Goal: Information Seeking & Learning: Learn about a topic

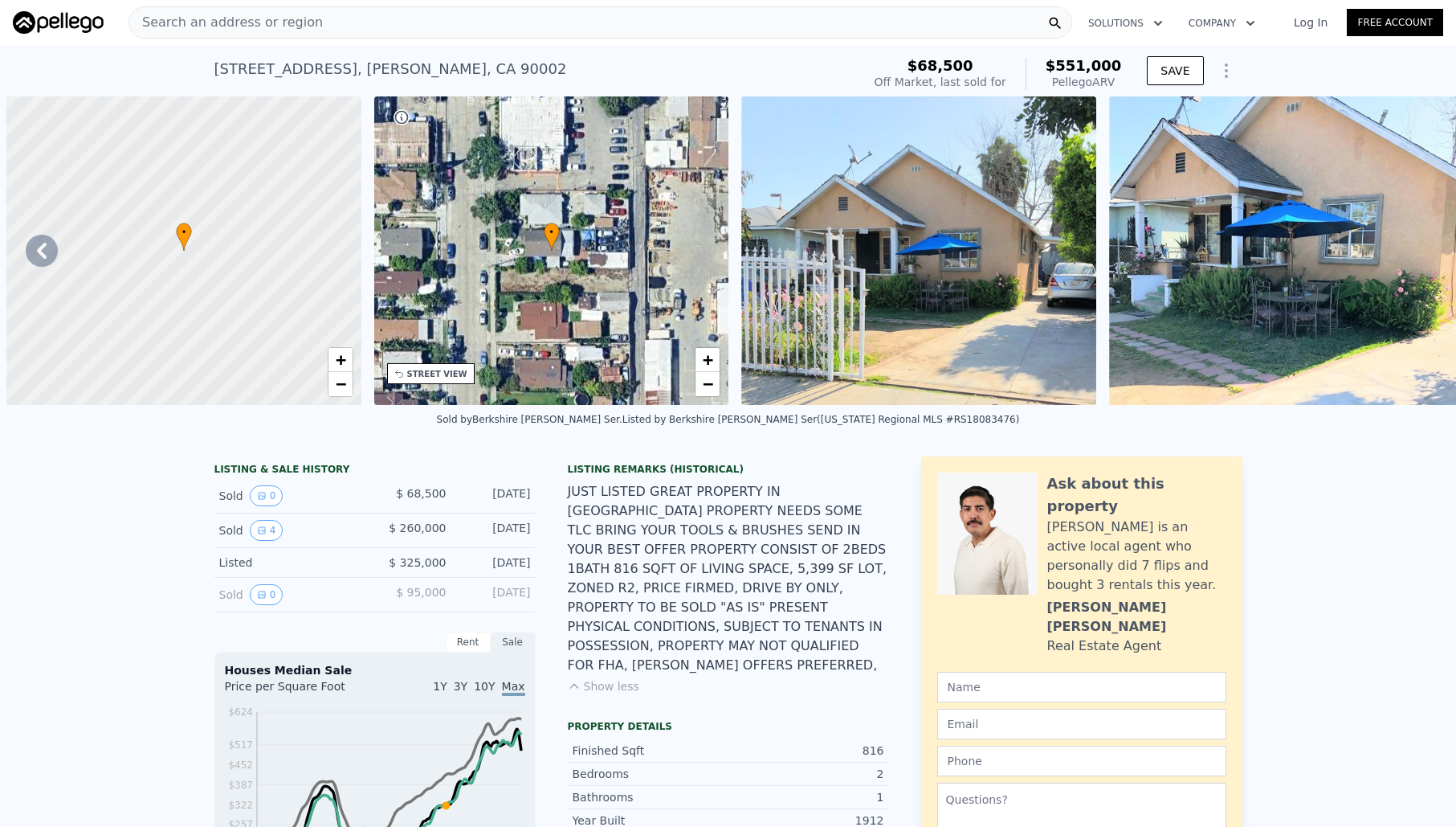
scroll to position [0, 1529]
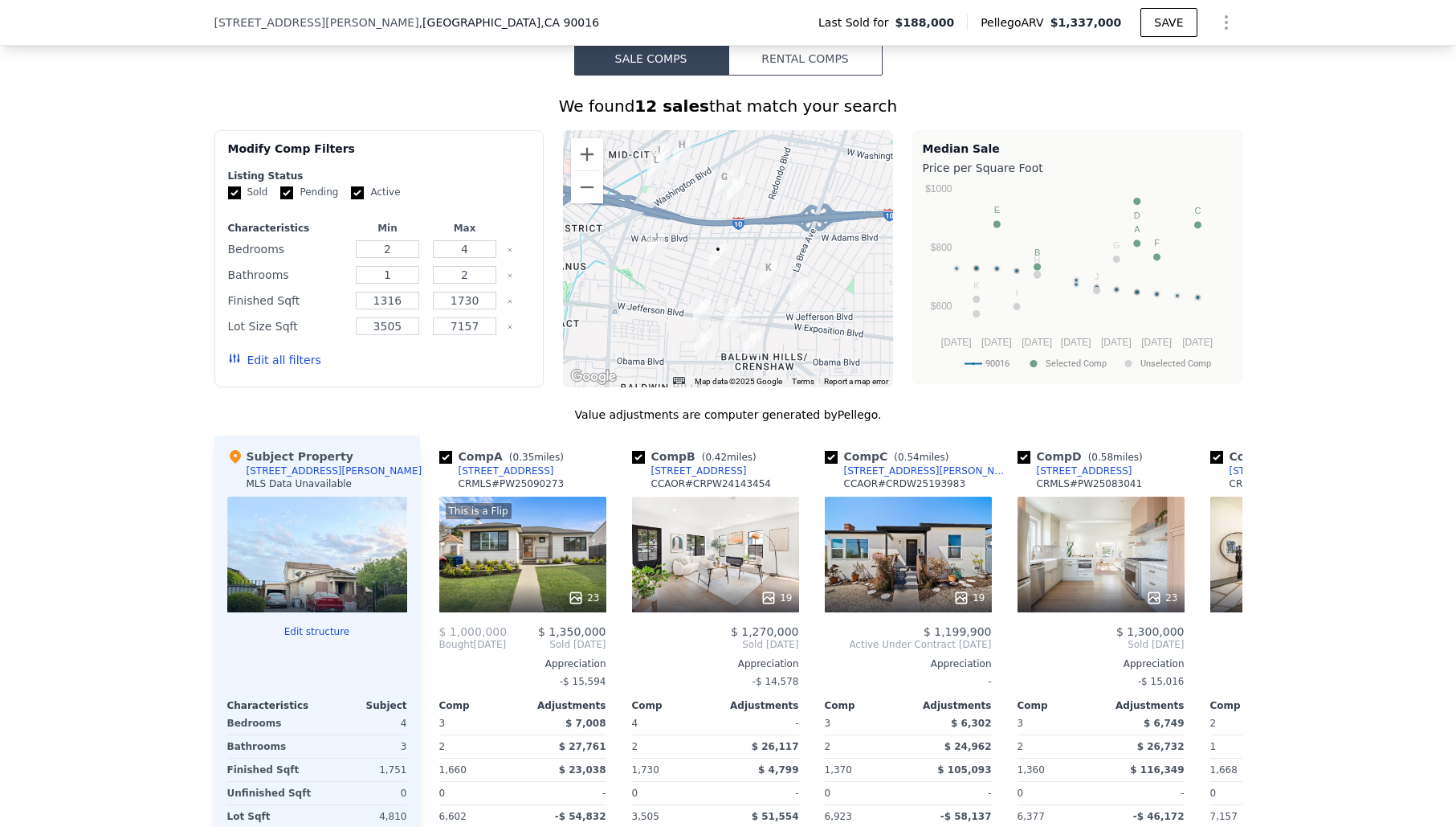
scroll to position [1250, 0]
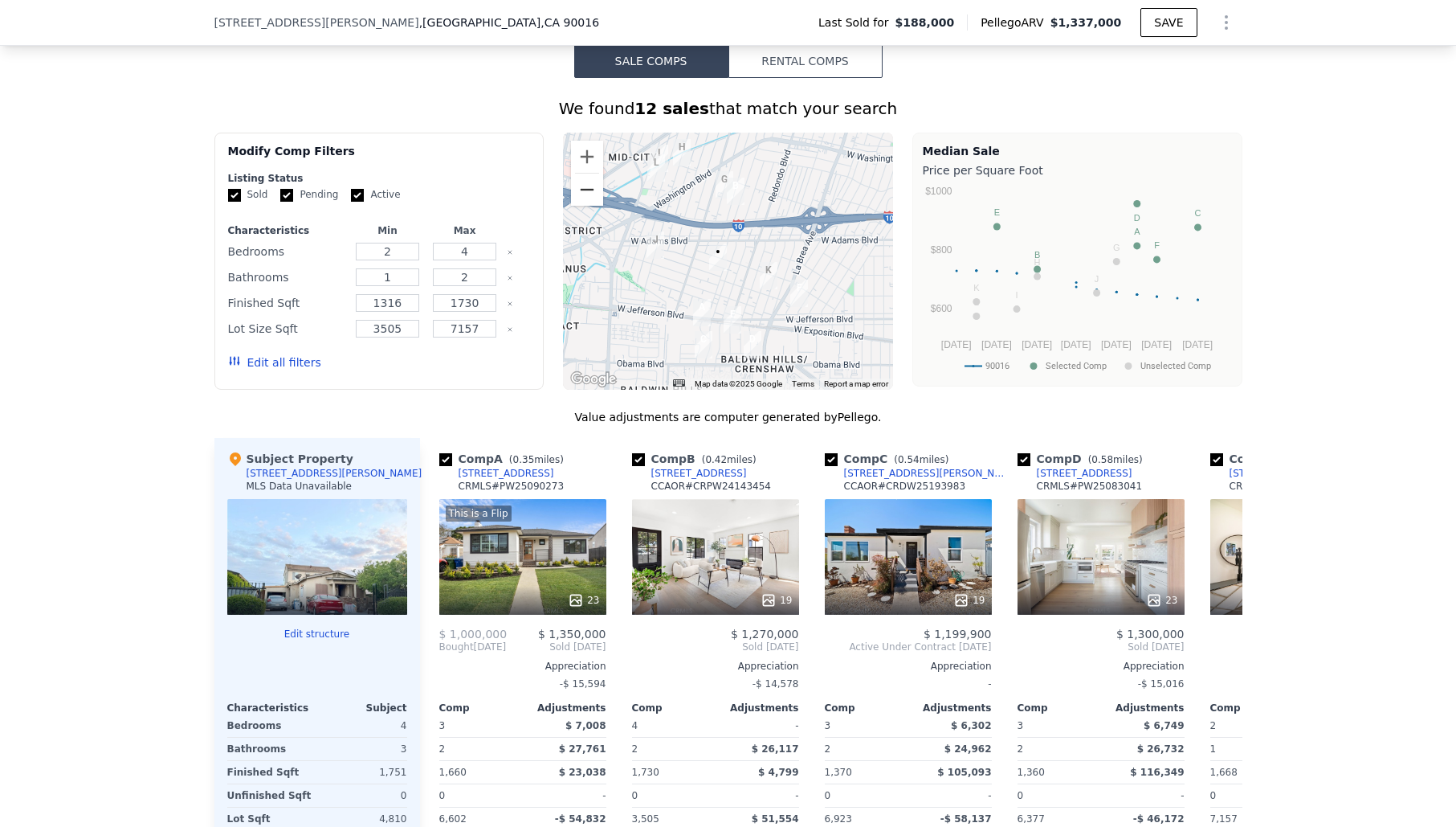
click at [593, 187] on button "Zoom out" at bounding box center [587, 189] width 32 height 32
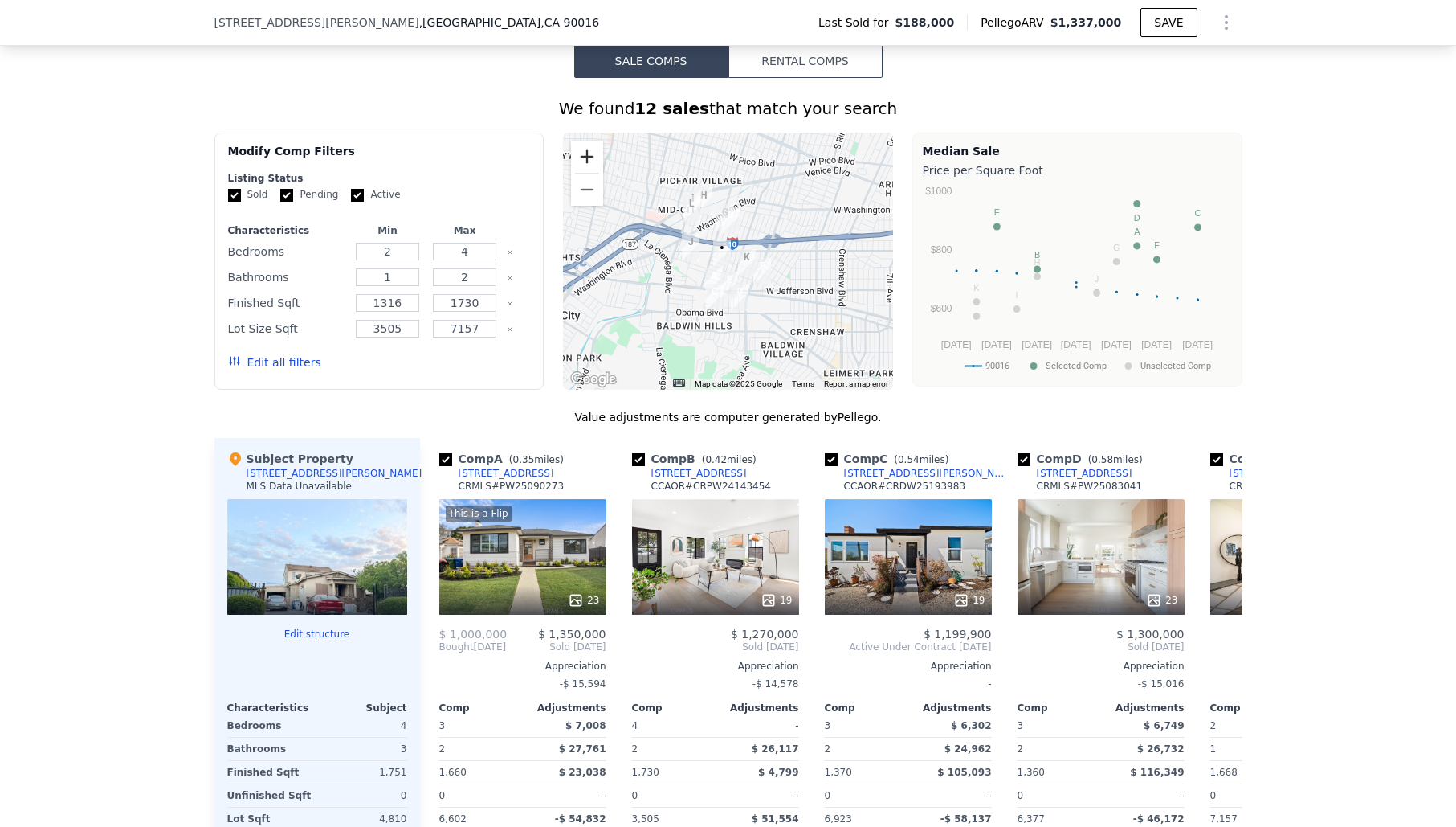
click at [589, 146] on button "Zoom in" at bounding box center [587, 156] width 32 height 32
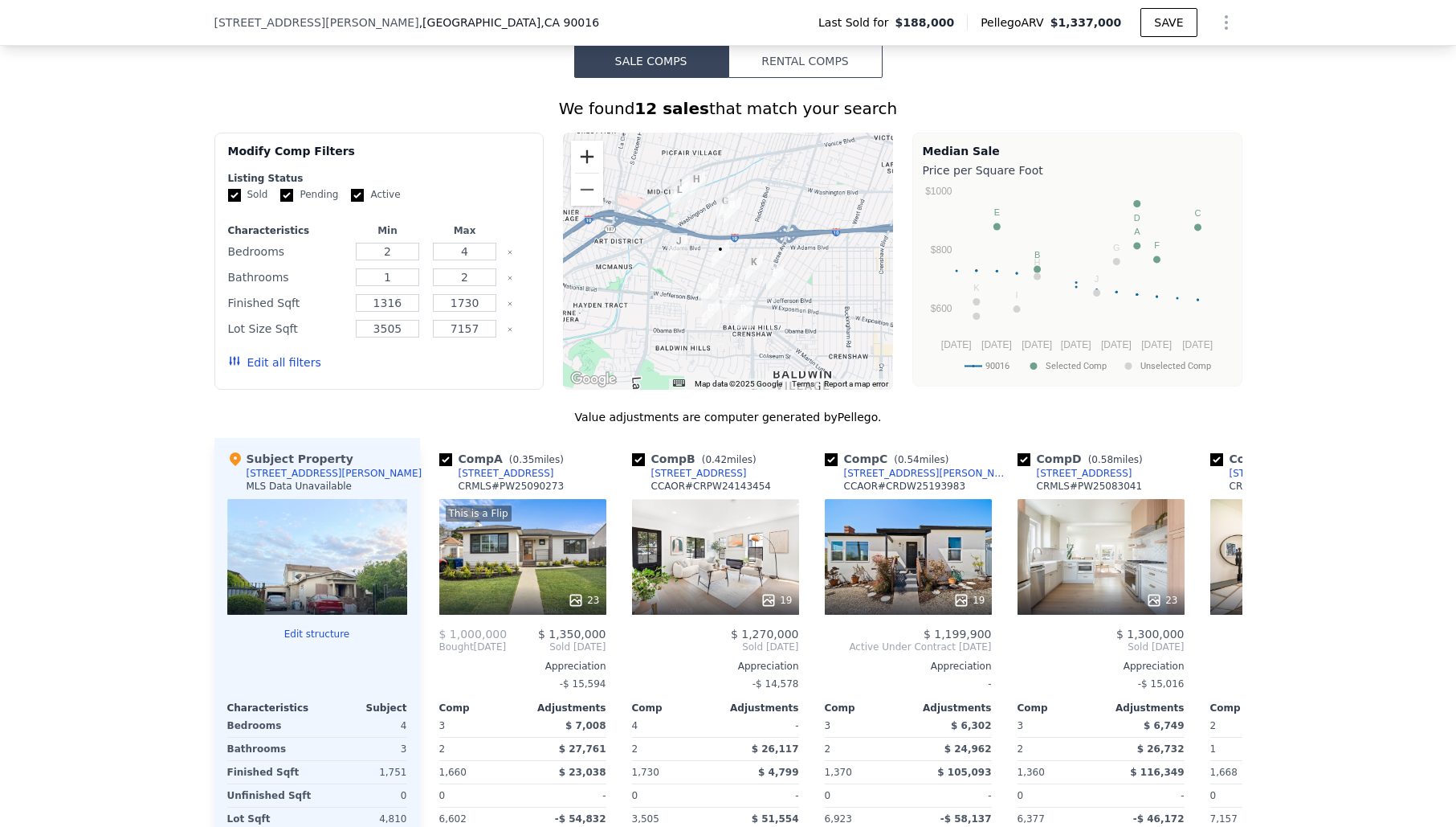
click at [589, 146] on button "Zoom in" at bounding box center [587, 156] width 32 height 32
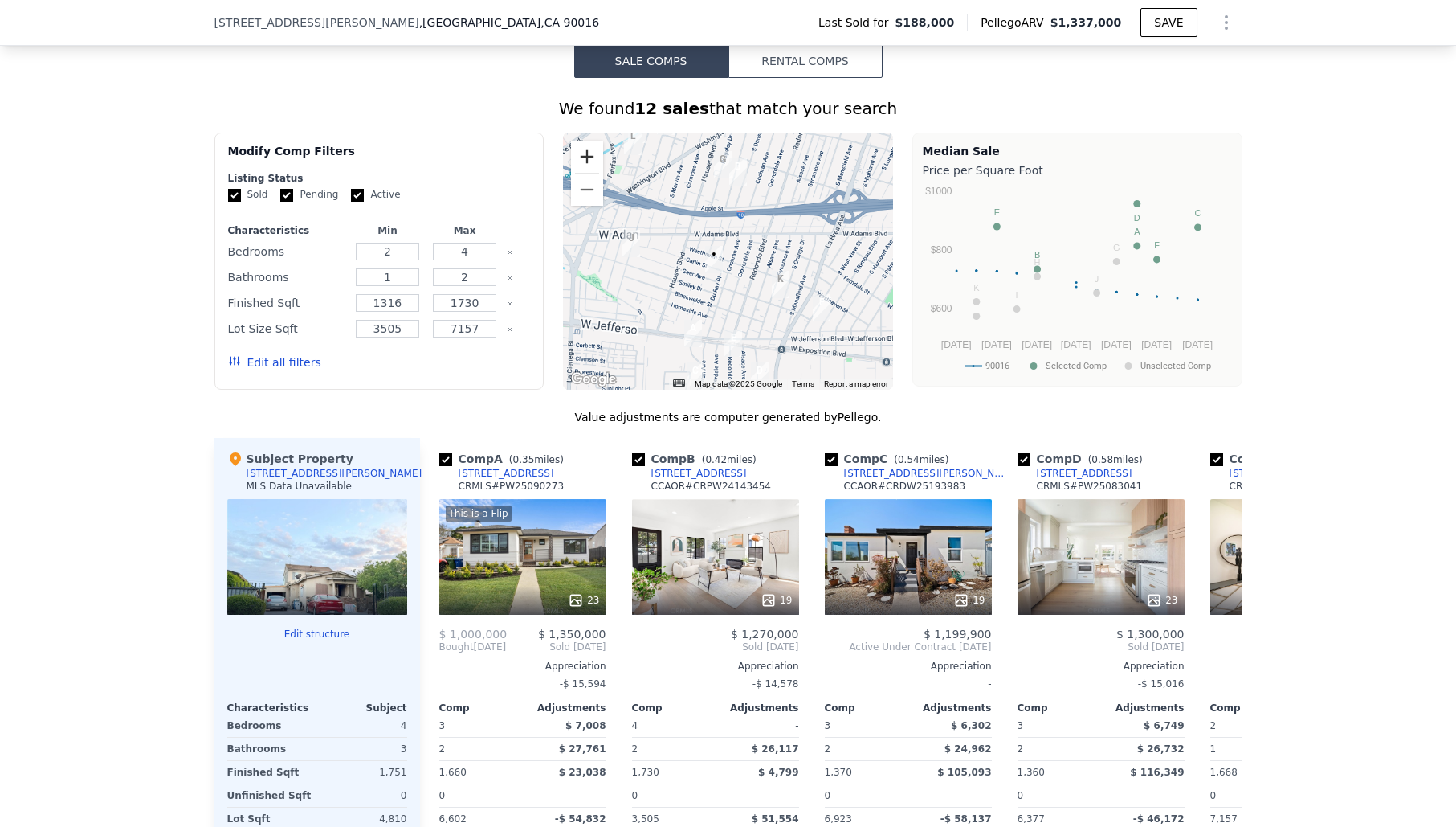
click at [589, 146] on button "Zoom in" at bounding box center [587, 156] width 32 height 32
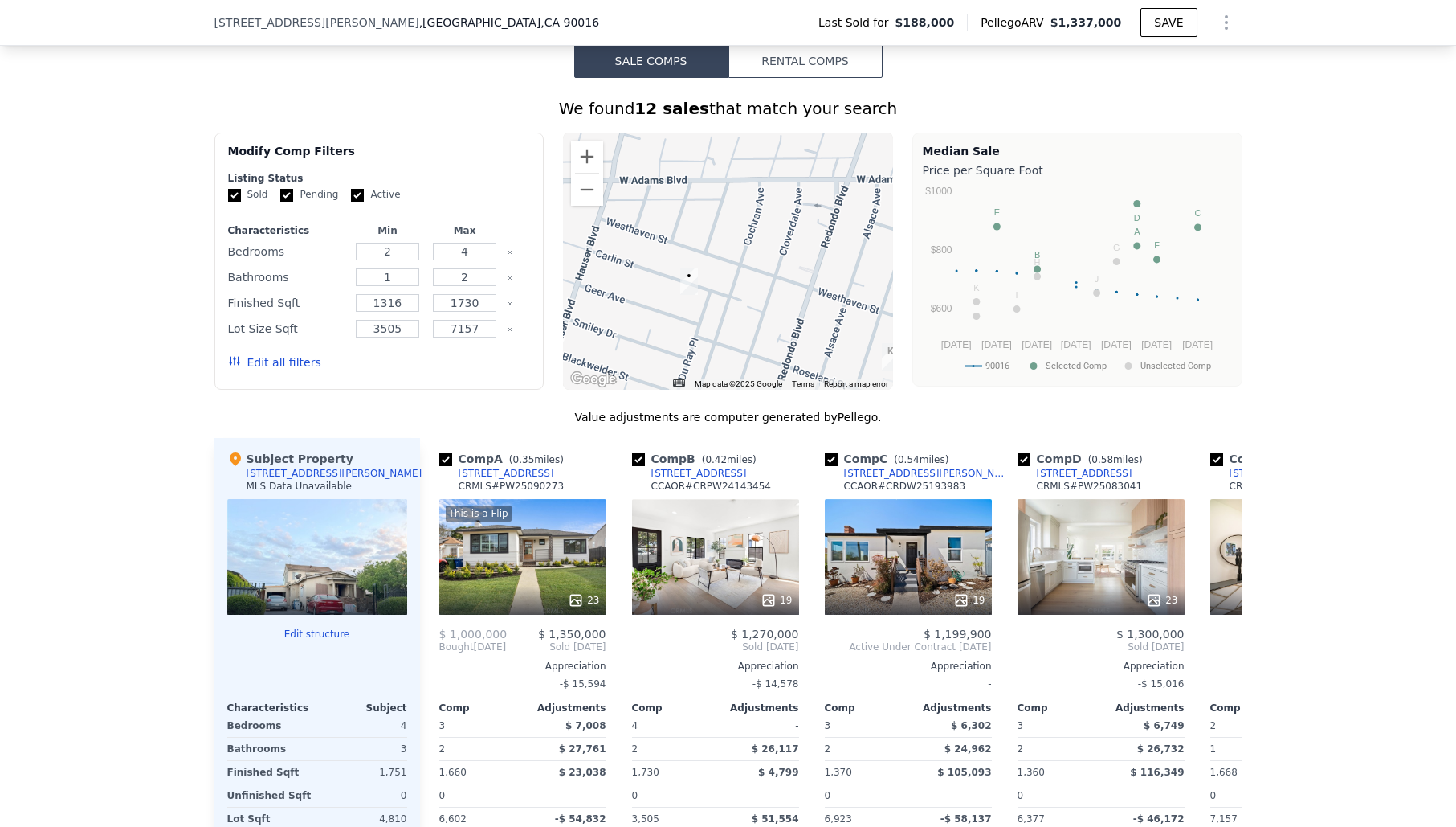
drag, startPoint x: 695, startPoint y: 301, endPoint x: 734, endPoint y: 208, distance: 100.8
click at [734, 208] on div at bounding box center [727, 262] width 330 height 257
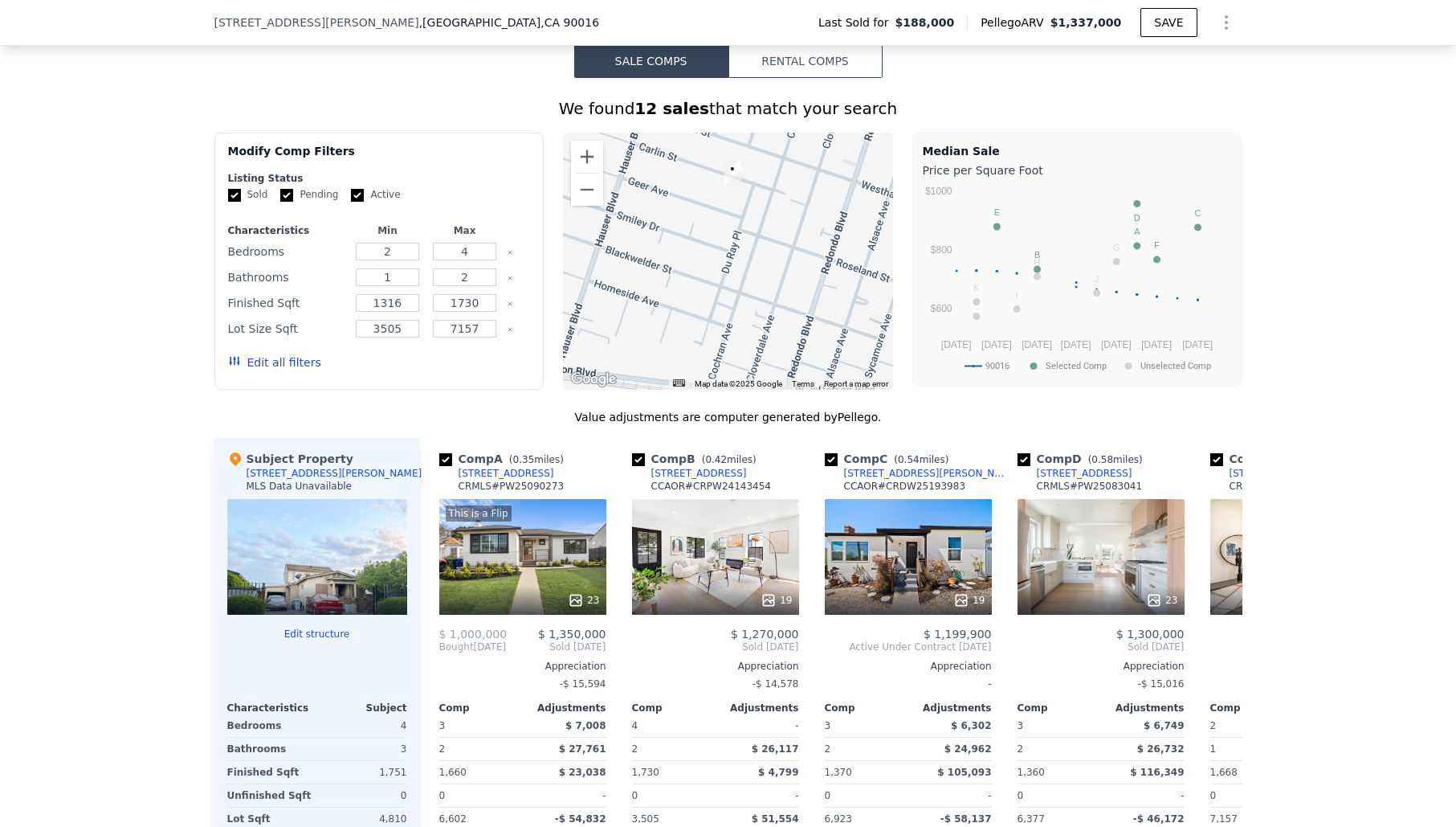
drag, startPoint x: 743, startPoint y: 260, endPoint x: 749, endPoint y: 167, distance: 93.2
click at [749, 167] on div at bounding box center [727, 262] width 330 height 257
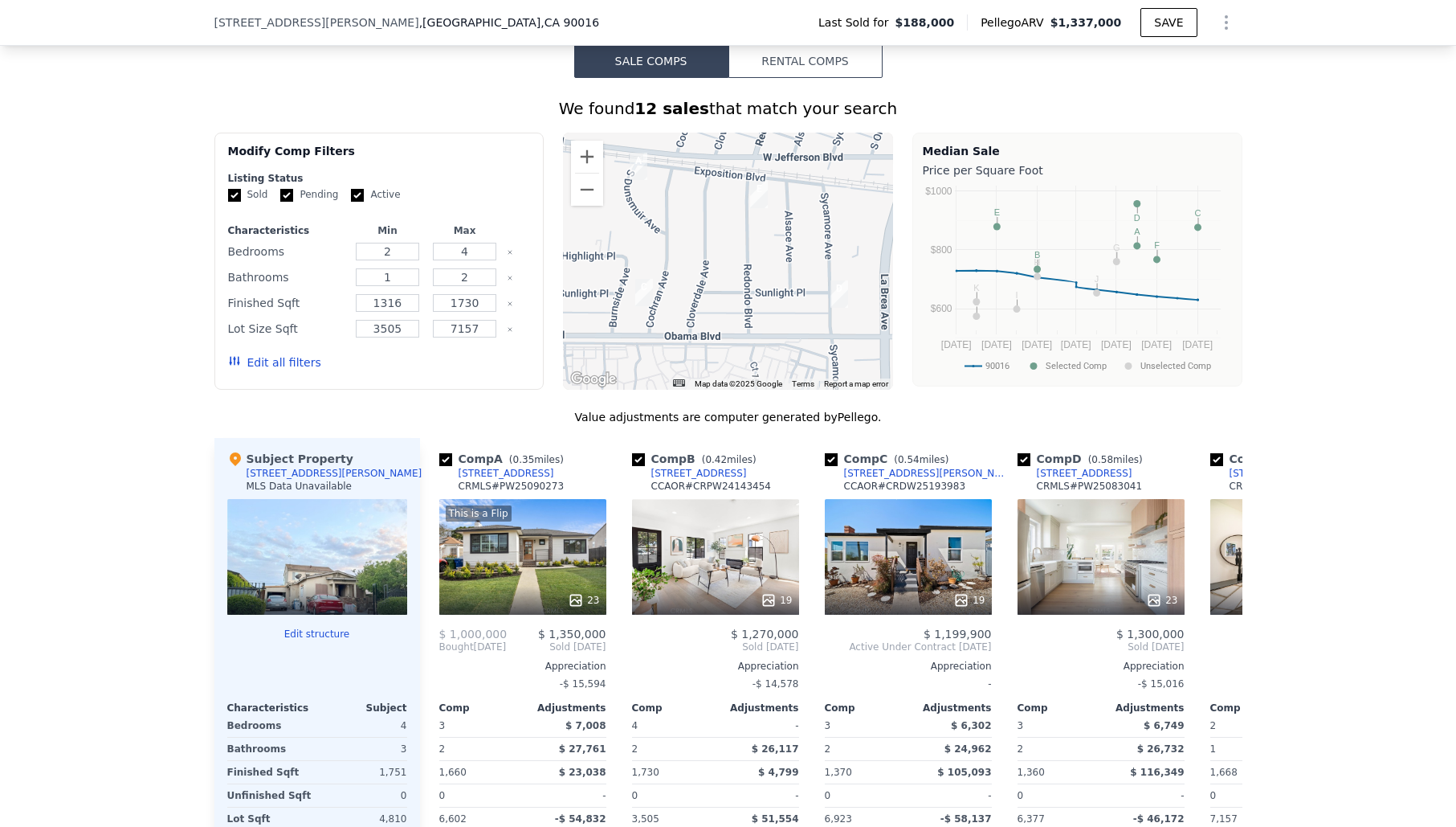
drag, startPoint x: 740, startPoint y: 259, endPoint x: 686, endPoint y: 227, distance: 62.8
click at [686, 227] on div at bounding box center [727, 262] width 330 height 257
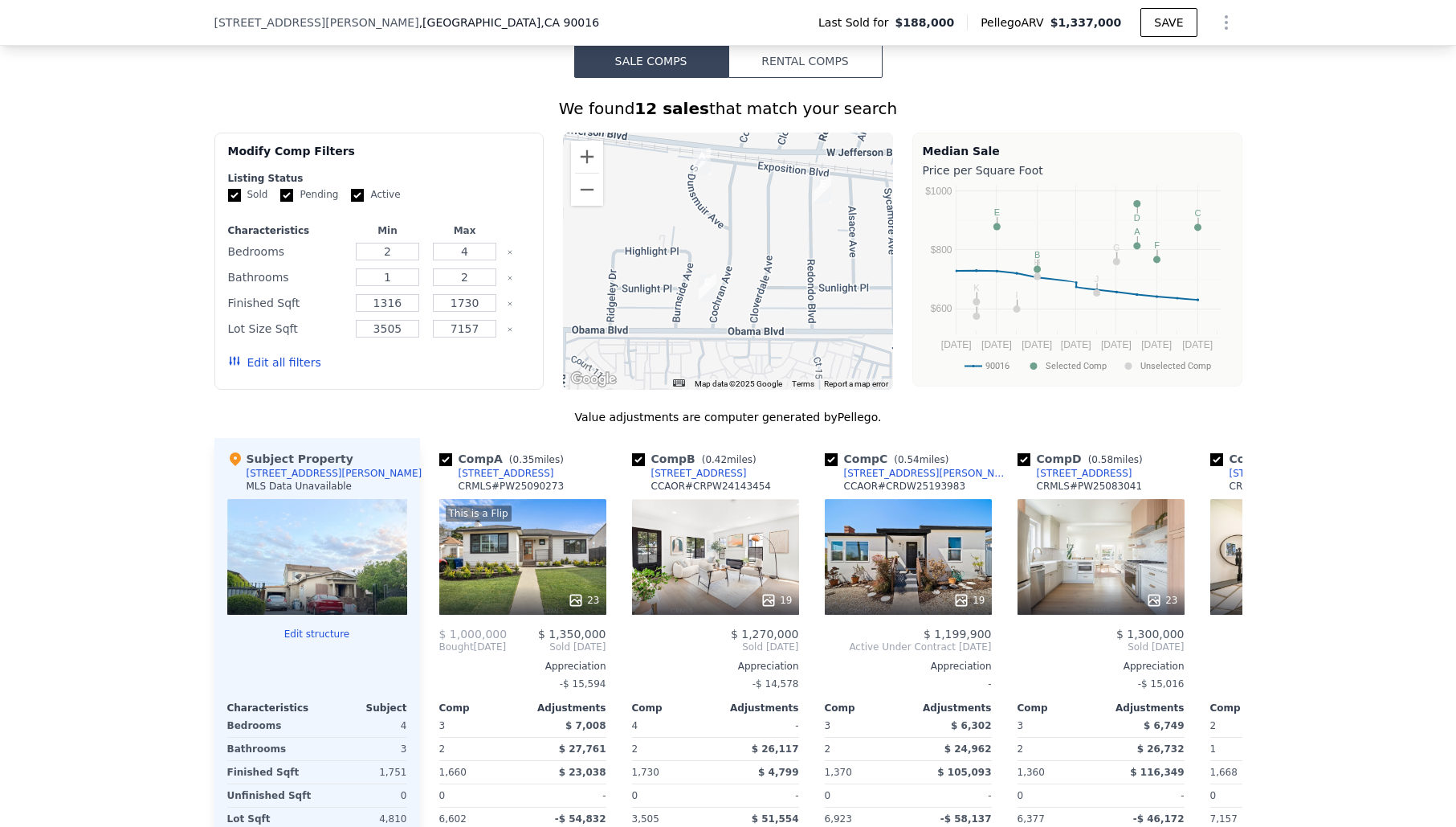
drag, startPoint x: 719, startPoint y: 260, endPoint x: 789, endPoint y: 259, distance: 70.0
click at [787, 253] on div at bounding box center [727, 262] width 330 height 257
click at [588, 196] on button "Zoom out" at bounding box center [587, 189] width 32 height 32
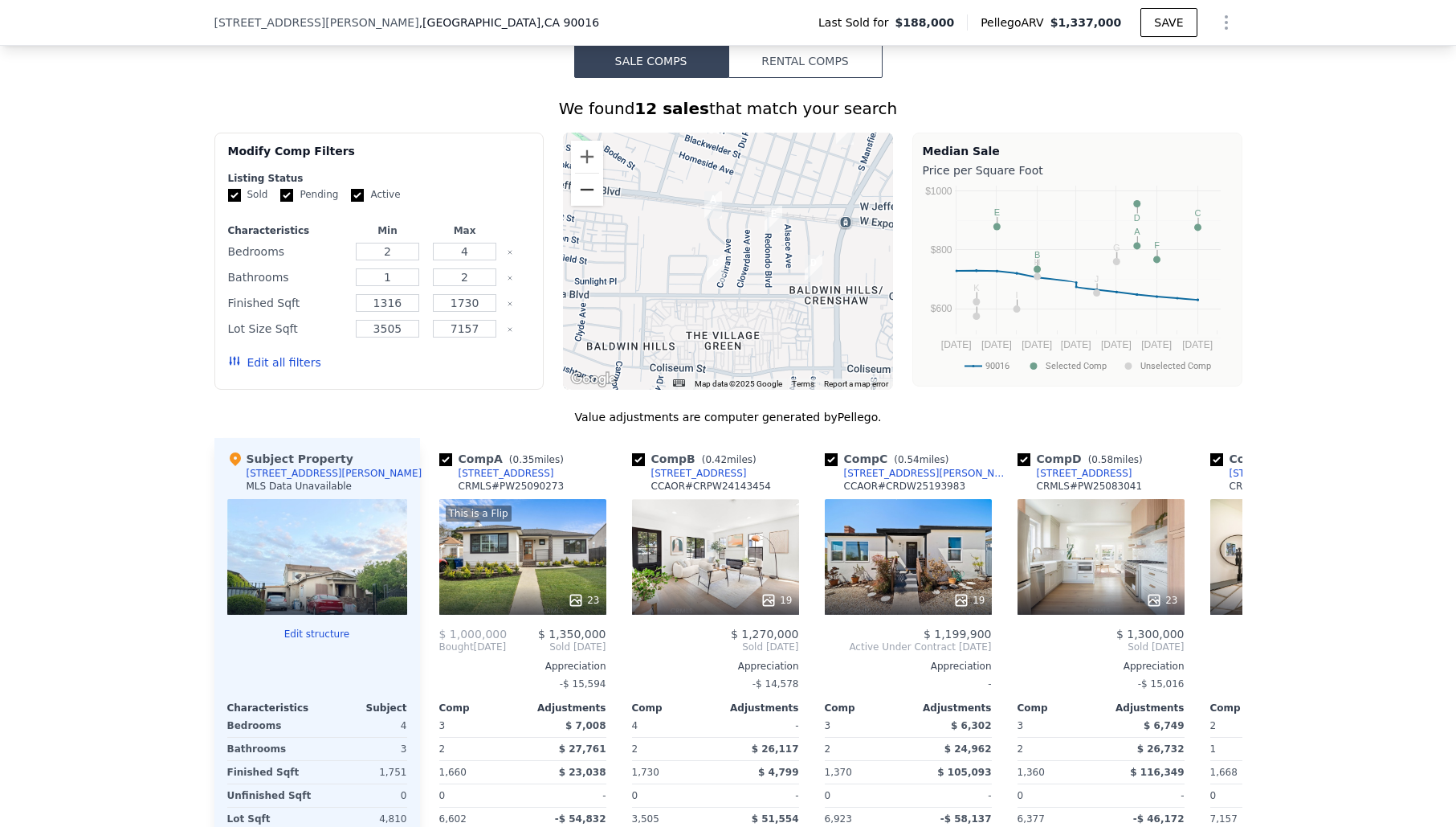
click at [588, 196] on button "Zoom out" at bounding box center [587, 189] width 32 height 32
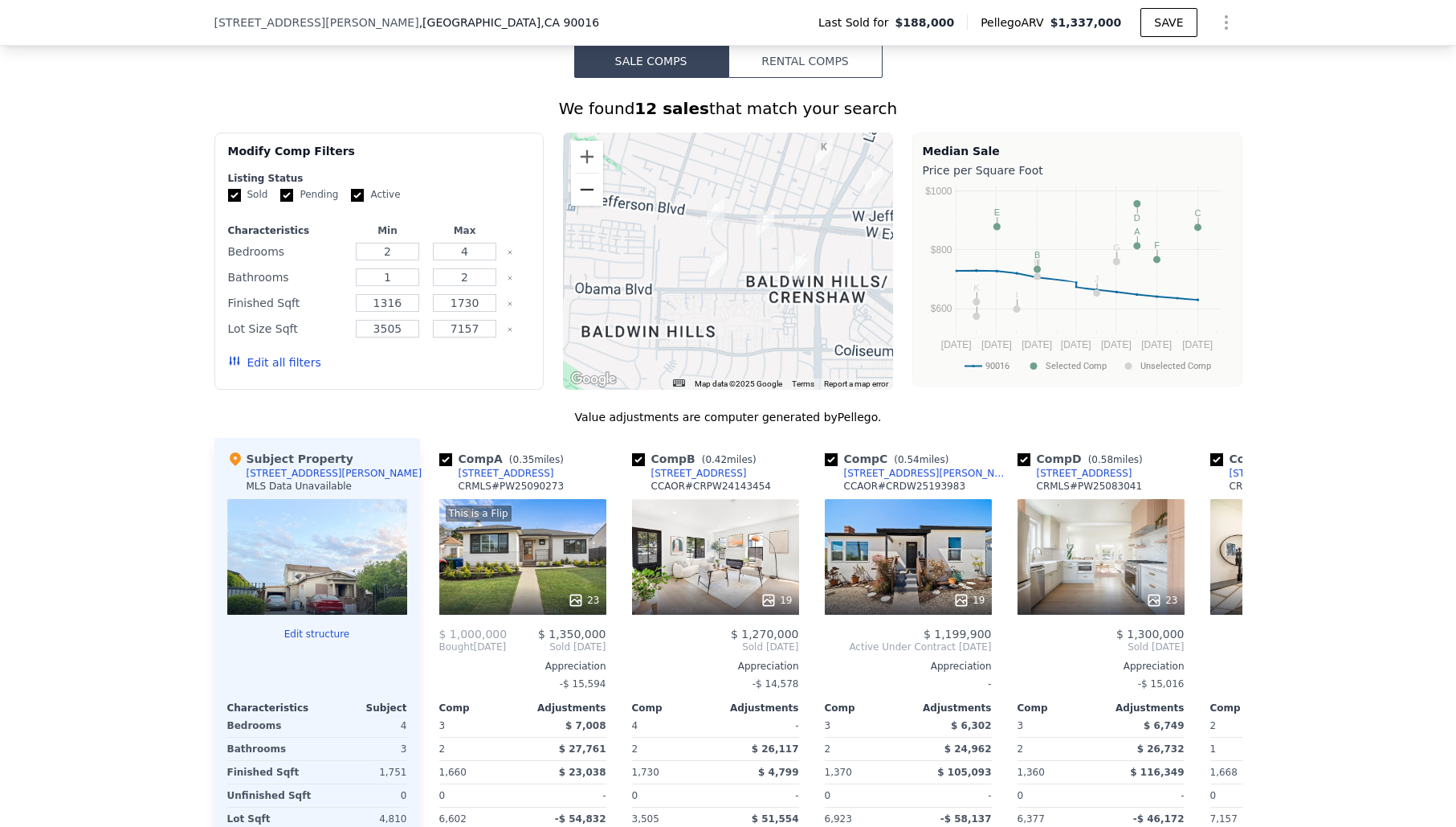
scroll to position [1249, 0]
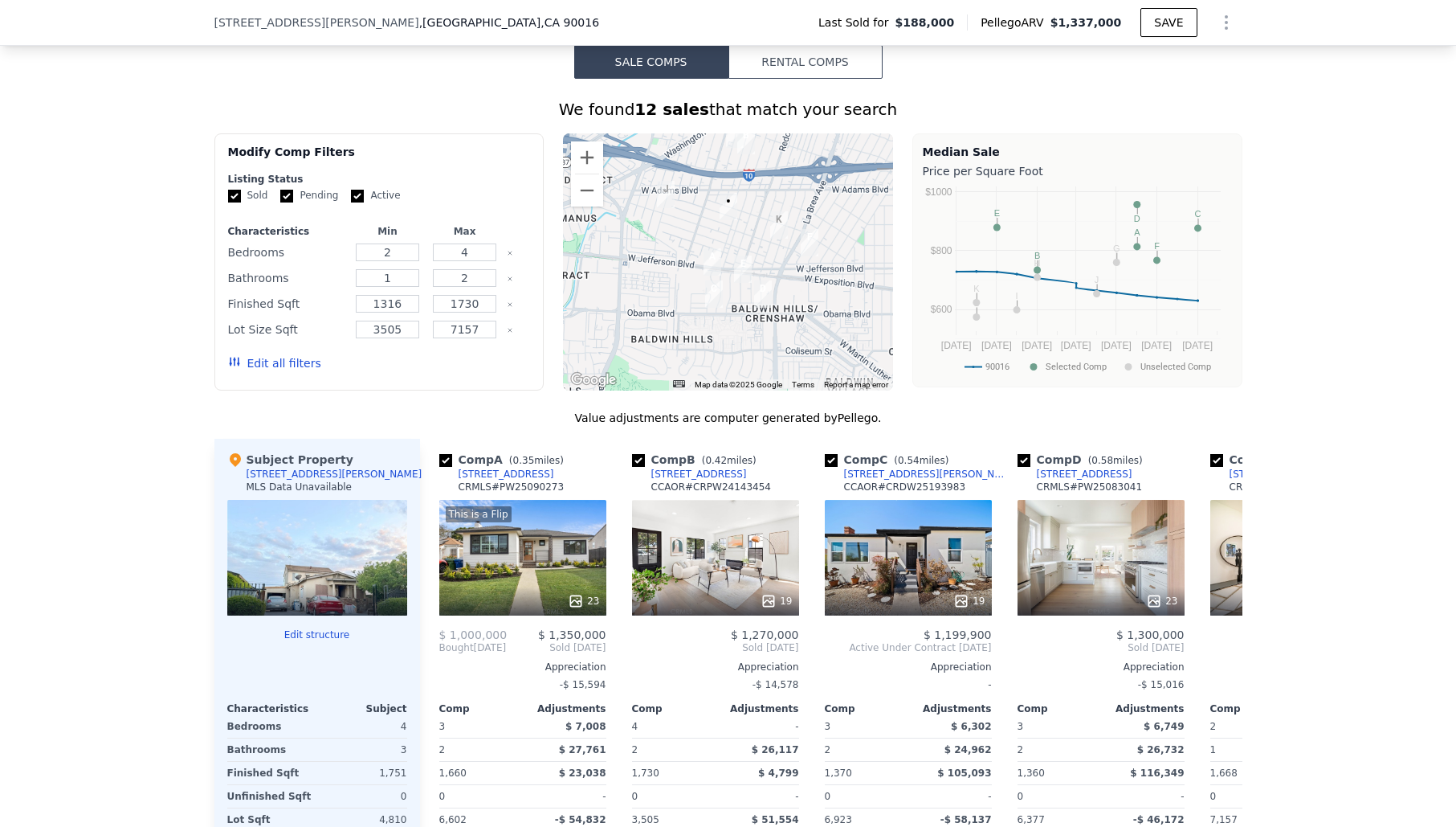
drag, startPoint x: 773, startPoint y: 233, endPoint x: 769, endPoint y: 277, distance: 44.2
click at [769, 277] on div at bounding box center [727, 262] width 330 height 257
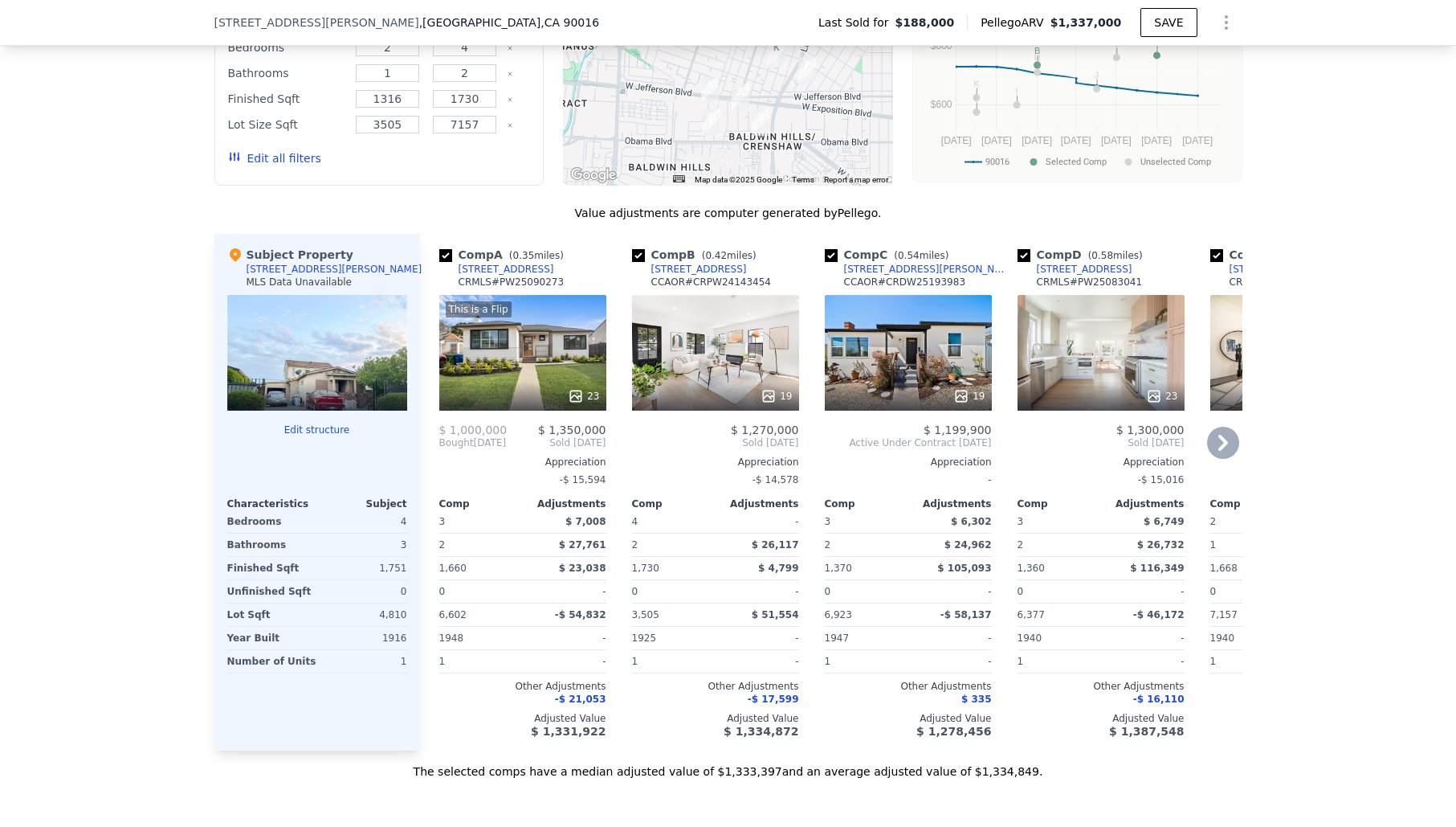
scroll to position [1456, 0]
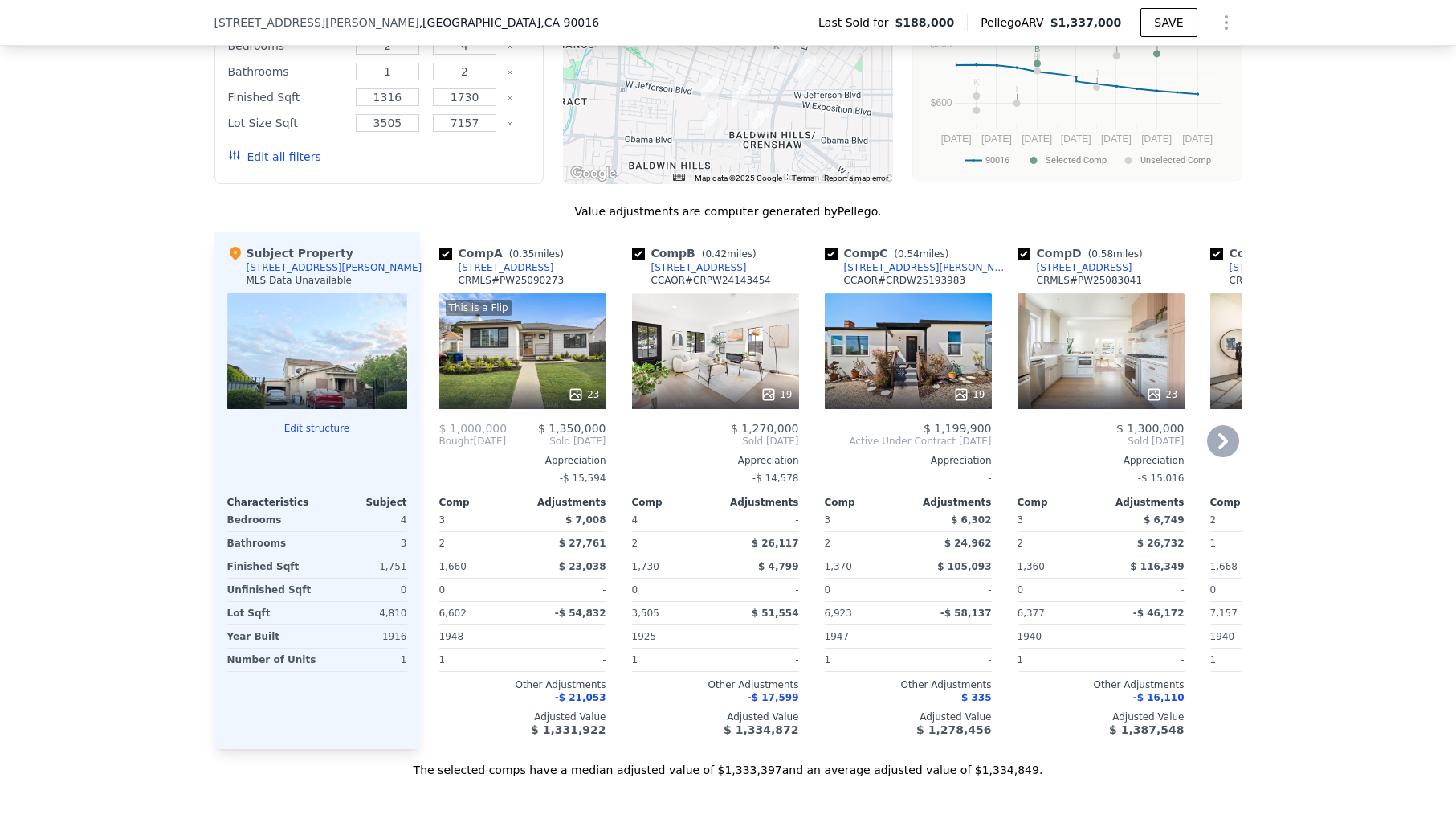
click at [585, 351] on div "This is a Flip 23" at bounding box center [522, 351] width 167 height 116
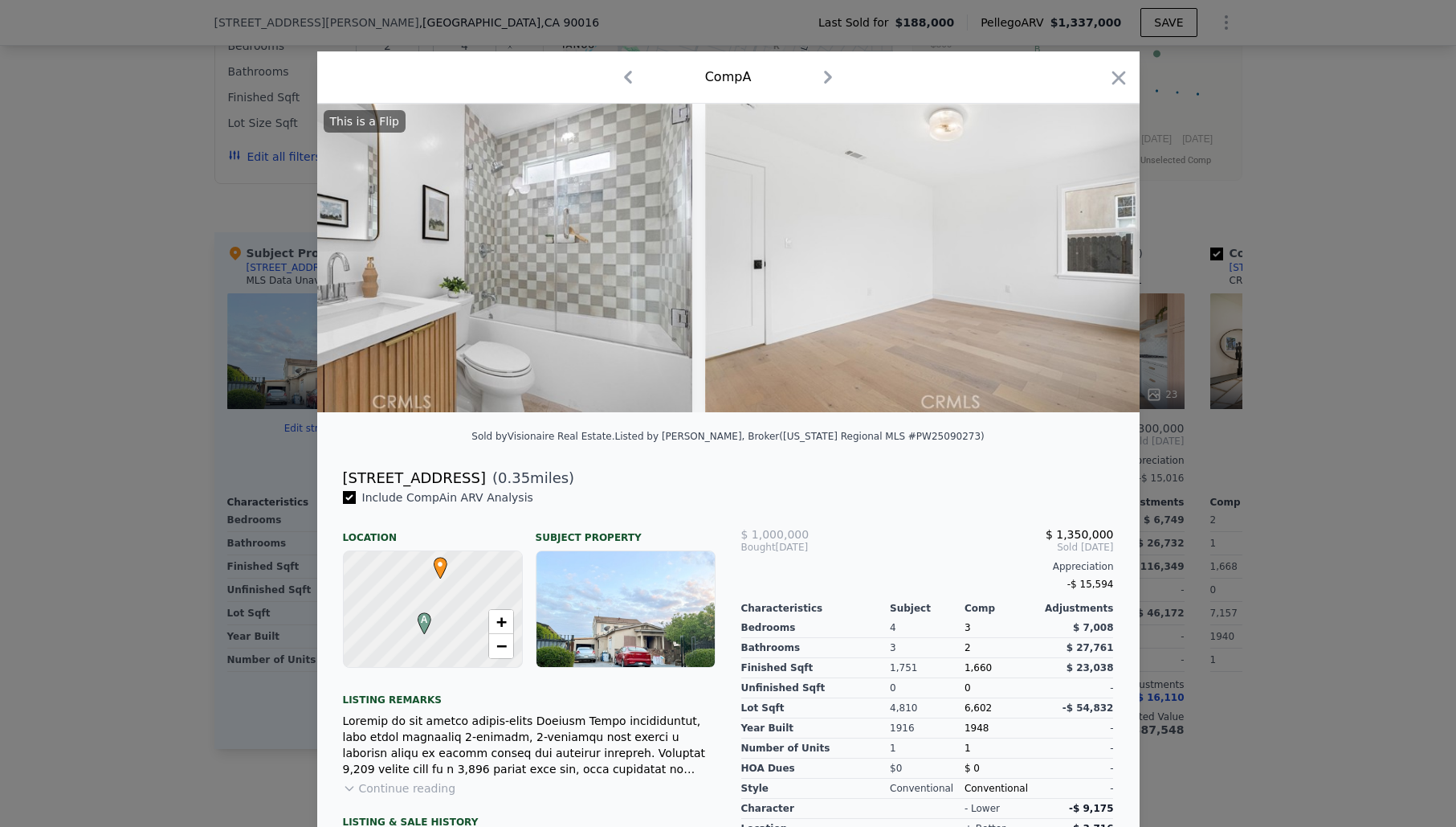
scroll to position [0, 7271]
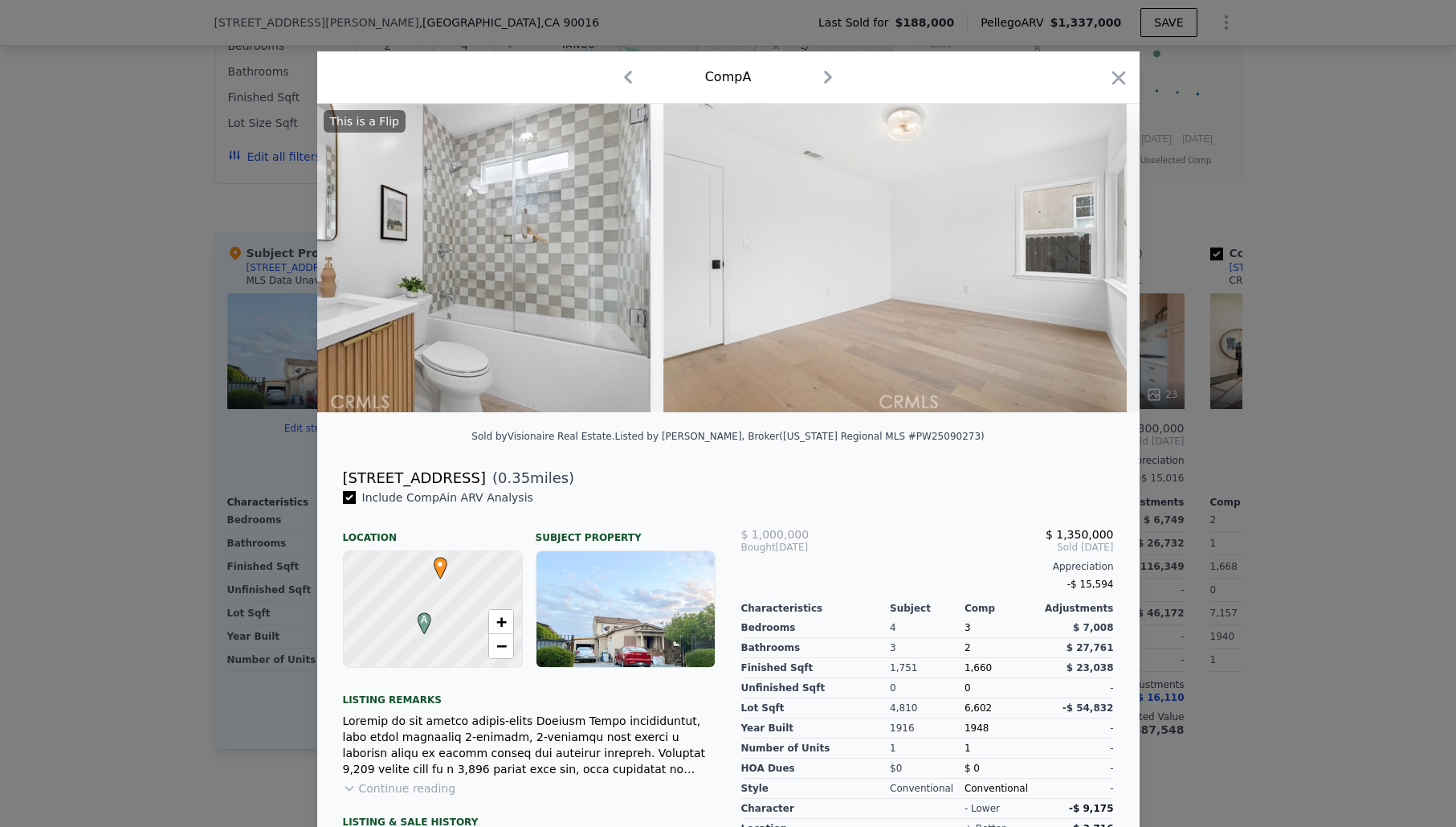
click at [1116, 79] on icon "button" at bounding box center [1118, 77] width 14 height 14
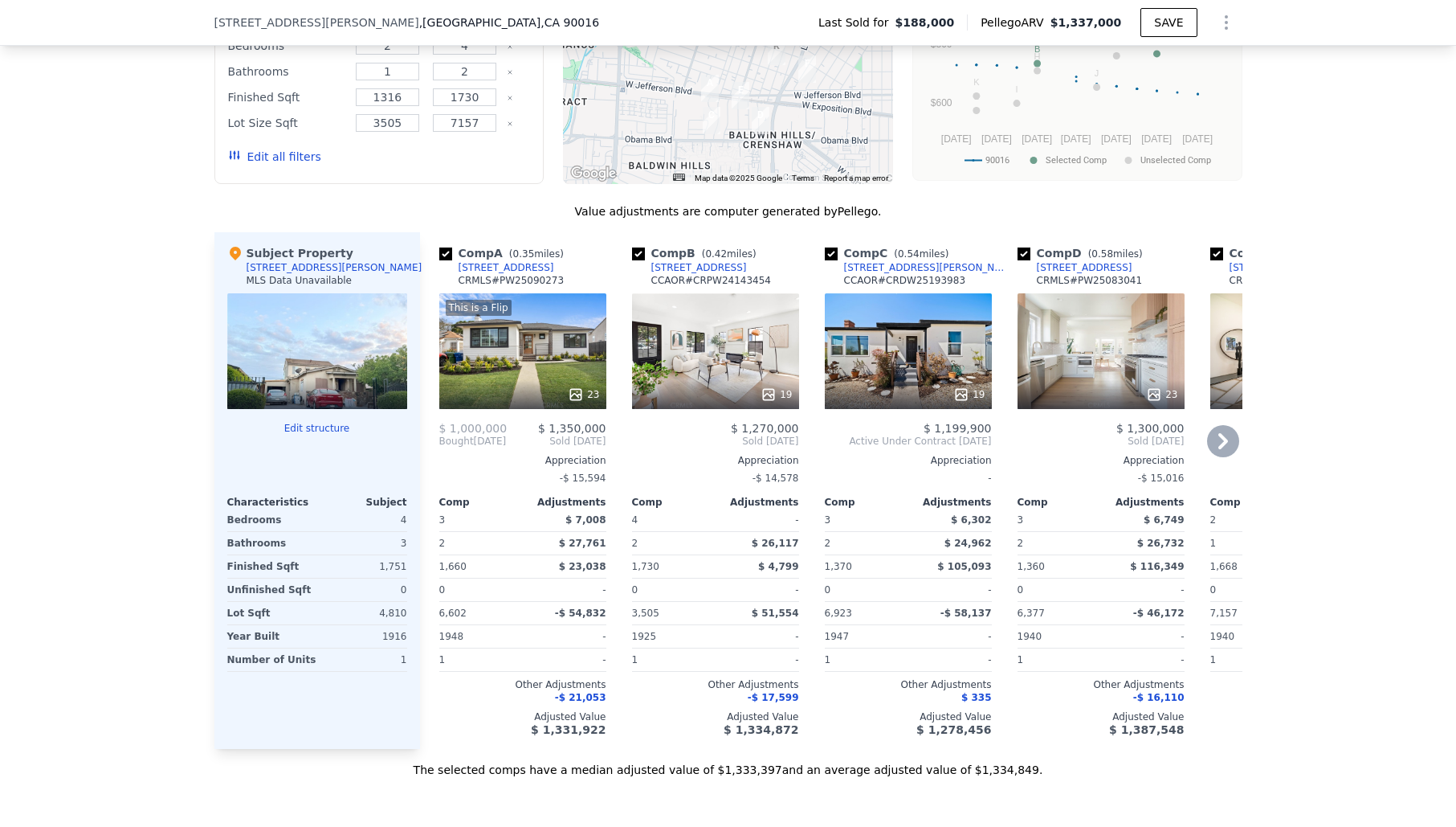
click at [907, 351] on div "19" at bounding box center [908, 351] width 167 height 116
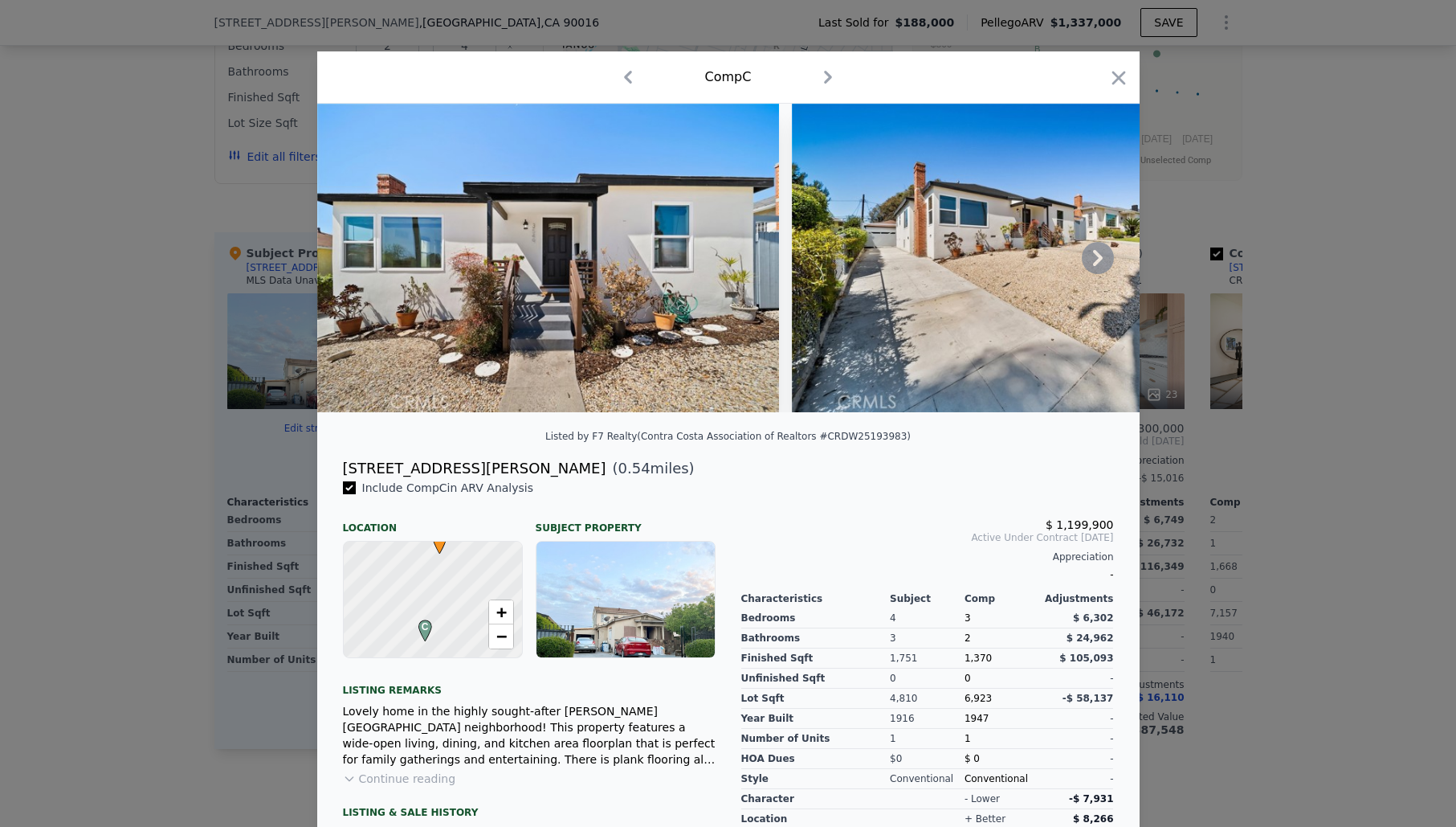
click at [1096, 257] on icon at bounding box center [1097, 257] width 32 height 32
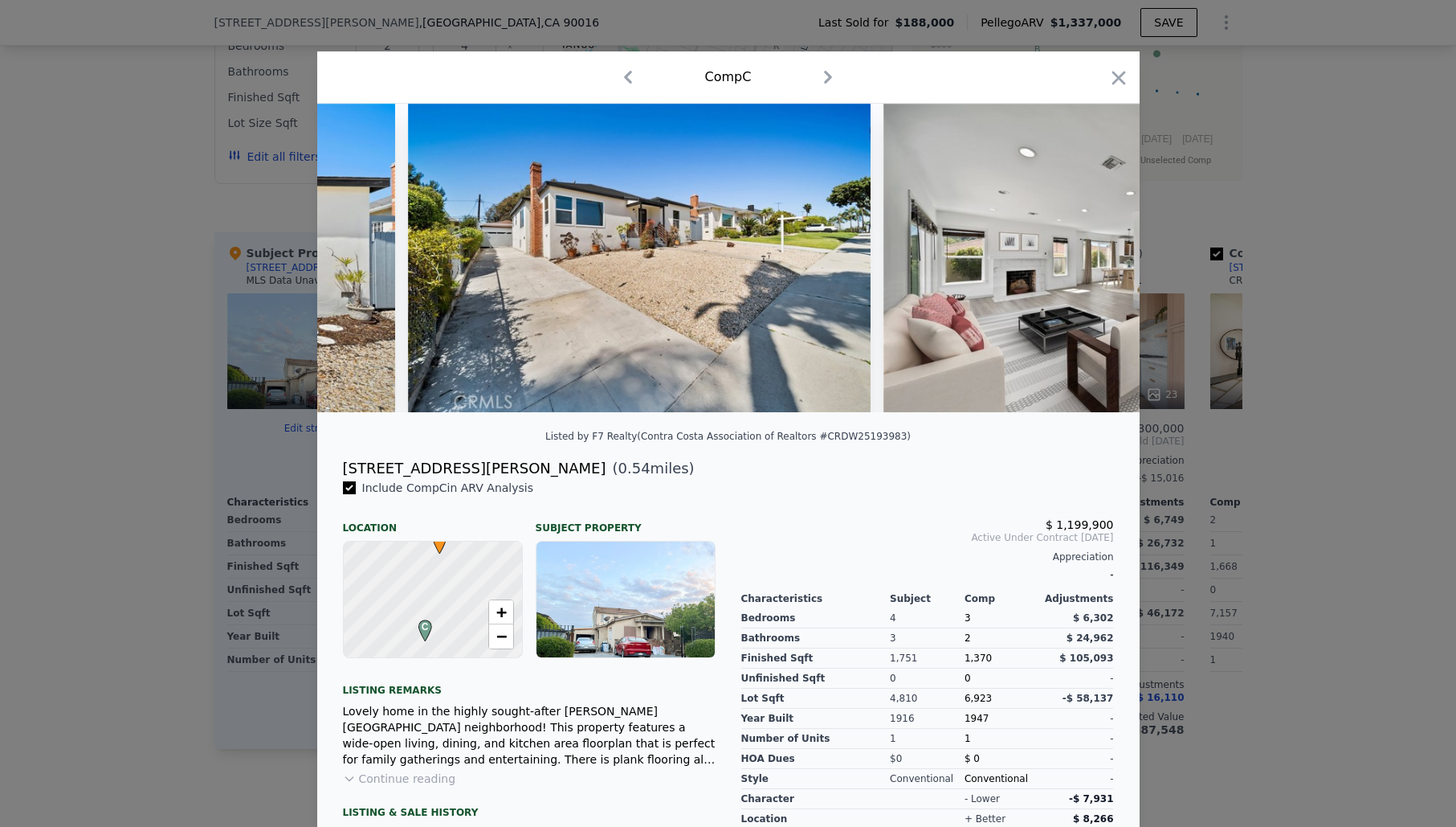
scroll to position [0, 386]
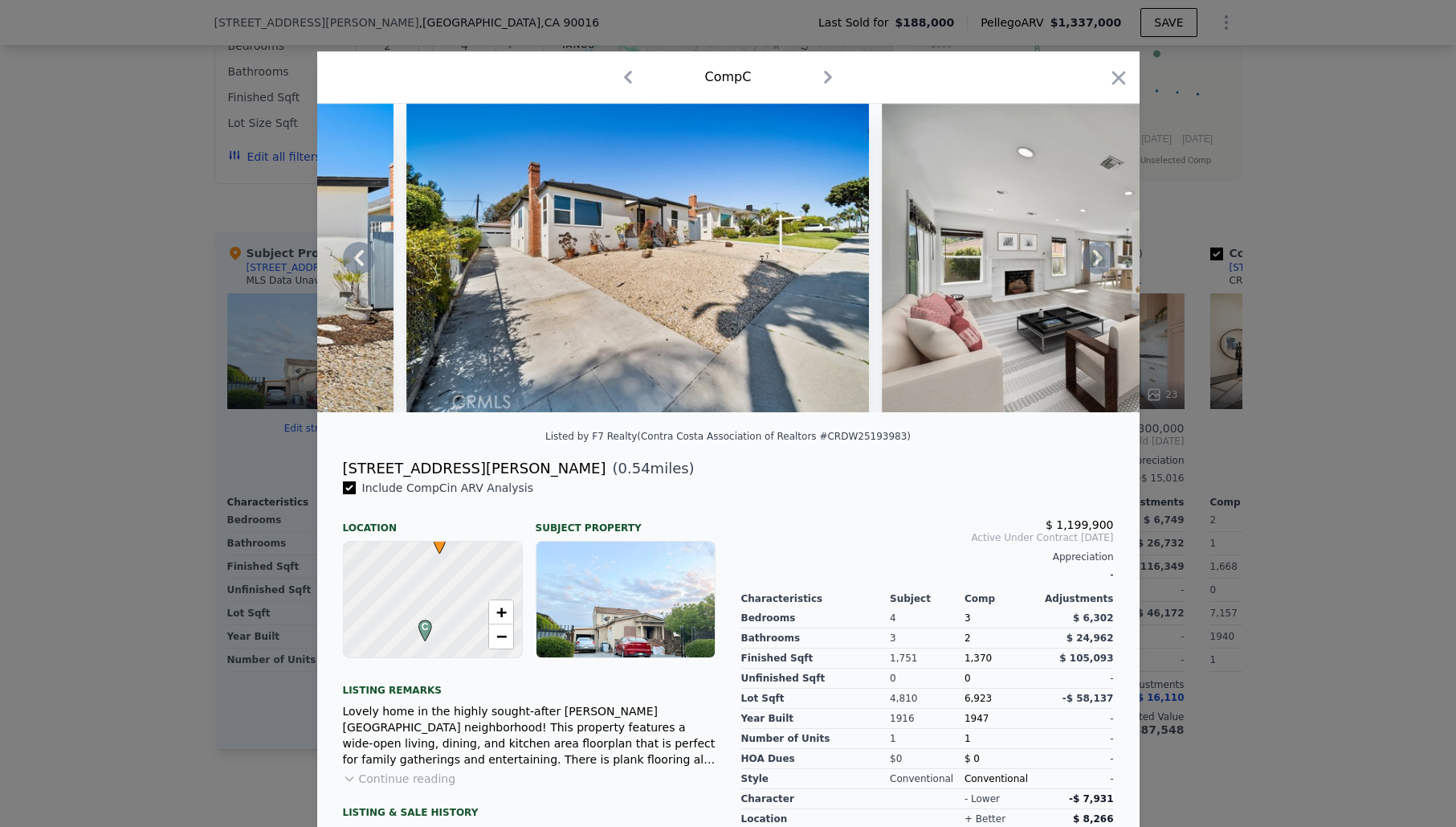
click at [1096, 257] on icon at bounding box center [1097, 257] width 32 height 32
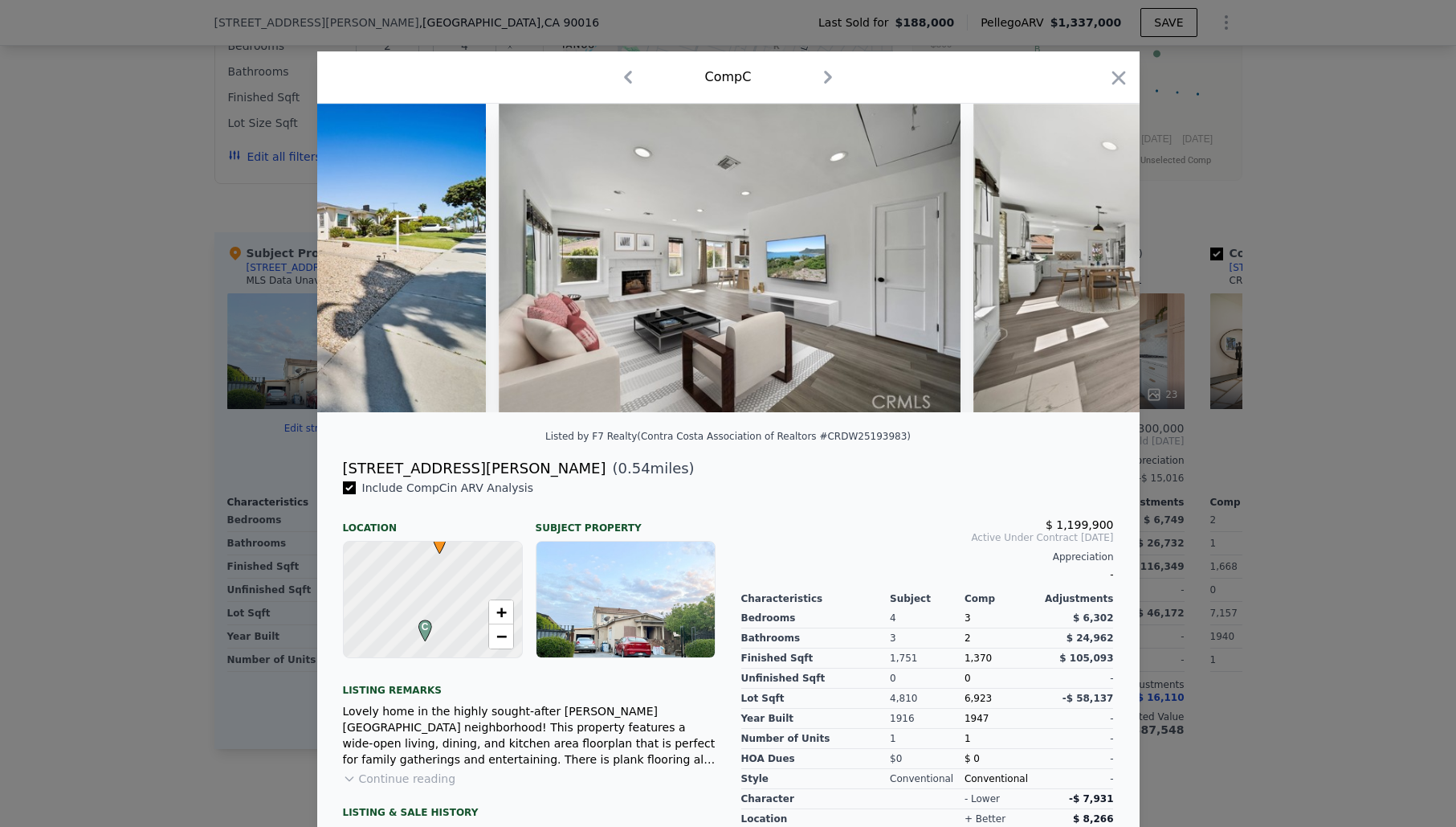
scroll to position [0, 771]
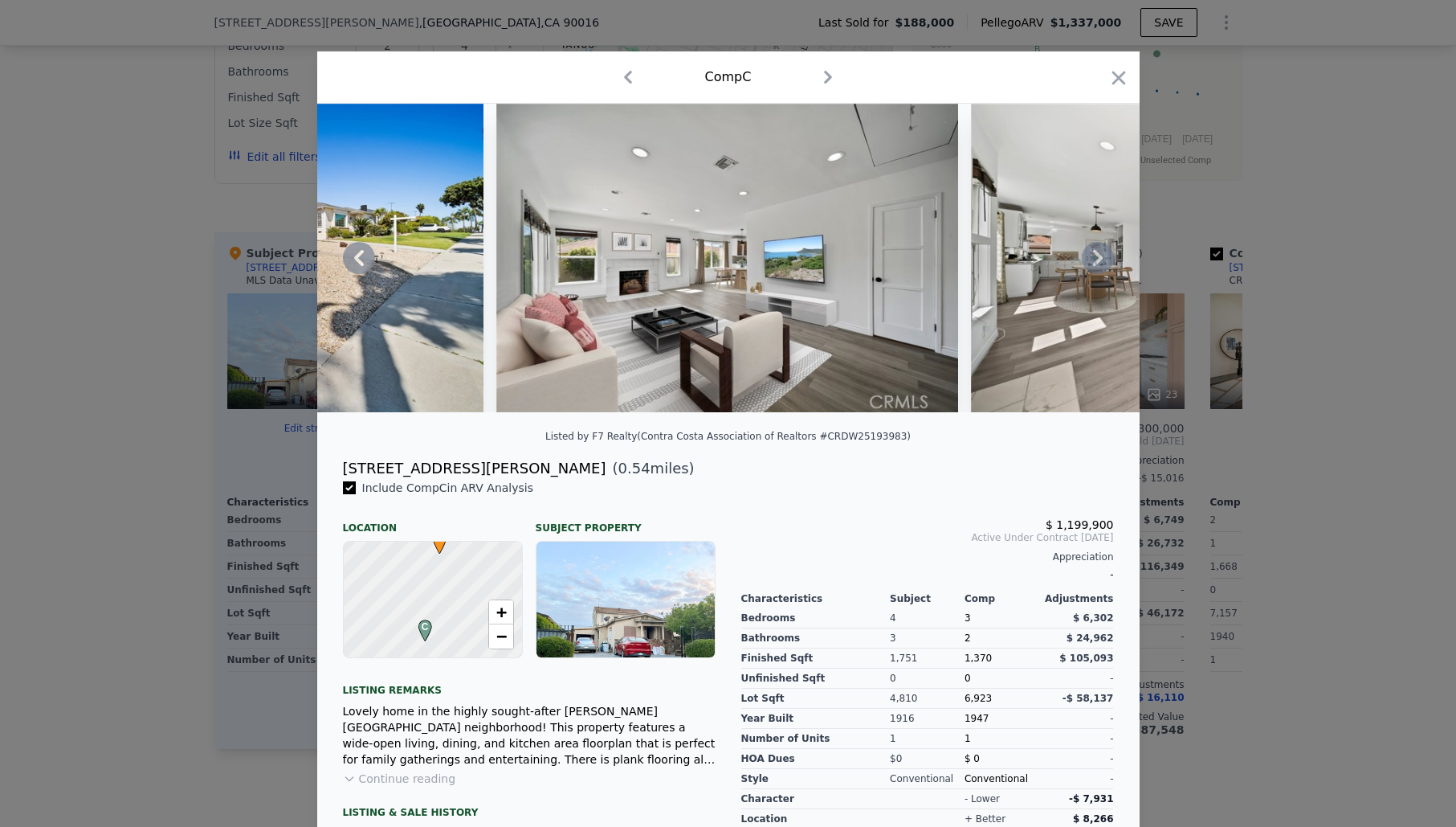
click at [1096, 257] on icon at bounding box center [1097, 257] width 32 height 32
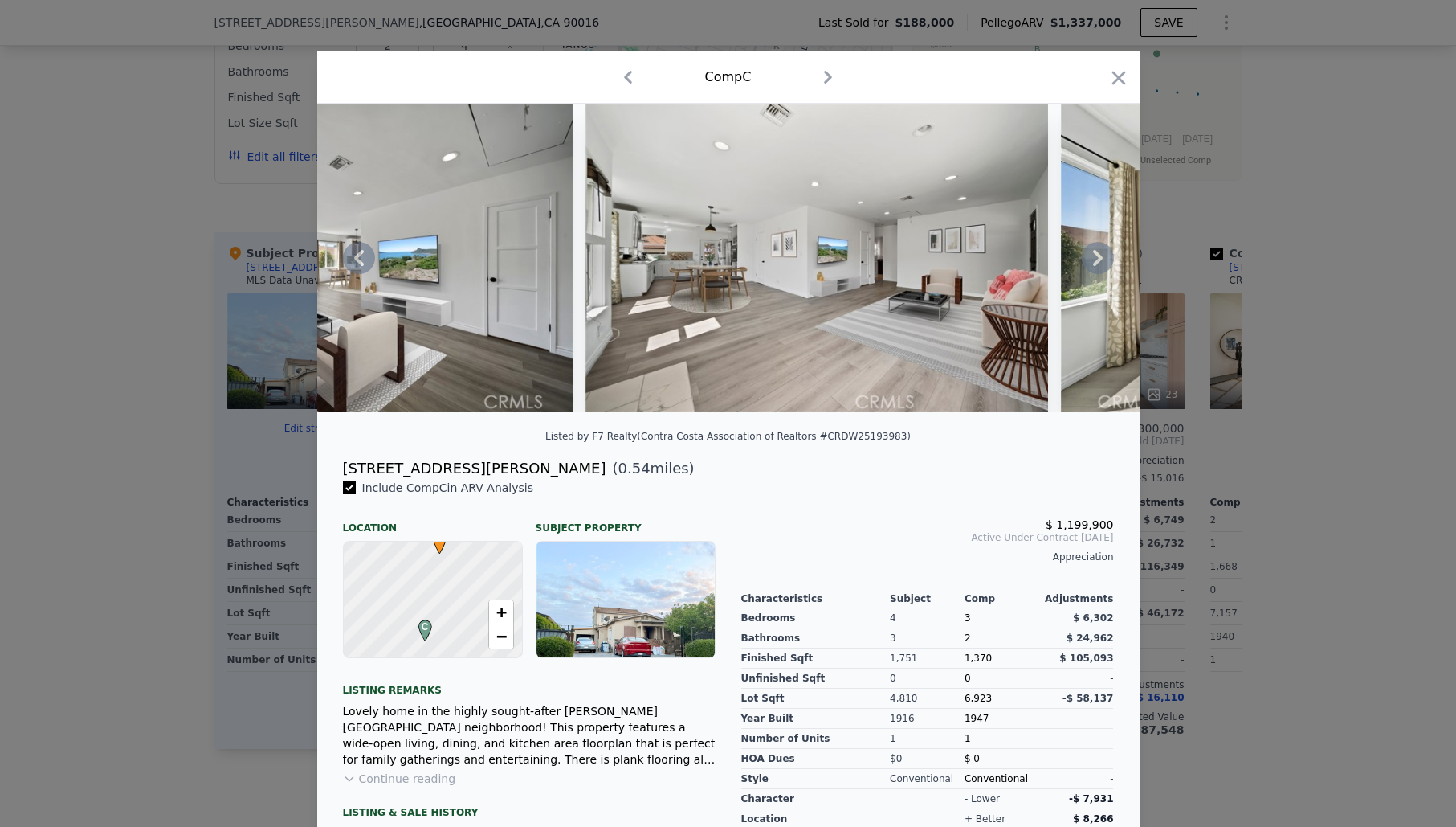
click at [1096, 257] on icon at bounding box center [1097, 257] width 32 height 32
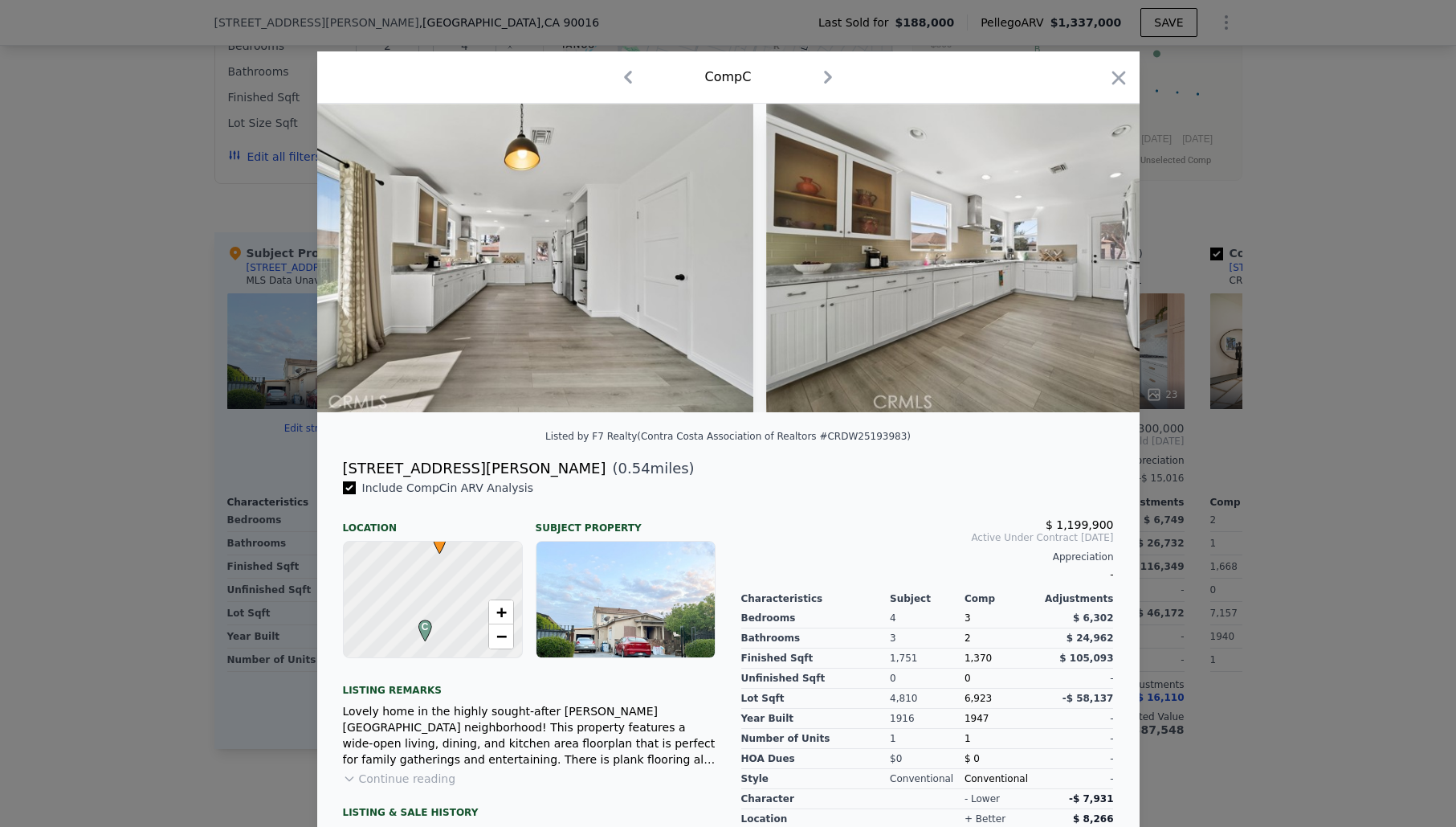
scroll to position [0, 1928]
click at [1086, 266] on icon at bounding box center [1097, 257] width 32 height 32
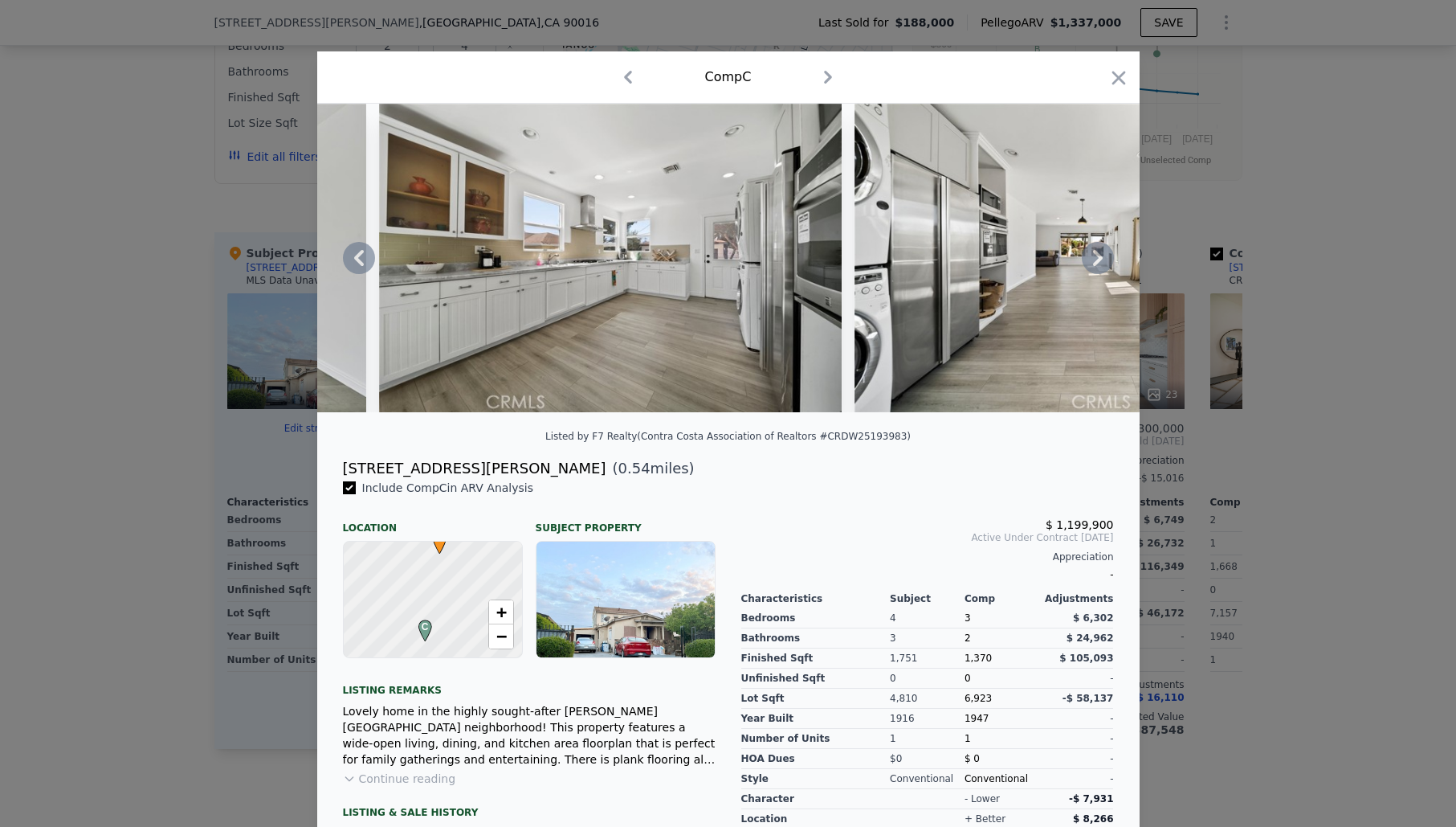
click at [1098, 267] on icon at bounding box center [1097, 257] width 32 height 32
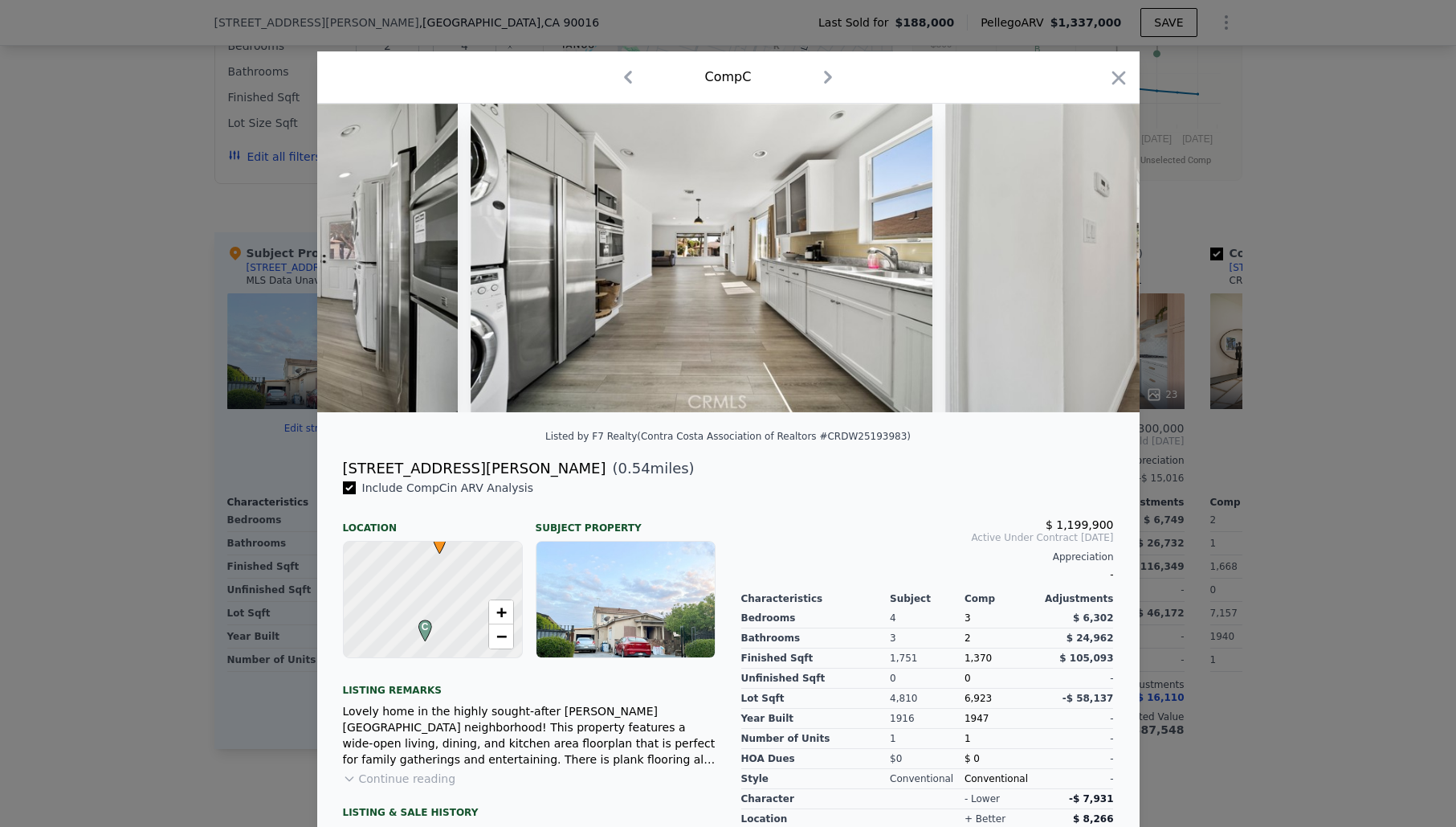
scroll to position [0, 2698]
click at [1098, 267] on div at bounding box center [728, 258] width 822 height 309
click at [1098, 267] on icon at bounding box center [1097, 257] width 32 height 32
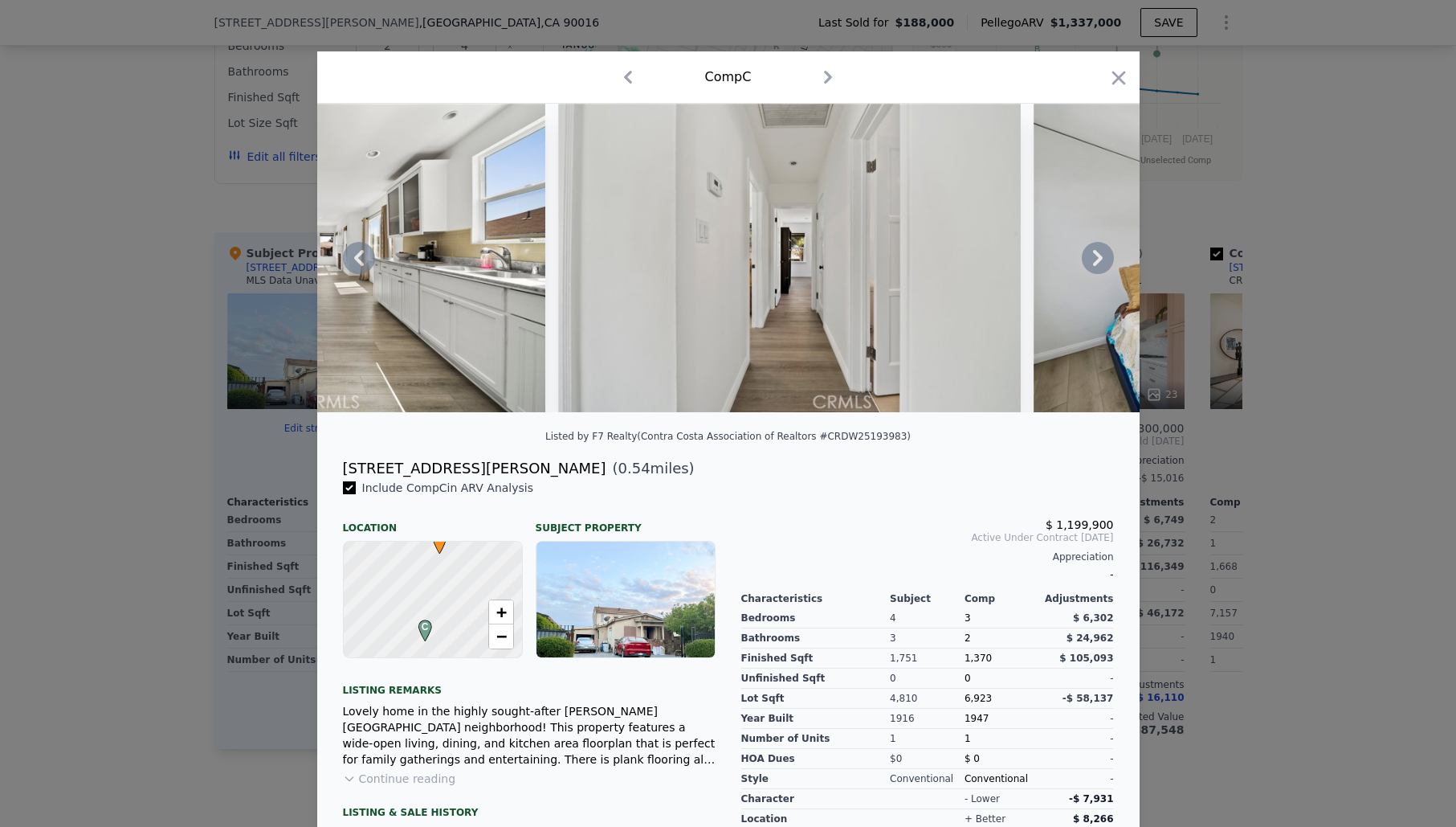
click at [1098, 267] on icon at bounding box center [1097, 257] width 32 height 32
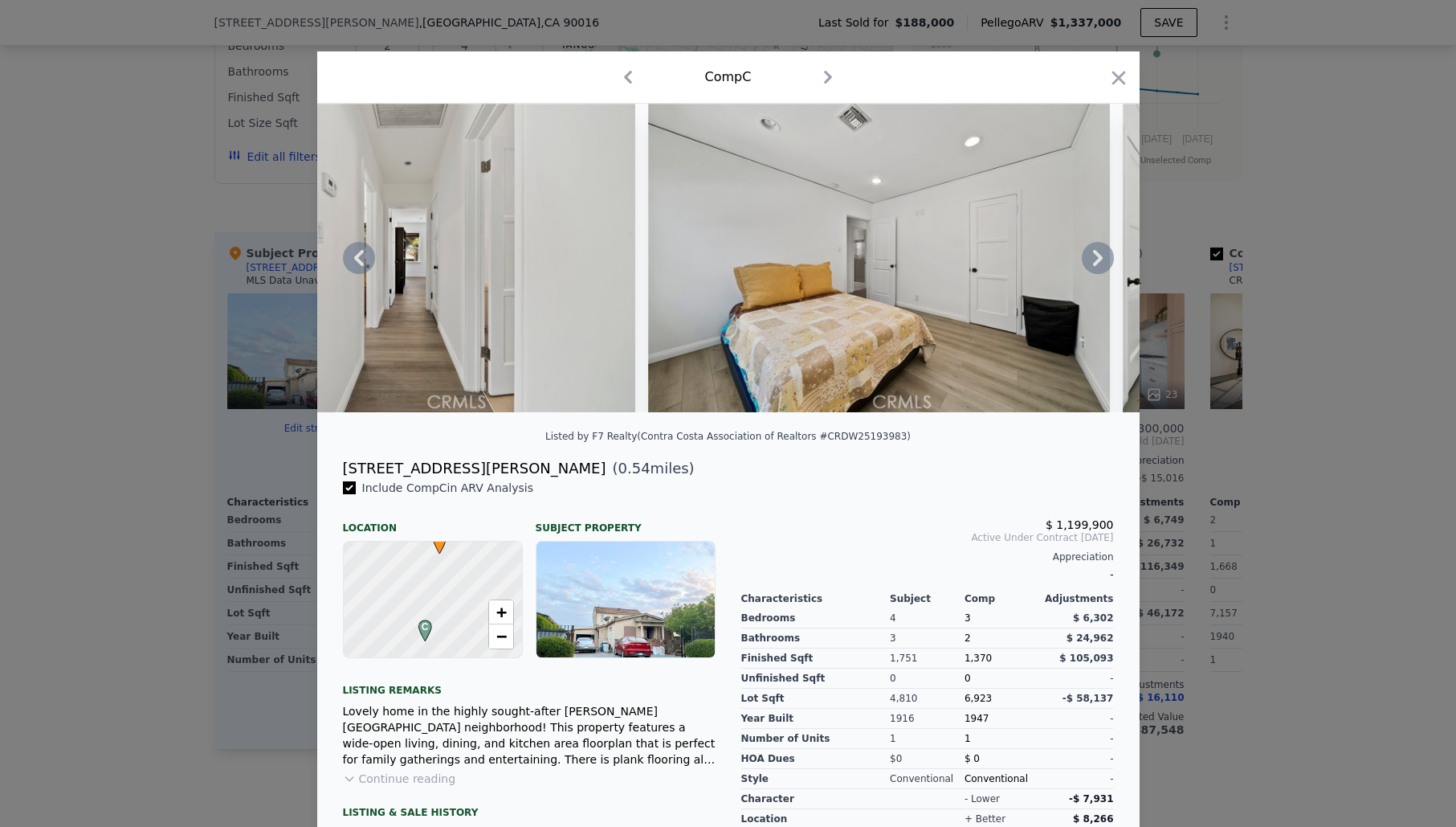
click at [1098, 267] on icon at bounding box center [1097, 257] width 32 height 32
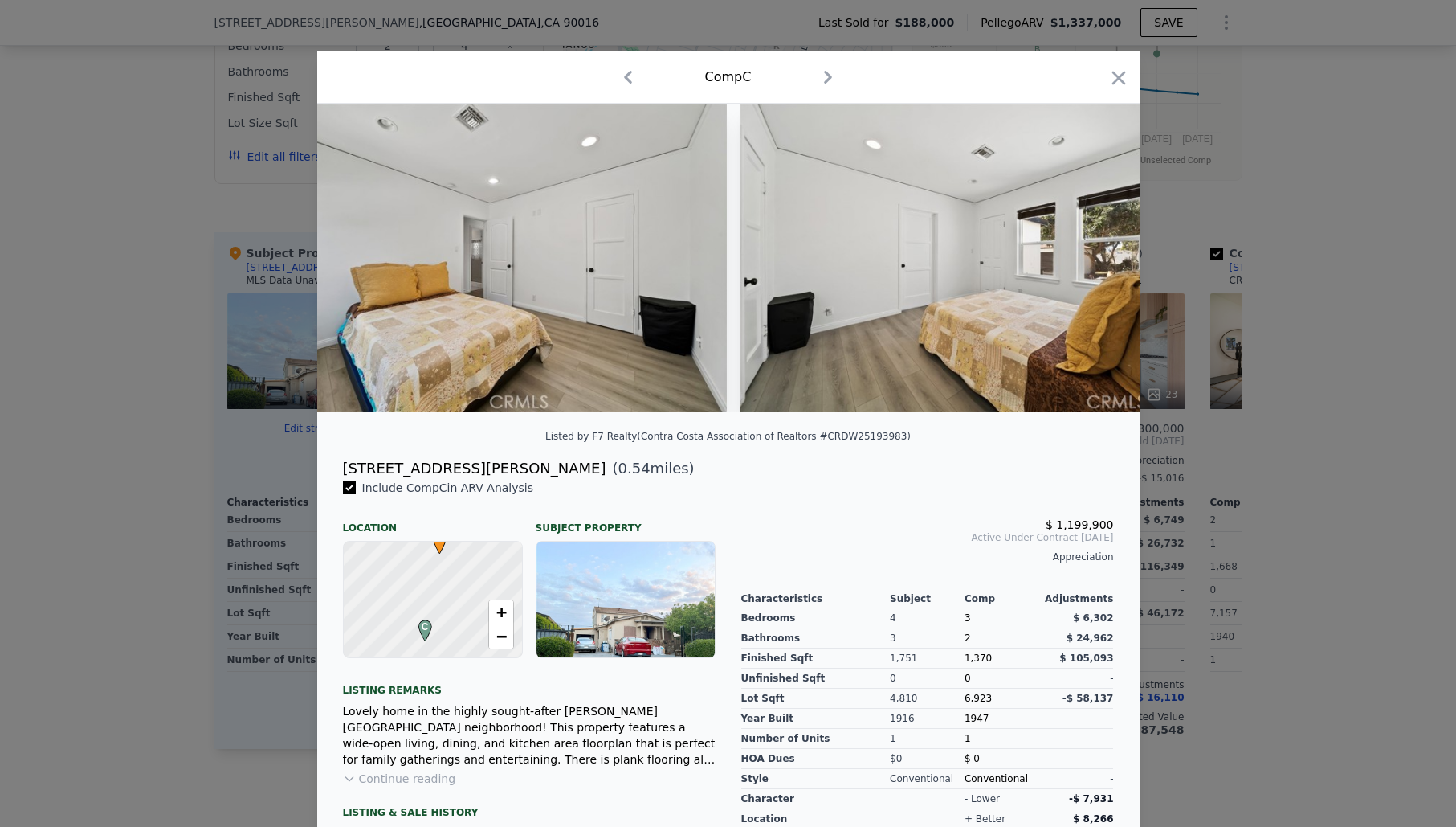
scroll to position [0, 3854]
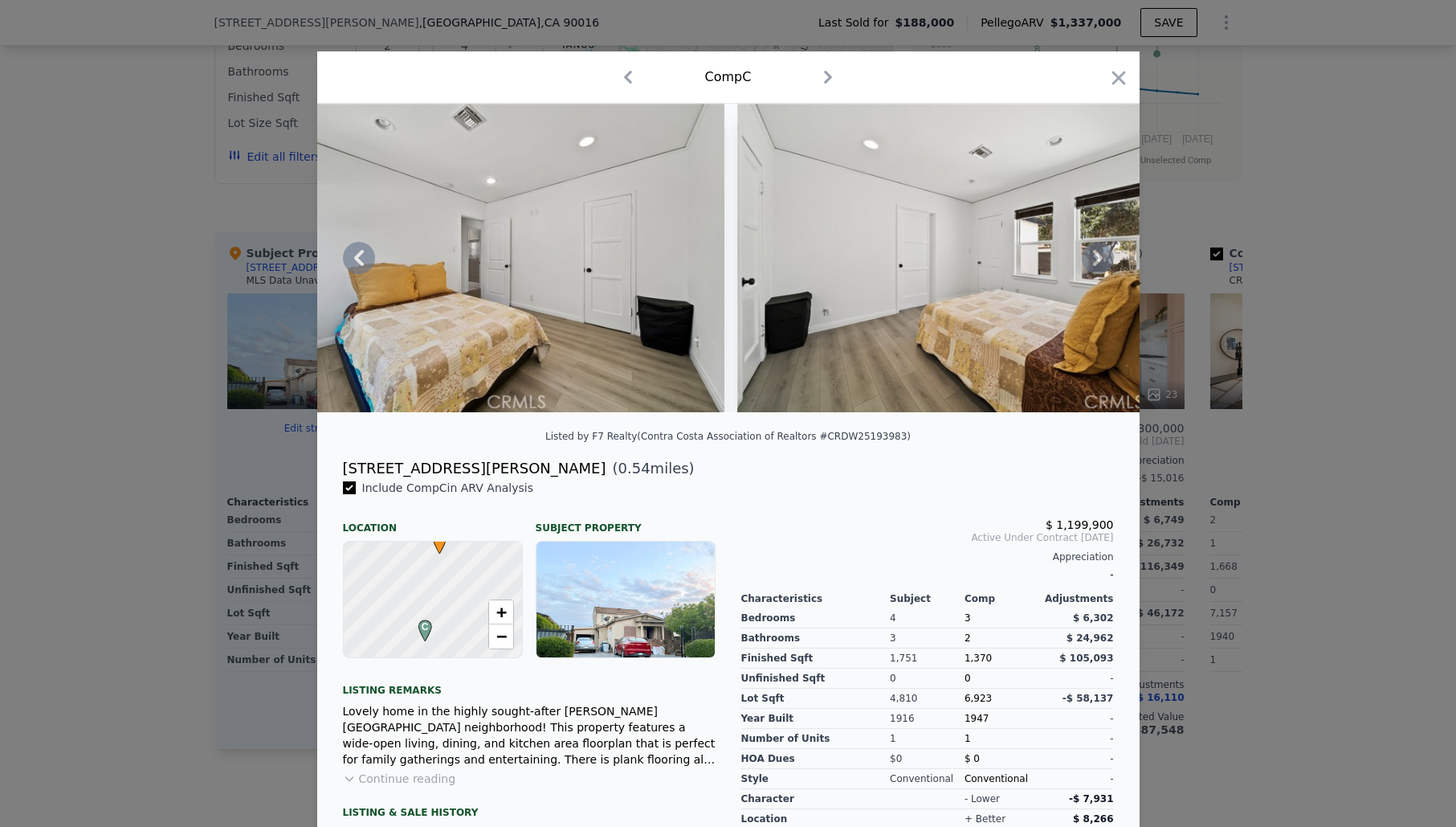
click at [1098, 267] on div at bounding box center [728, 258] width 822 height 309
click at [1098, 267] on icon at bounding box center [1097, 257] width 32 height 32
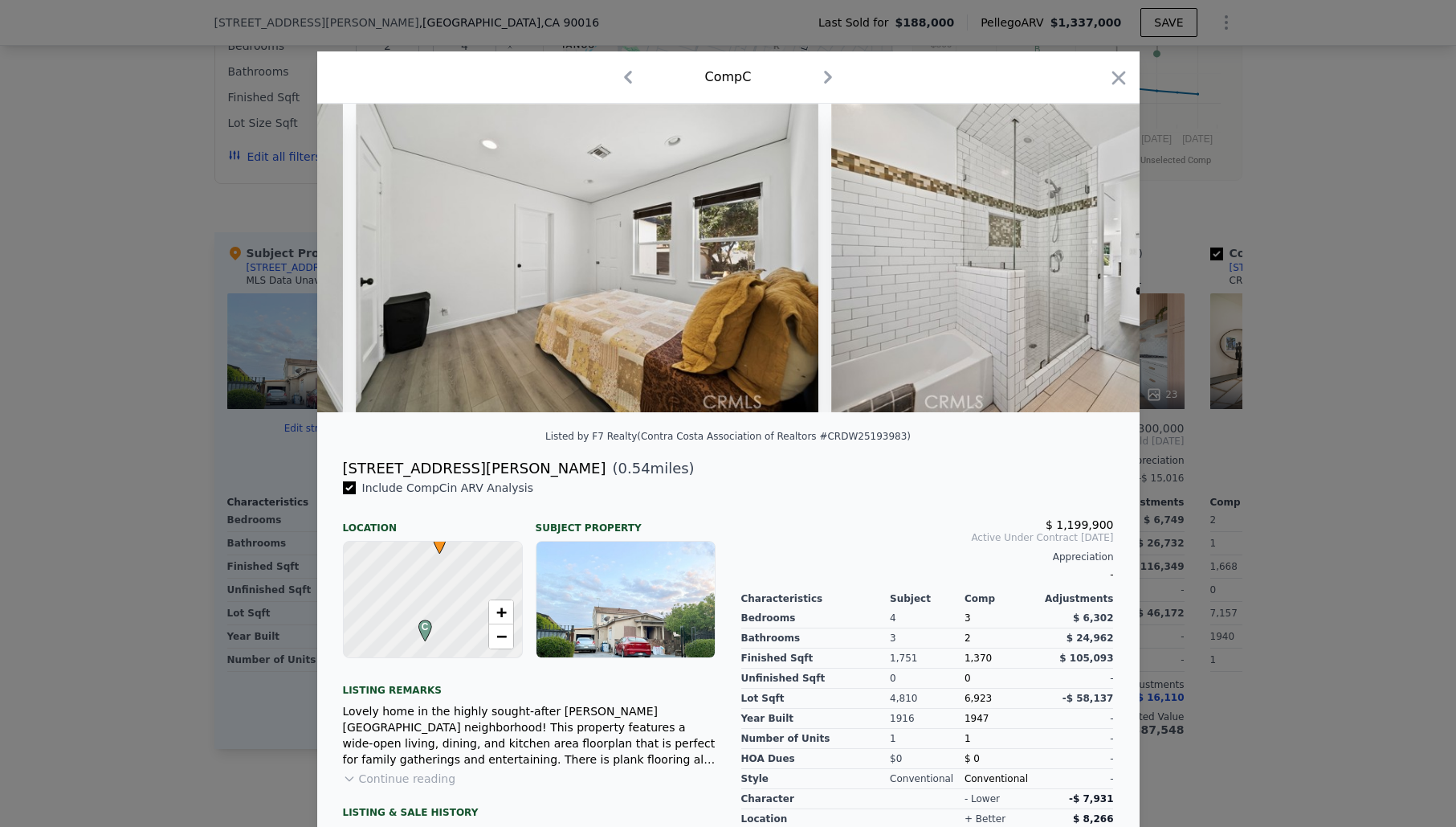
scroll to position [0, 4240]
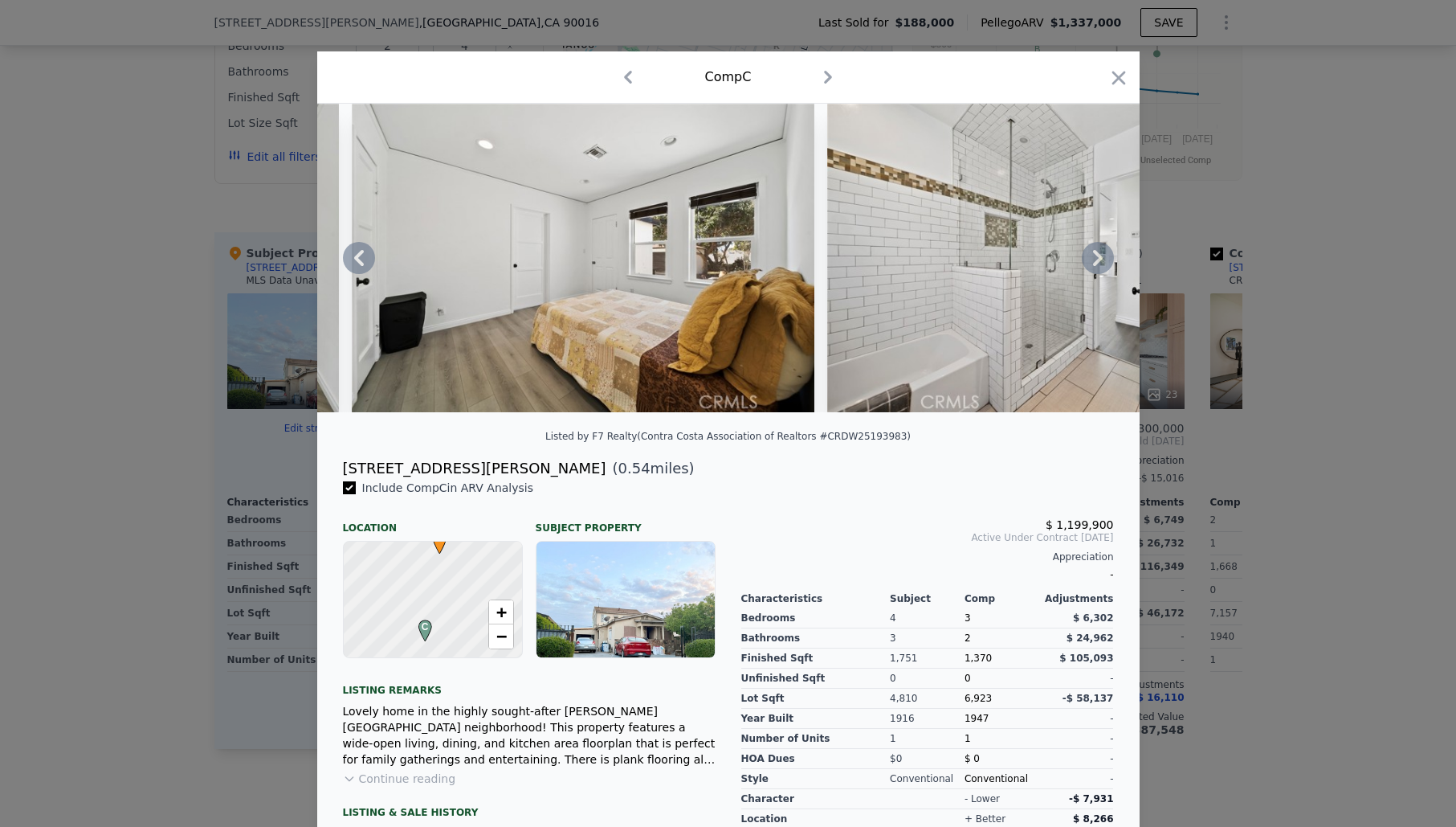
click at [1098, 267] on icon at bounding box center [1097, 257] width 32 height 32
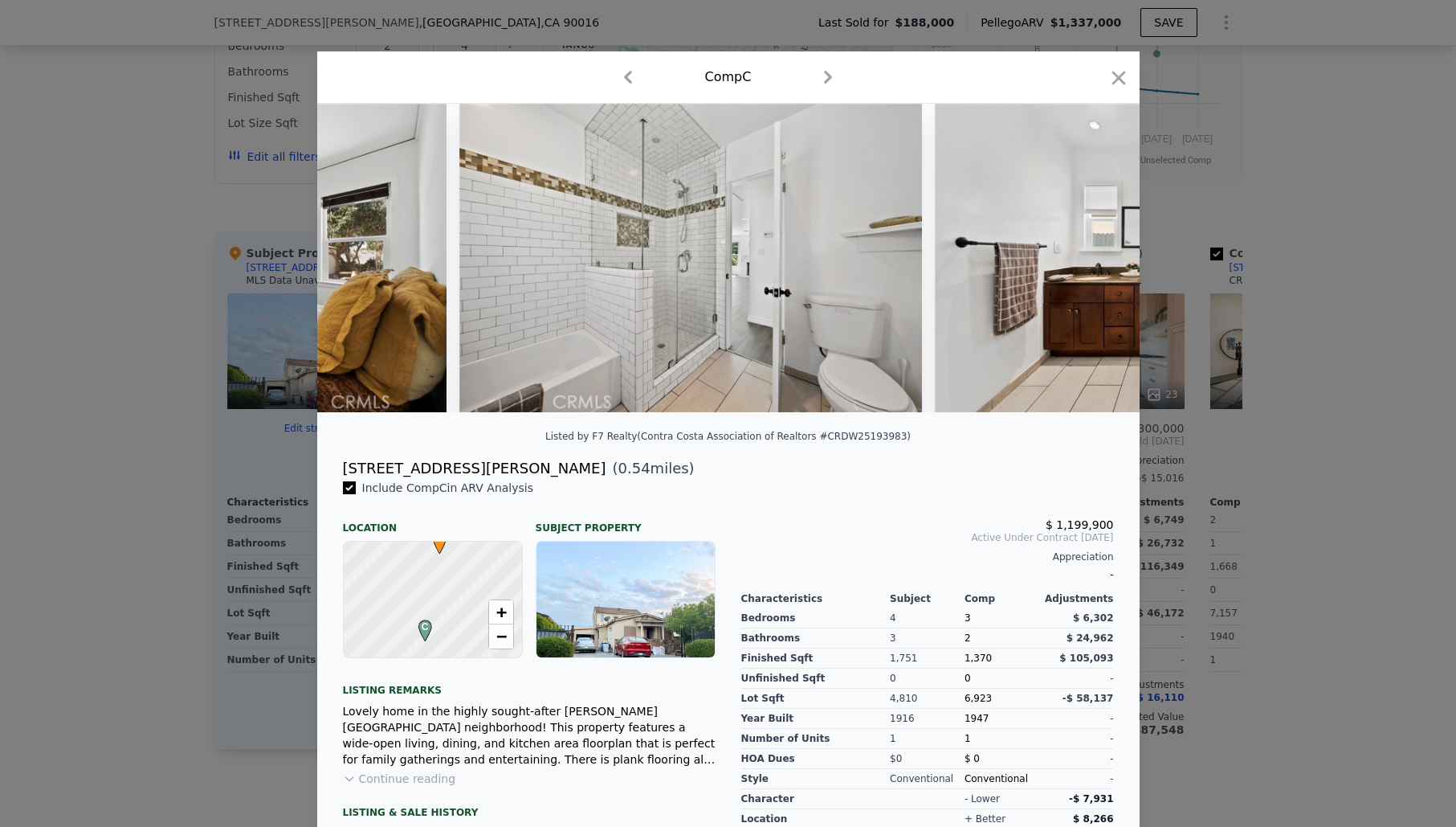
scroll to position [0, 4625]
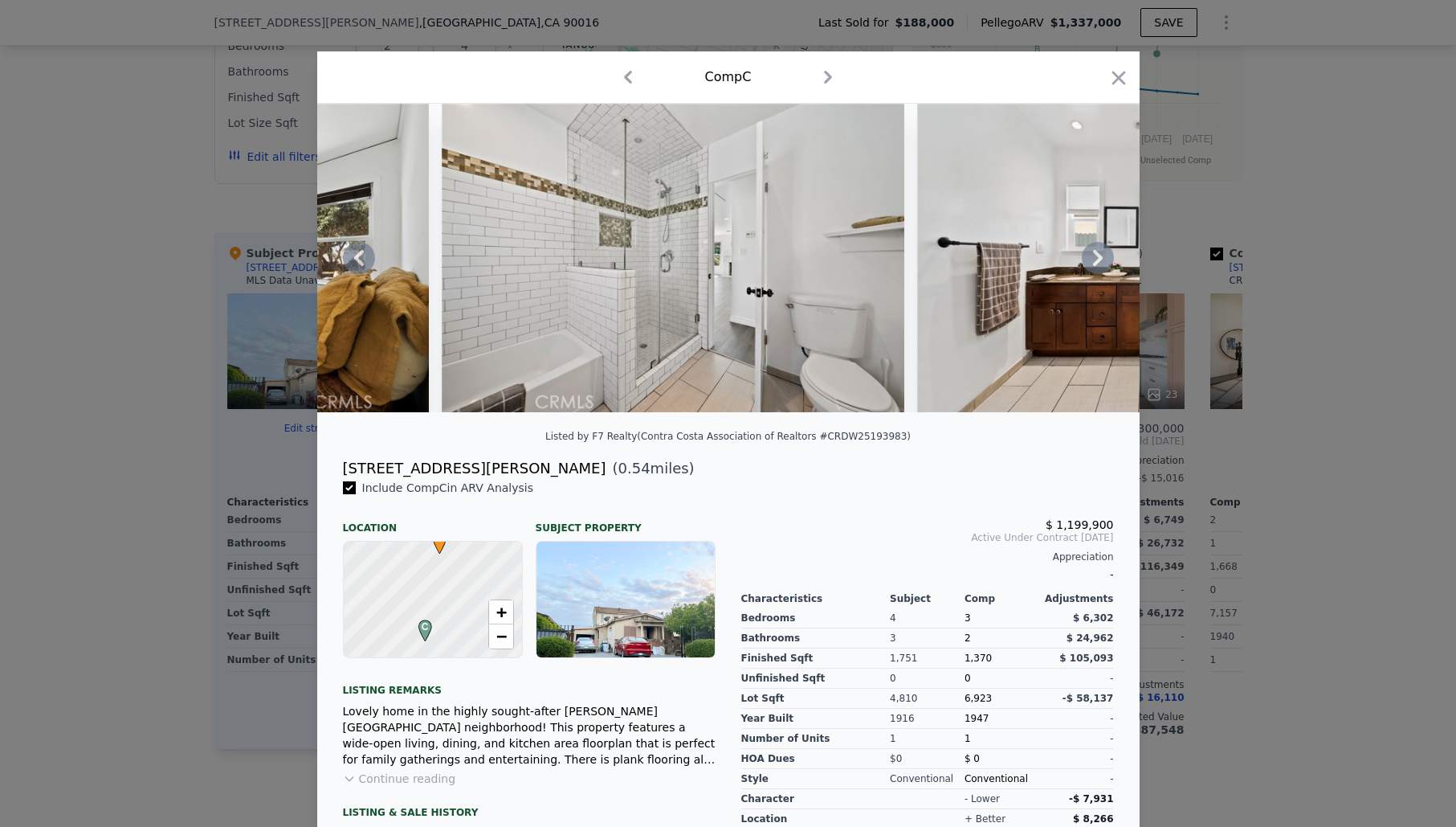
click at [1101, 262] on icon at bounding box center [1097, 257] width 32 height 32
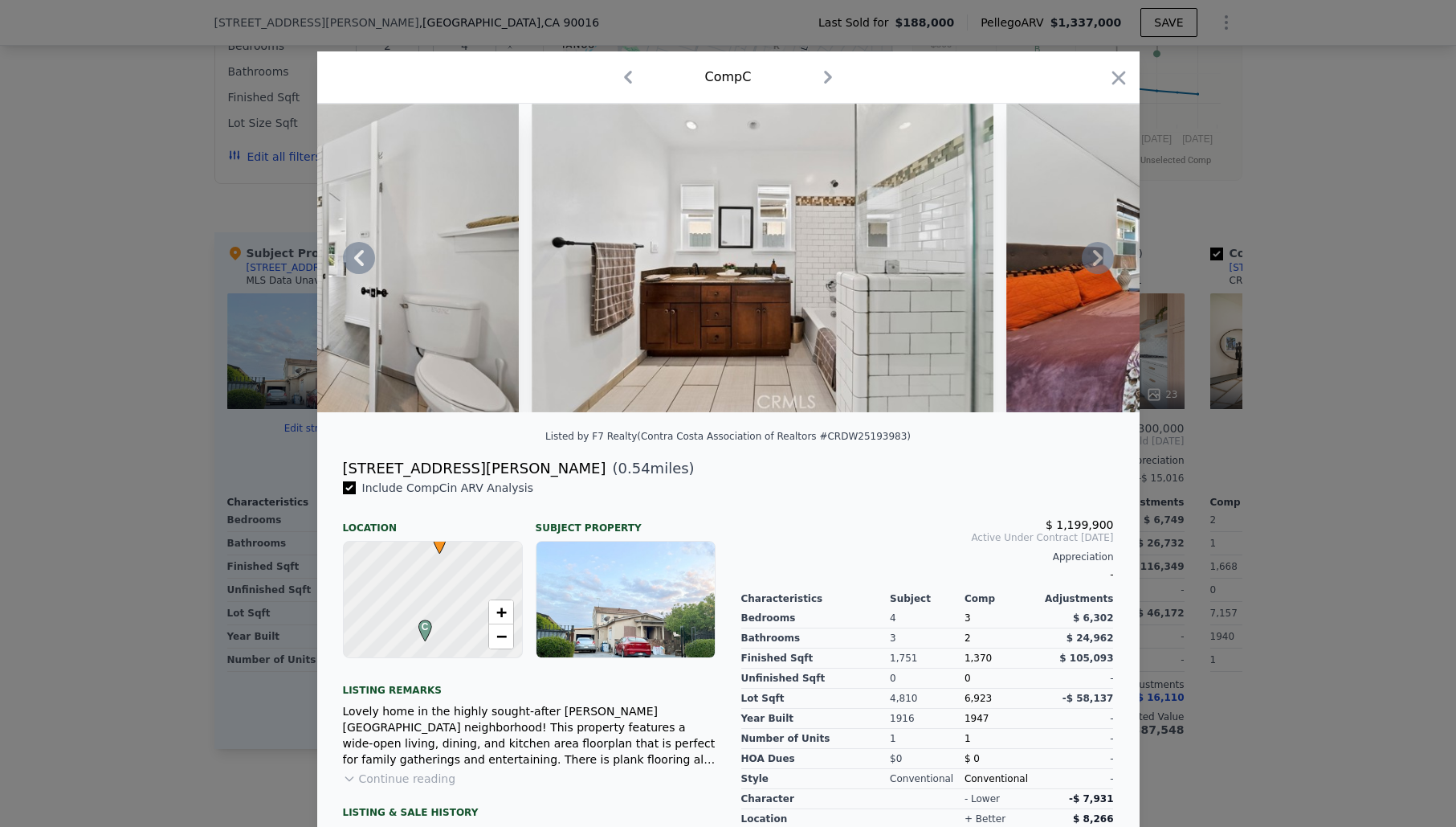
click at [1100, 262] on icon at bounding box center [1097, 257] width 32 height 32
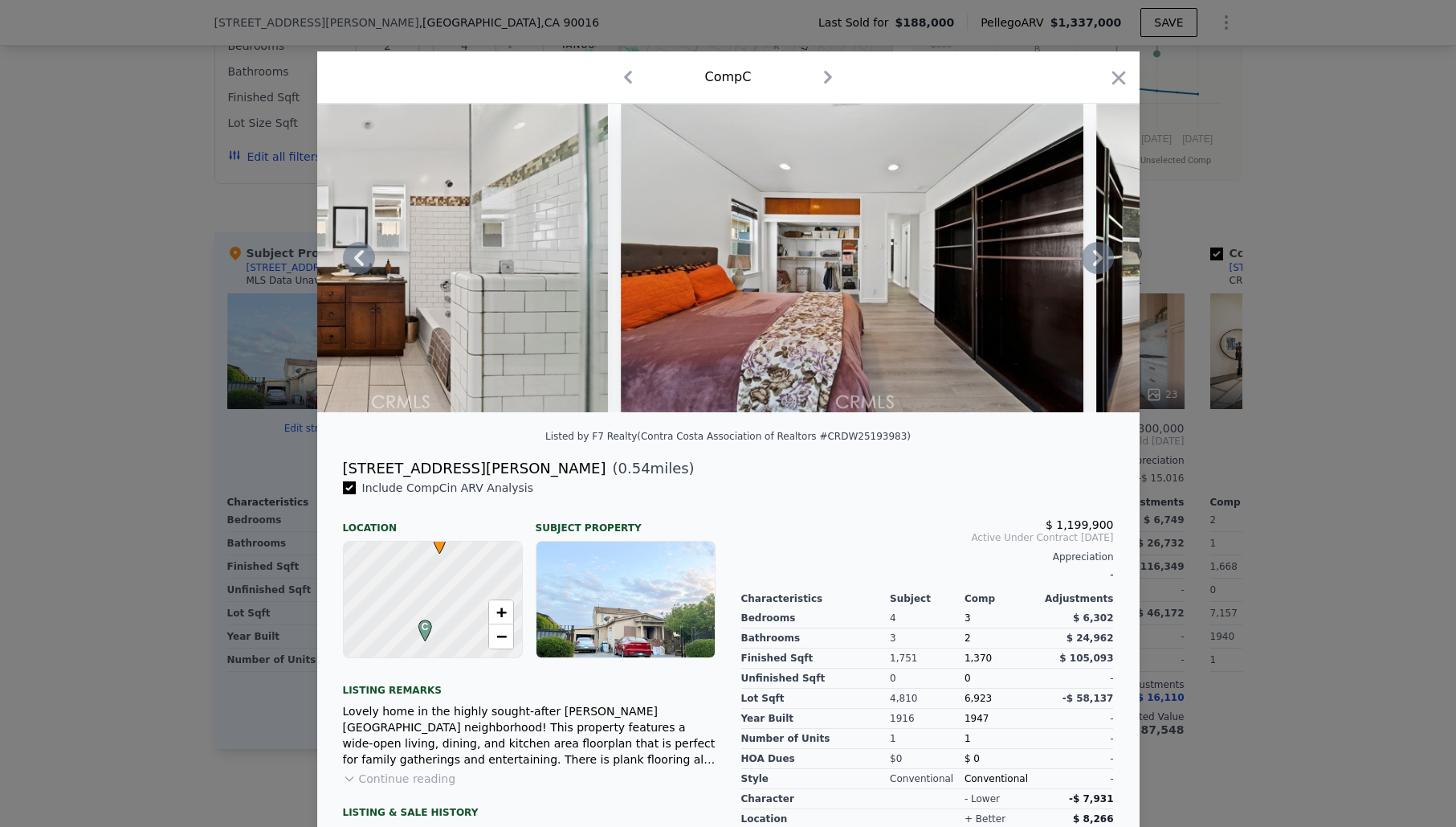
click at [1100, 262] on icon at bounding box center [1097, 257] width 32 height 32
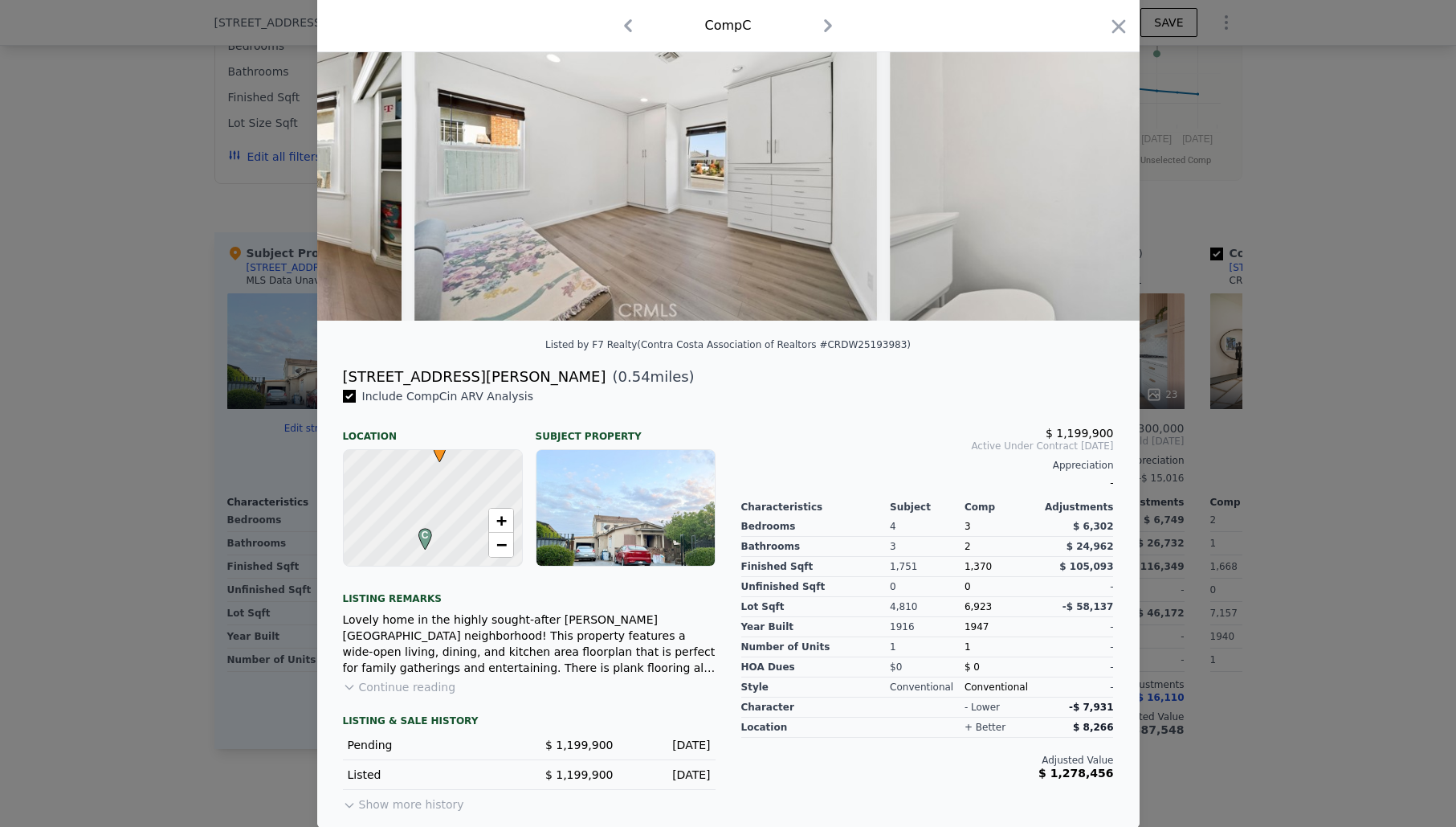
scroll to position [0, 0]
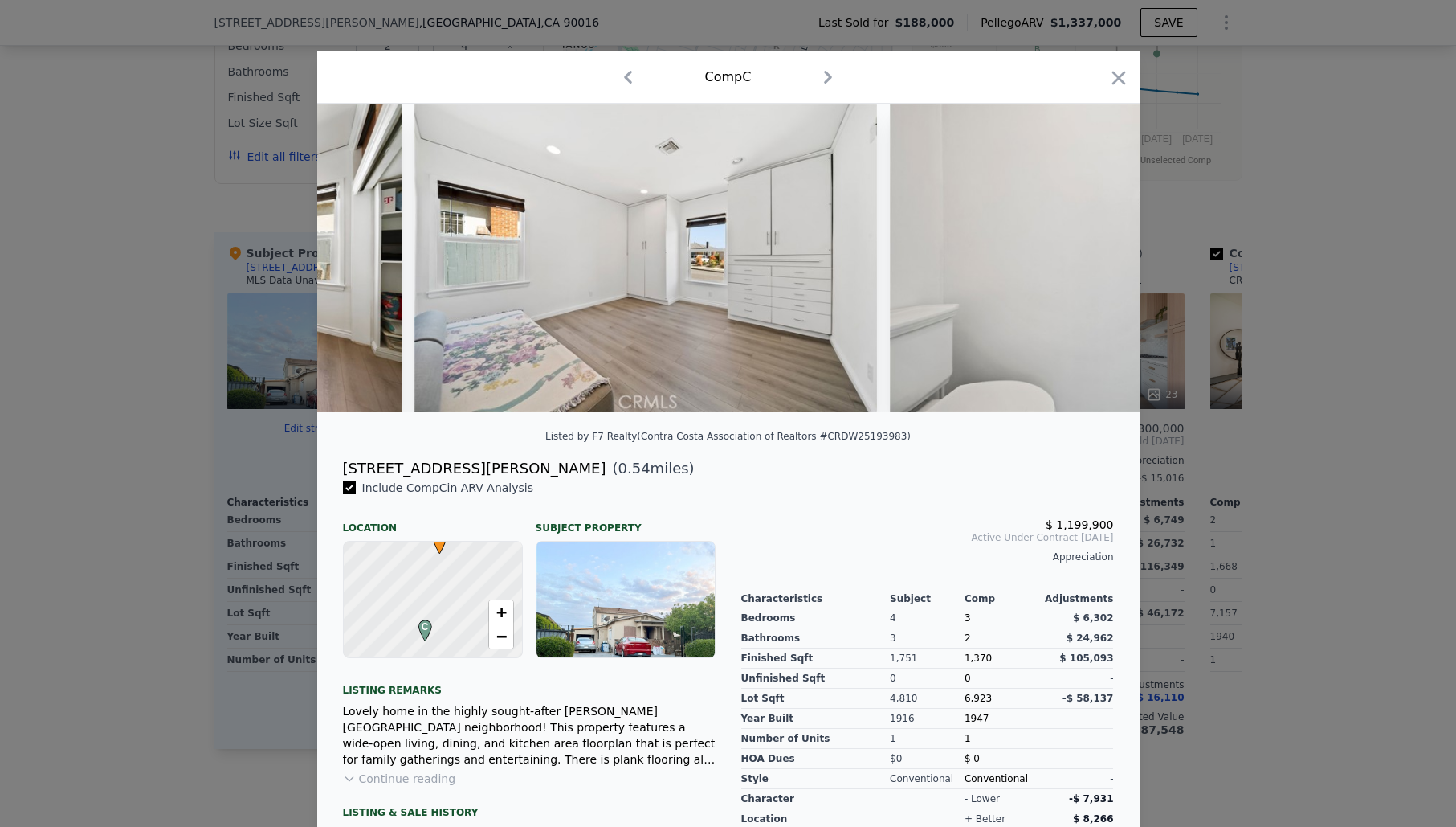
click at [1122, 76] on icon "button" at bounding box center [1118, 78] width 22 height 22
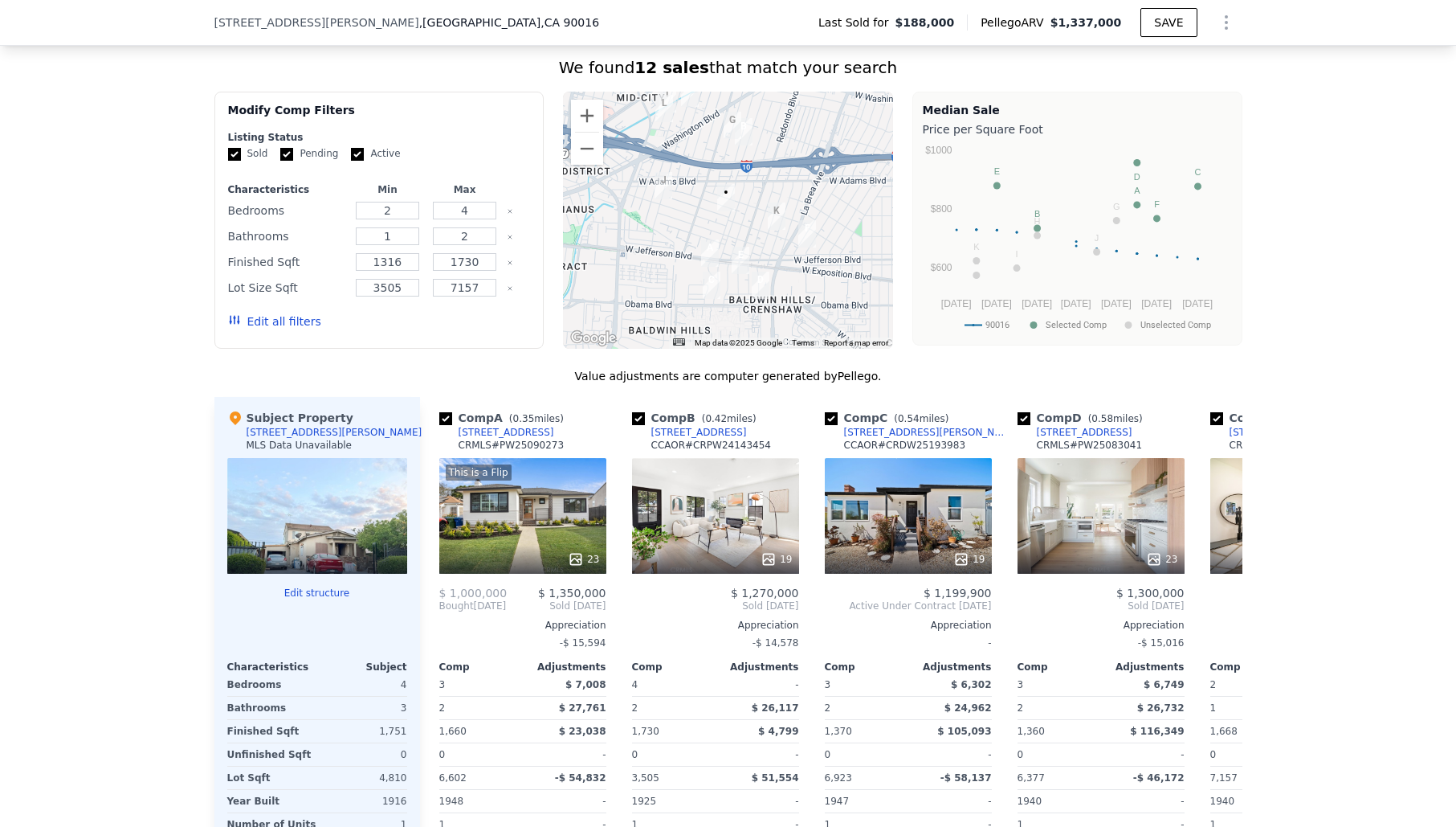
scroll to position [1289, 0]
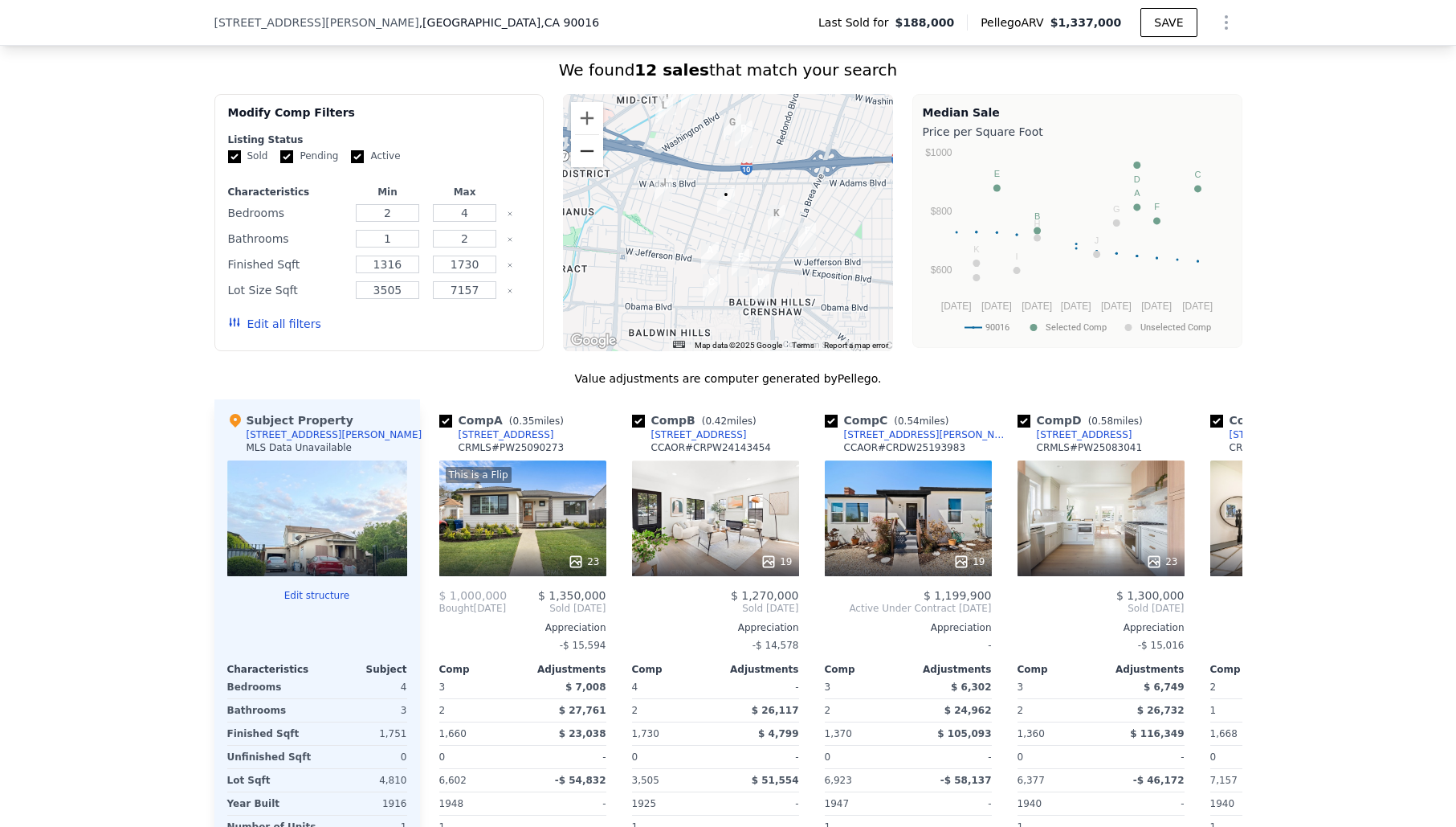
click at [586, 159] on button "Zoom out" at bounding box center [587, 150] width 32 height 32
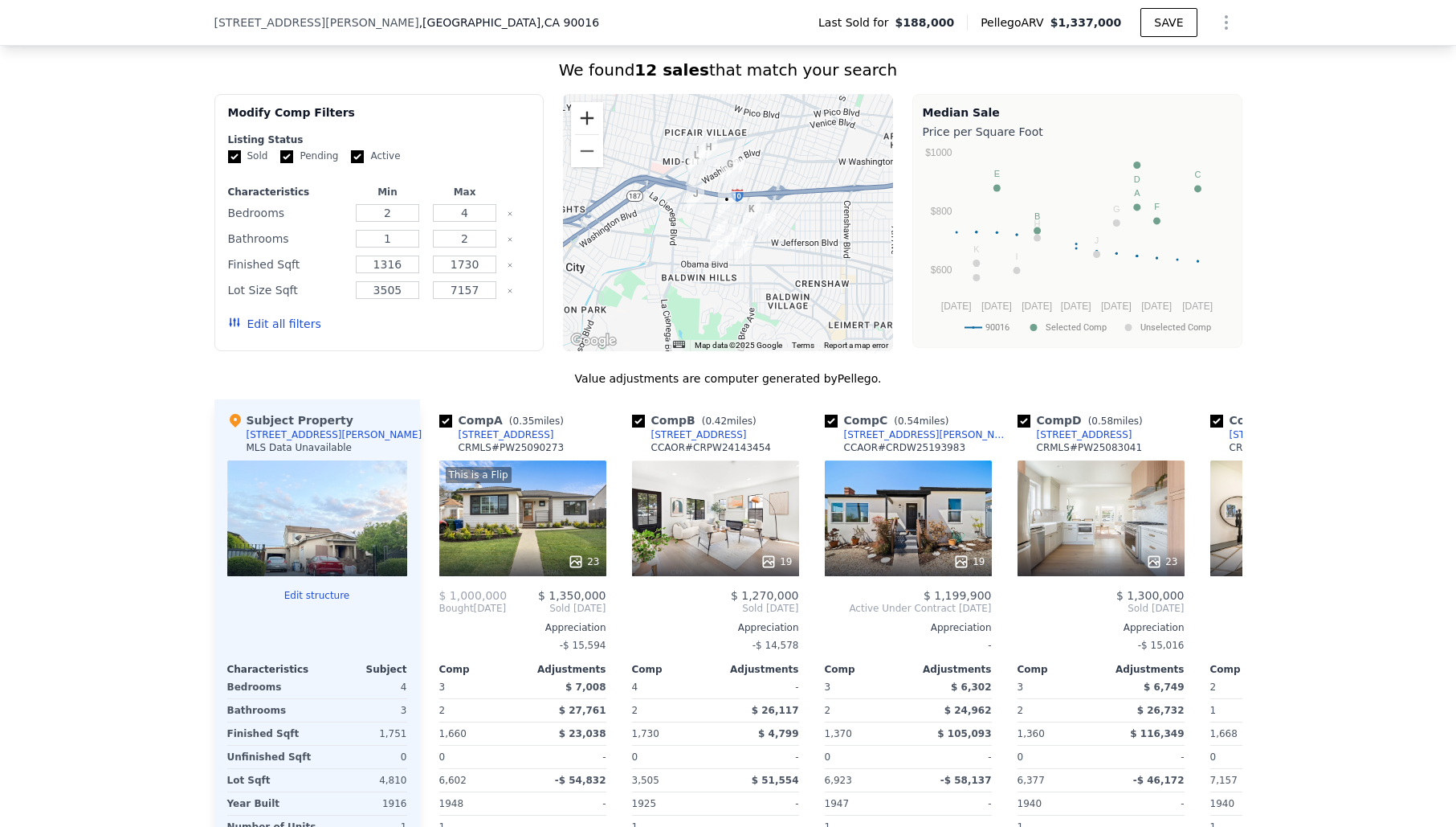
click at [590, 119] on button "Zoom in" at bounding box center [587, 118] width 32 height 32
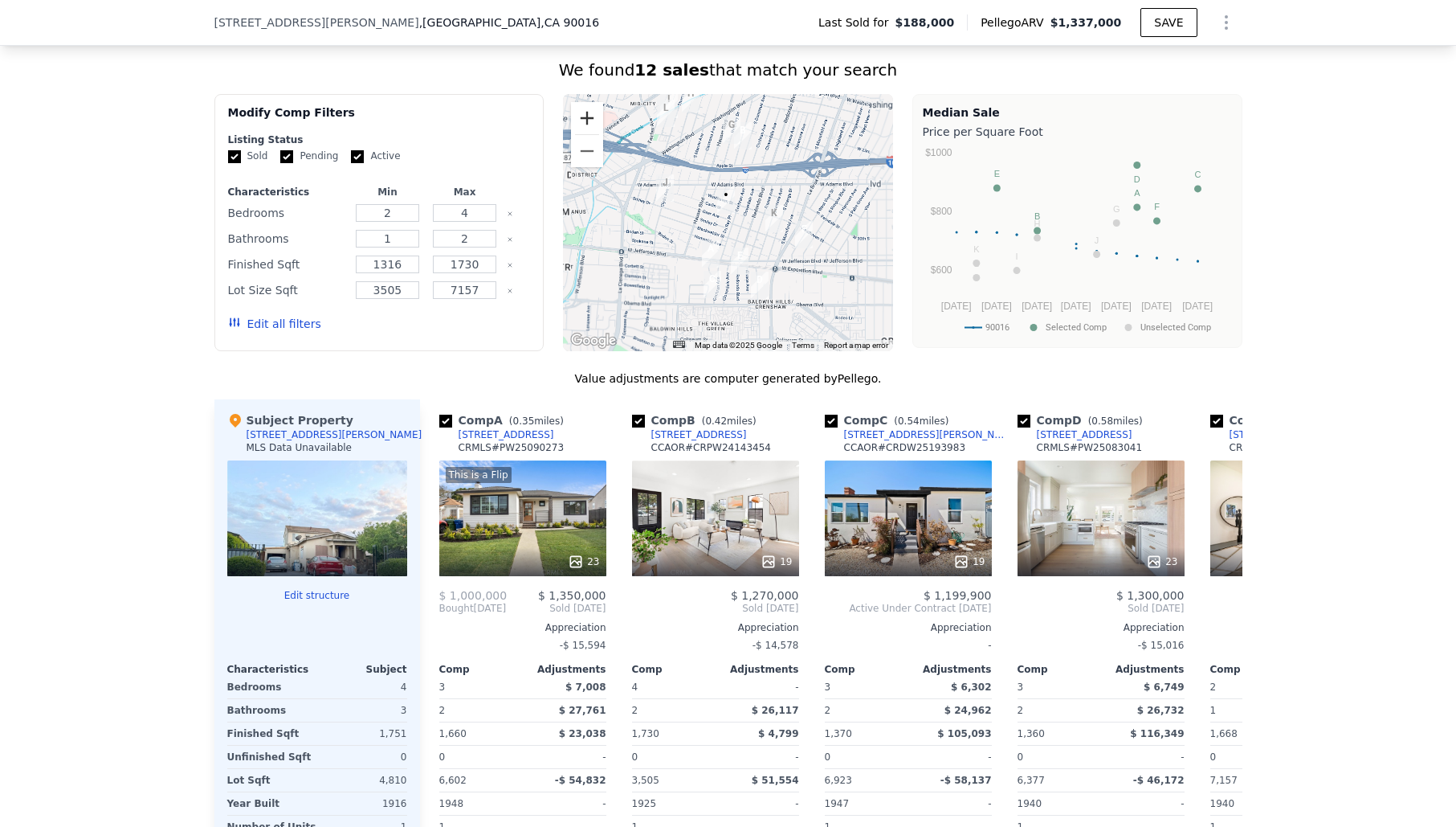
click at [590, 119] on button "Zoom in" at bounding box center [587, 118] width 32 height 32
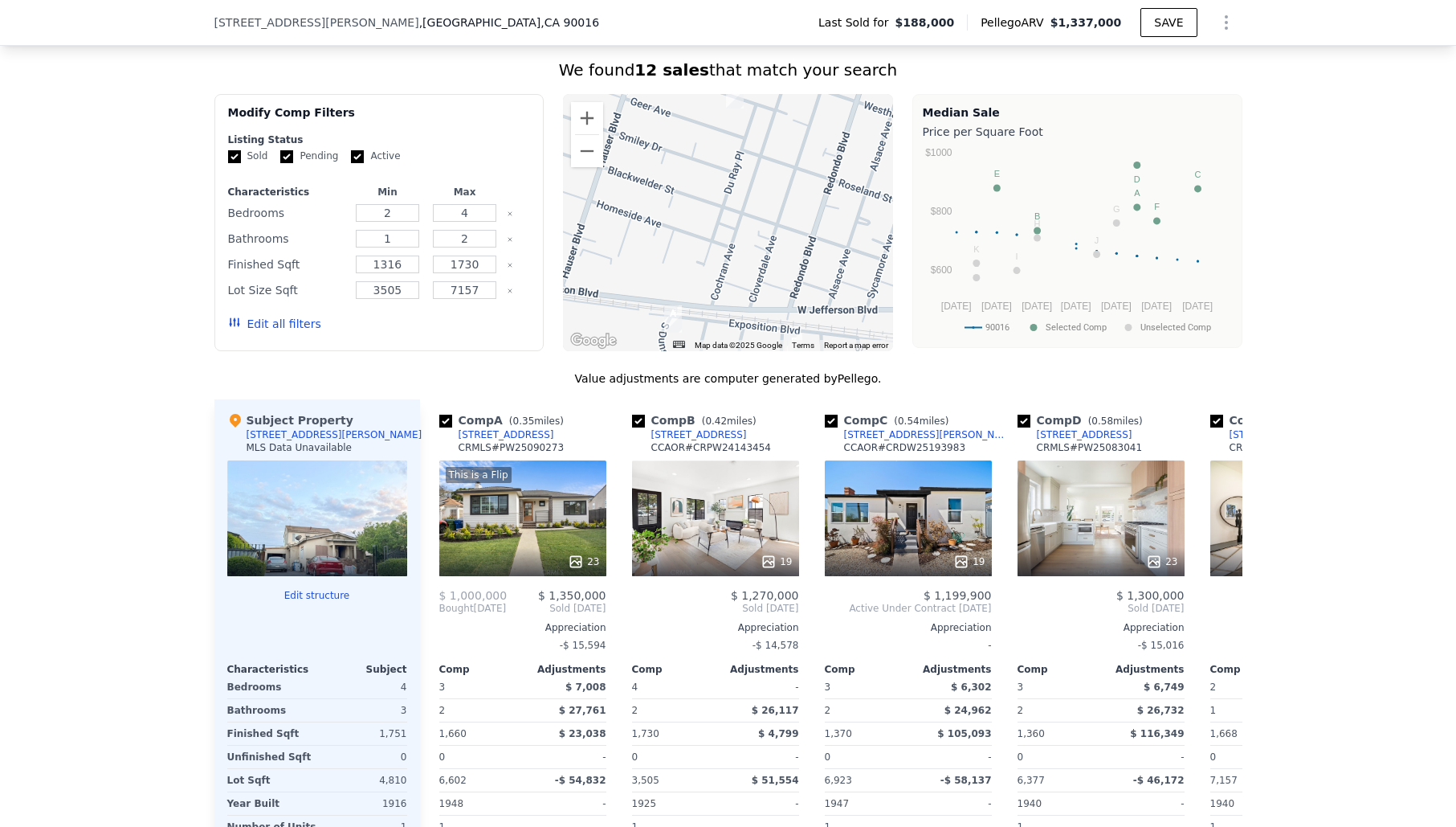
drag, startPoint x: 703, startPoint y: 167, endPoint x: 711, endPoint y: 172, distance: 9.4
click at [704, 146] on div at bounding box center [727, 223] width 330 height 257
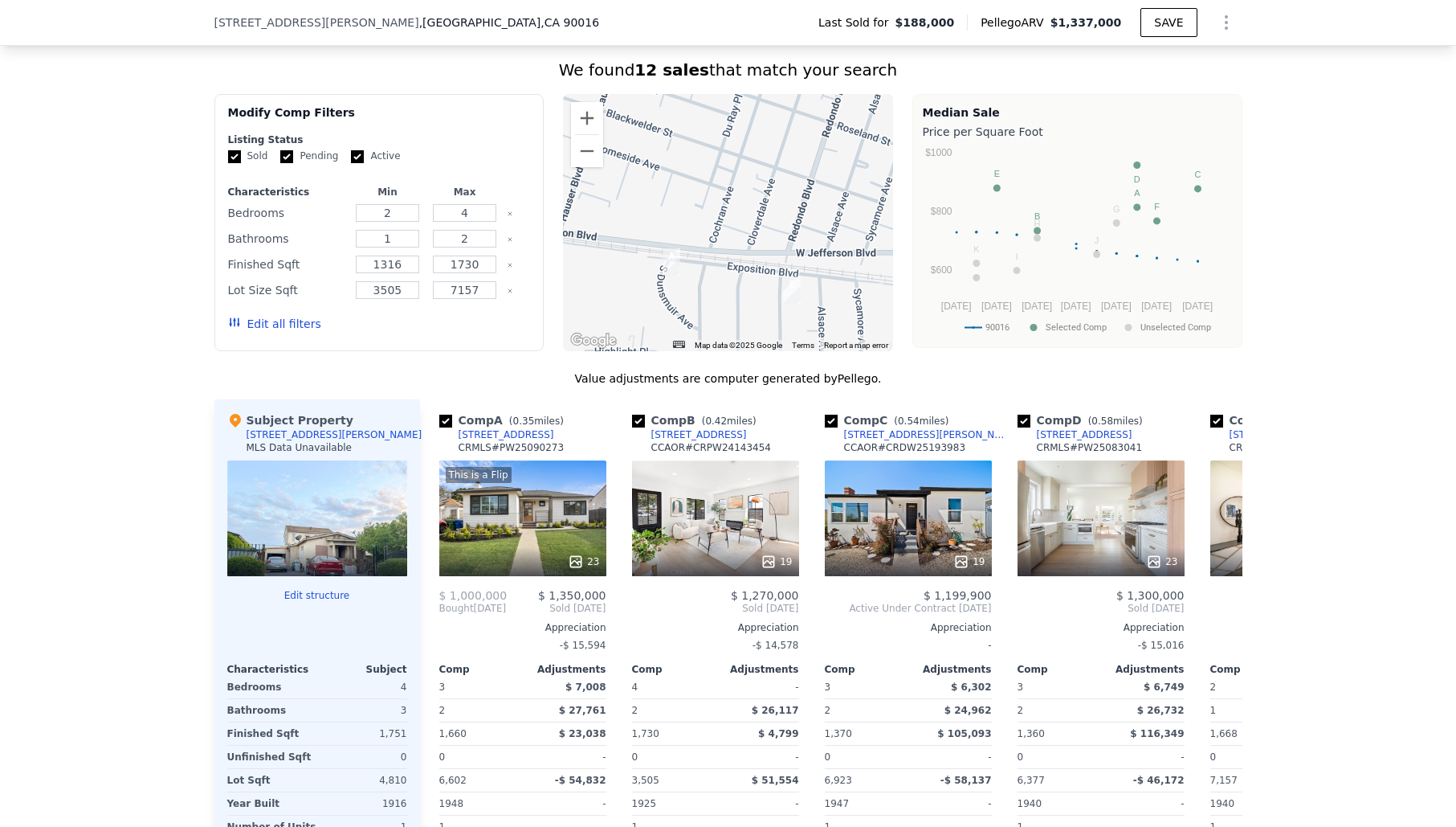
drag, startPoint x: 755, startPoint y: 226, endPoint x: 739, endPoint y: 149, distance: 78.6
click at [740, 146] on div at bounding box center [727, 223] width 330 height 257
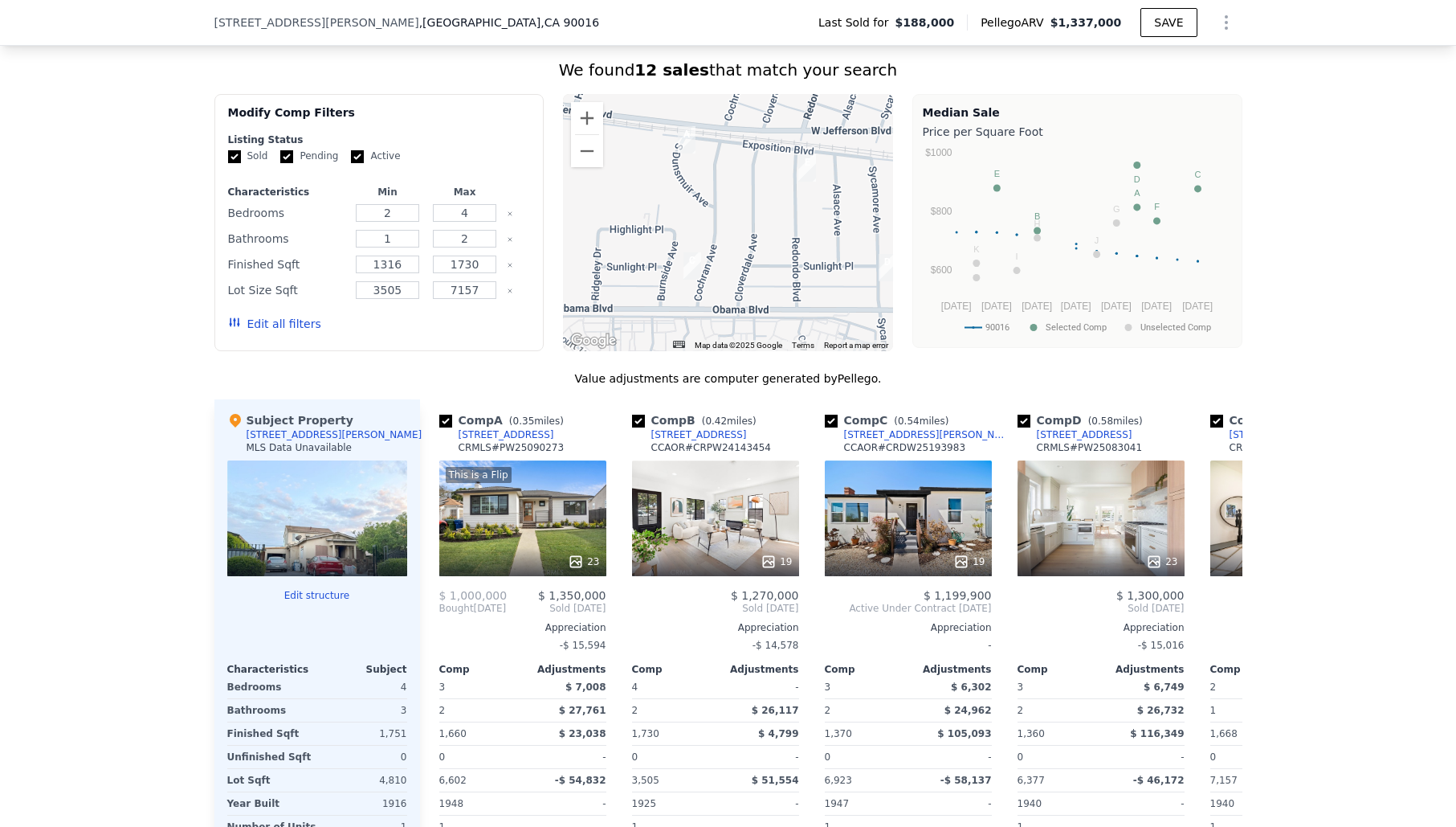
drag, startPoint x: 713, startPoint y: 259, endPoint x: 746, endPoint y: 224, distance: 48.1
click at [746, 224] on div at bounding box center [727, 223] width 330 height 257
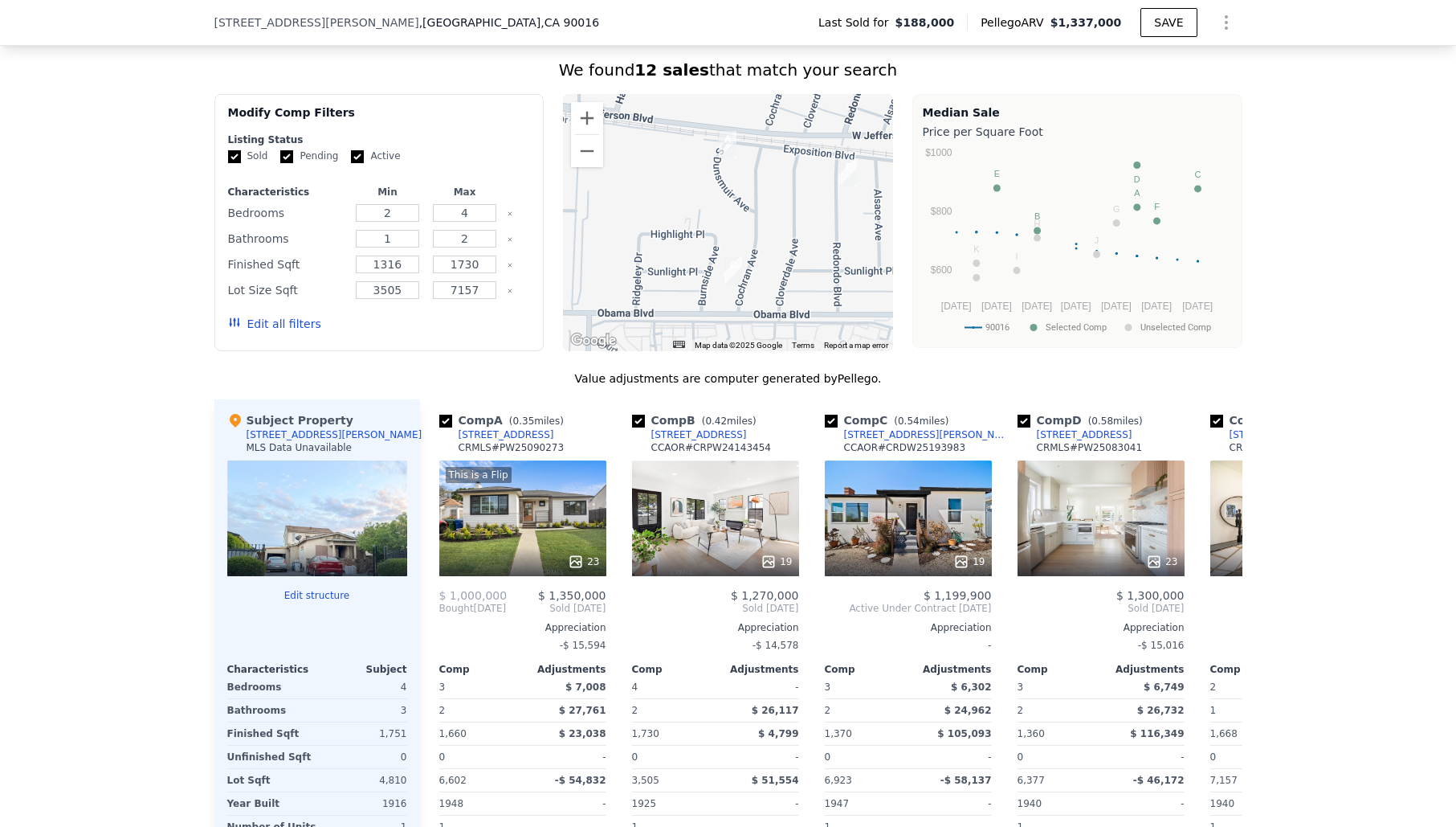
drag, startPoint x: 750, startPoint y: 224, endPoint x: 791, endPoint y: 229, distance: 41.3
click at [791, 229] on div at bounding box center [727, 223] width 330 height 257
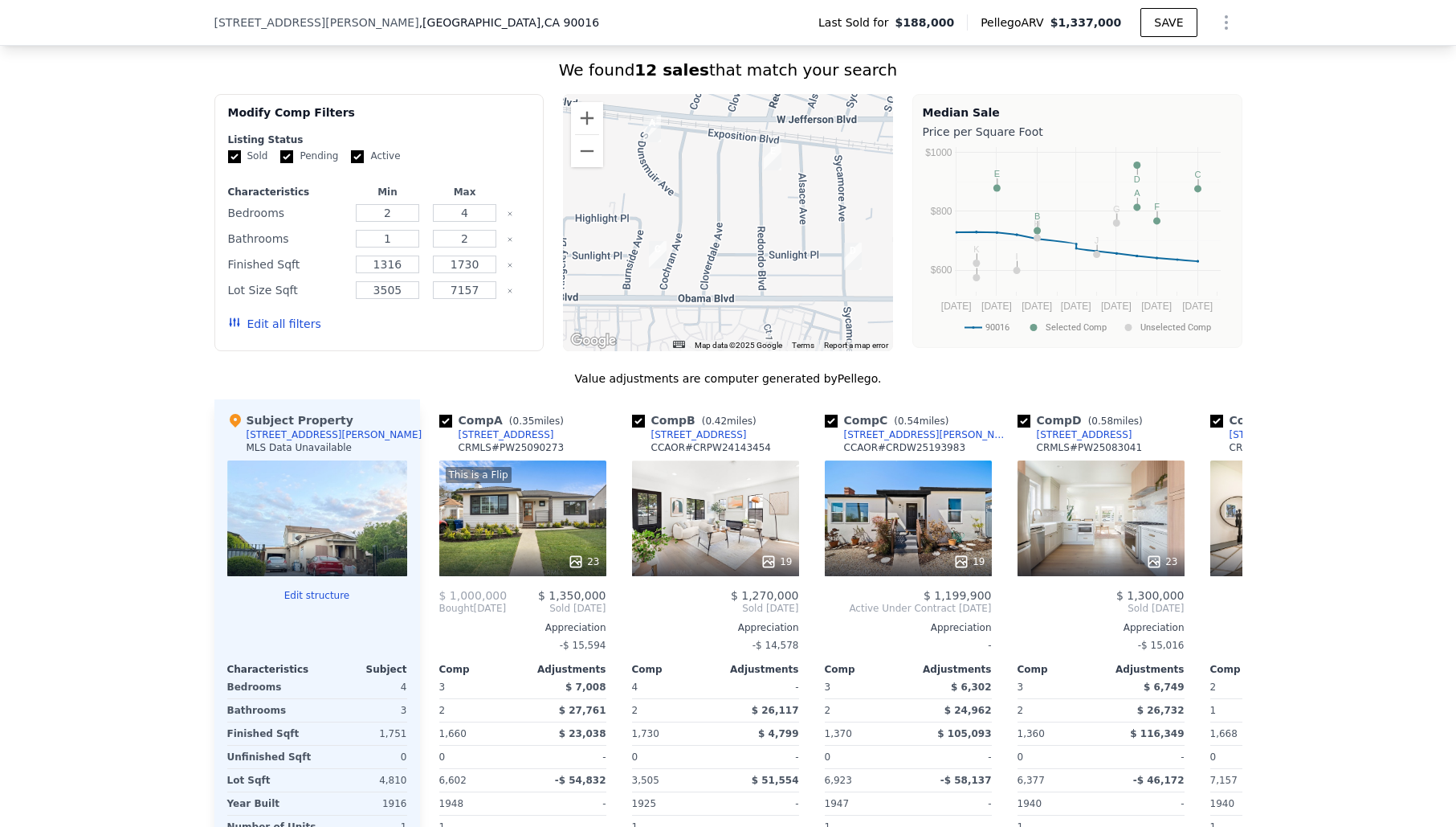
drag, startPoint x: 779, startPoint y: 196, endPoint x: 724, endPoint y: 187, distance: 55.7
click at [723, 187] on div at bounding box center [727, 223] width 330 height 257
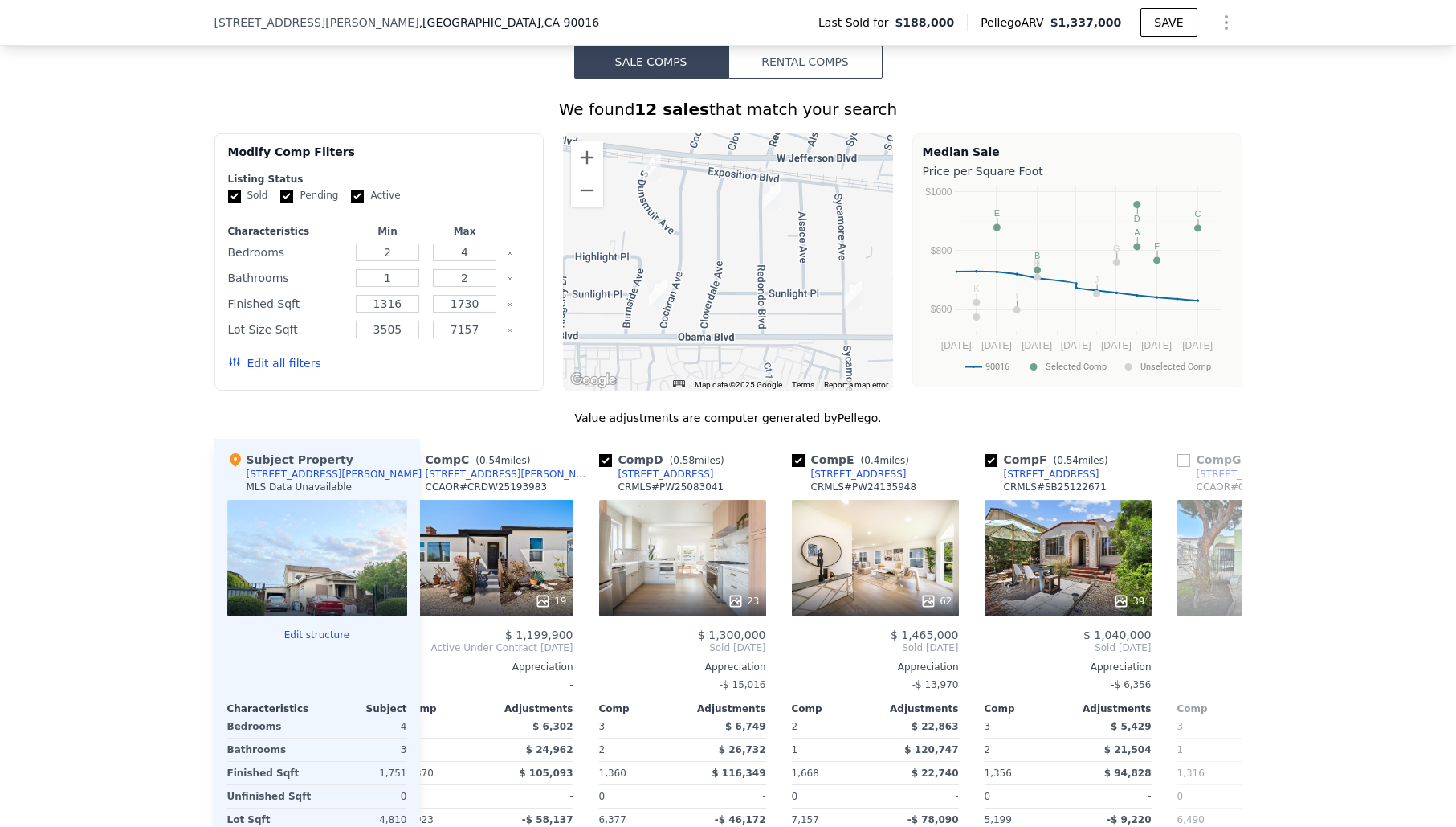
scroll to position [1247, 0]
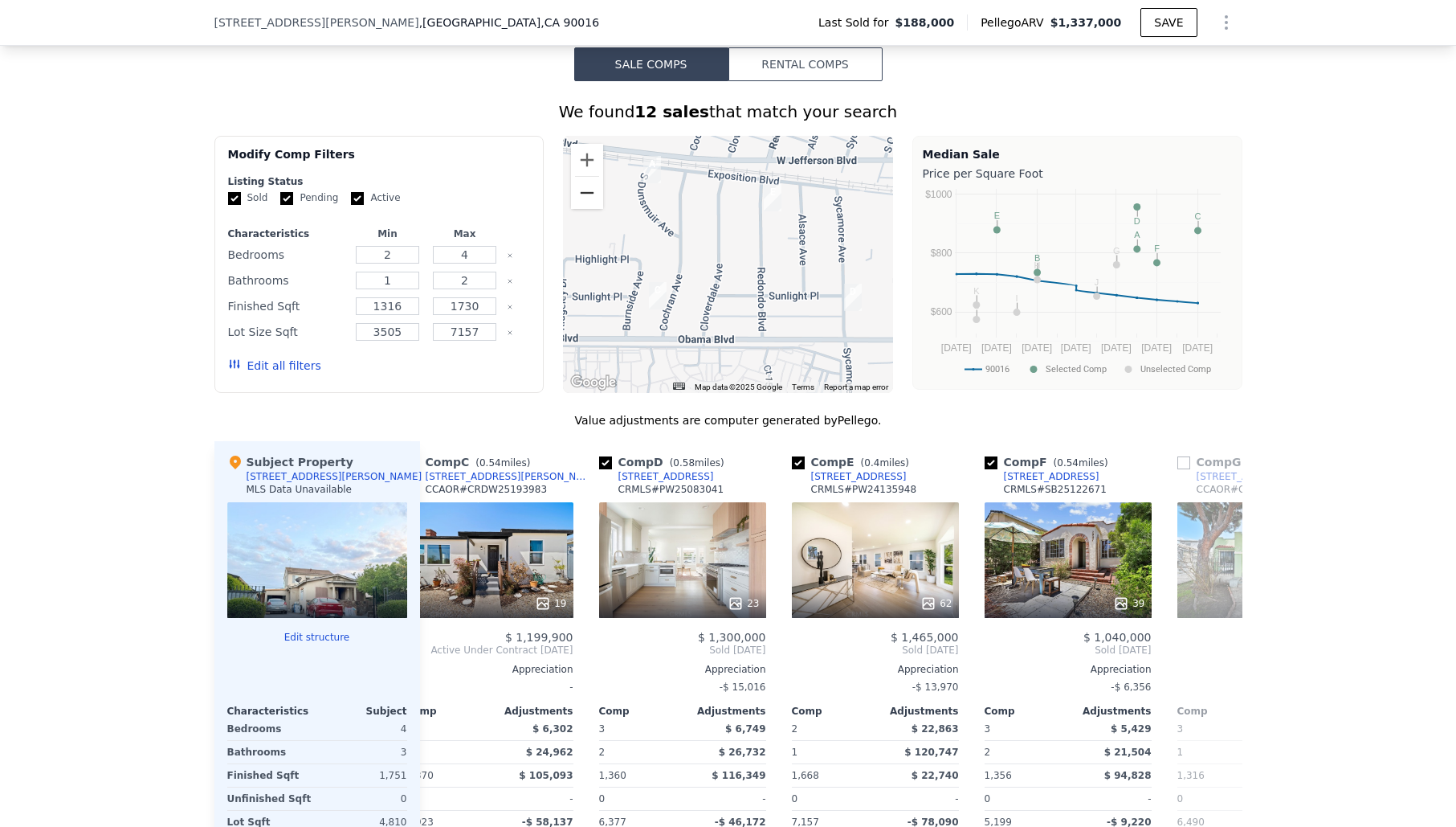
click at [587, 189] on button "Zoom out" at bounding box center [587, 192] width 32 height 32
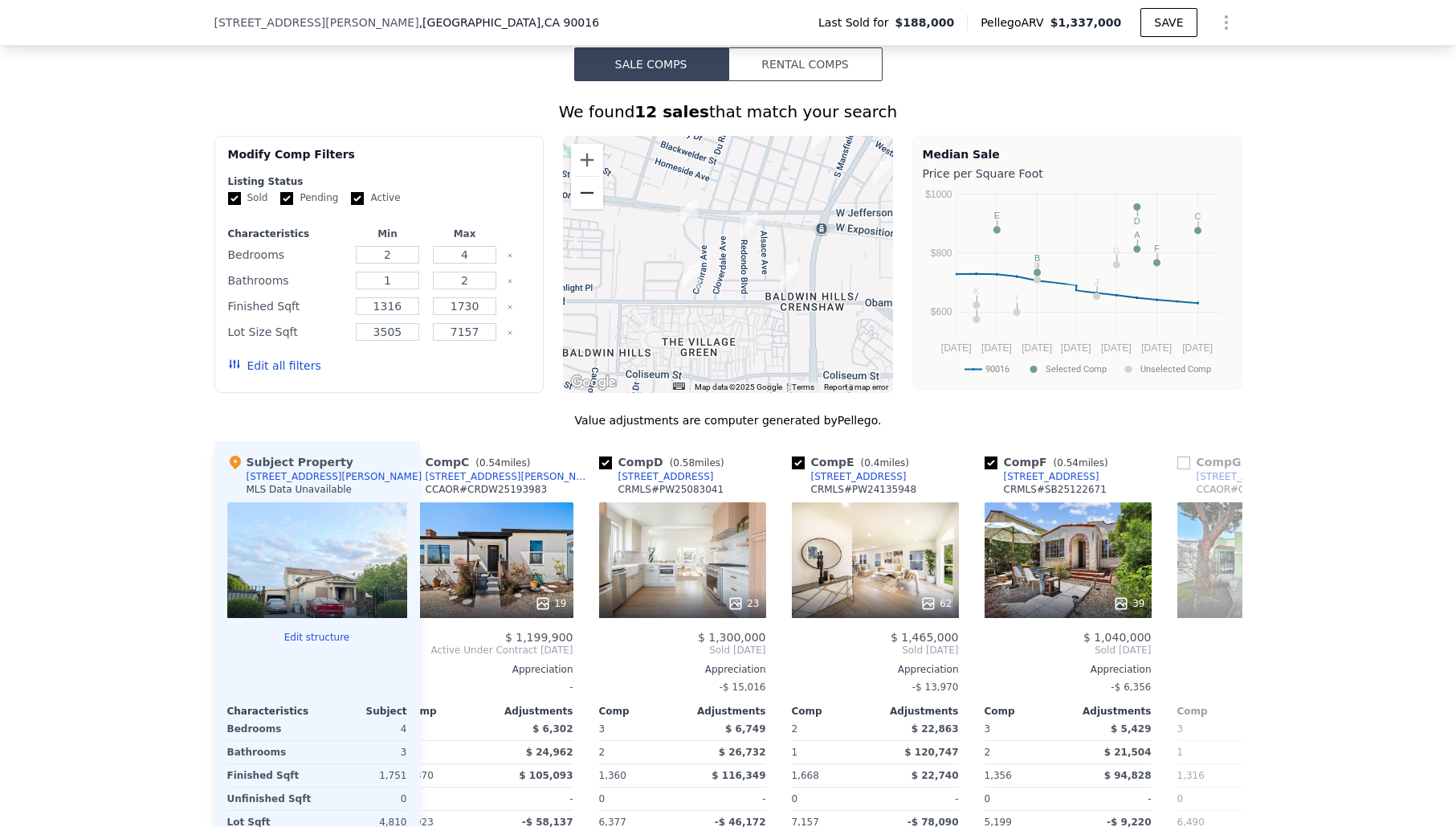
click at [587, 189] on button "Zoom out" at bounding box center [587, 192] width 32 height 32
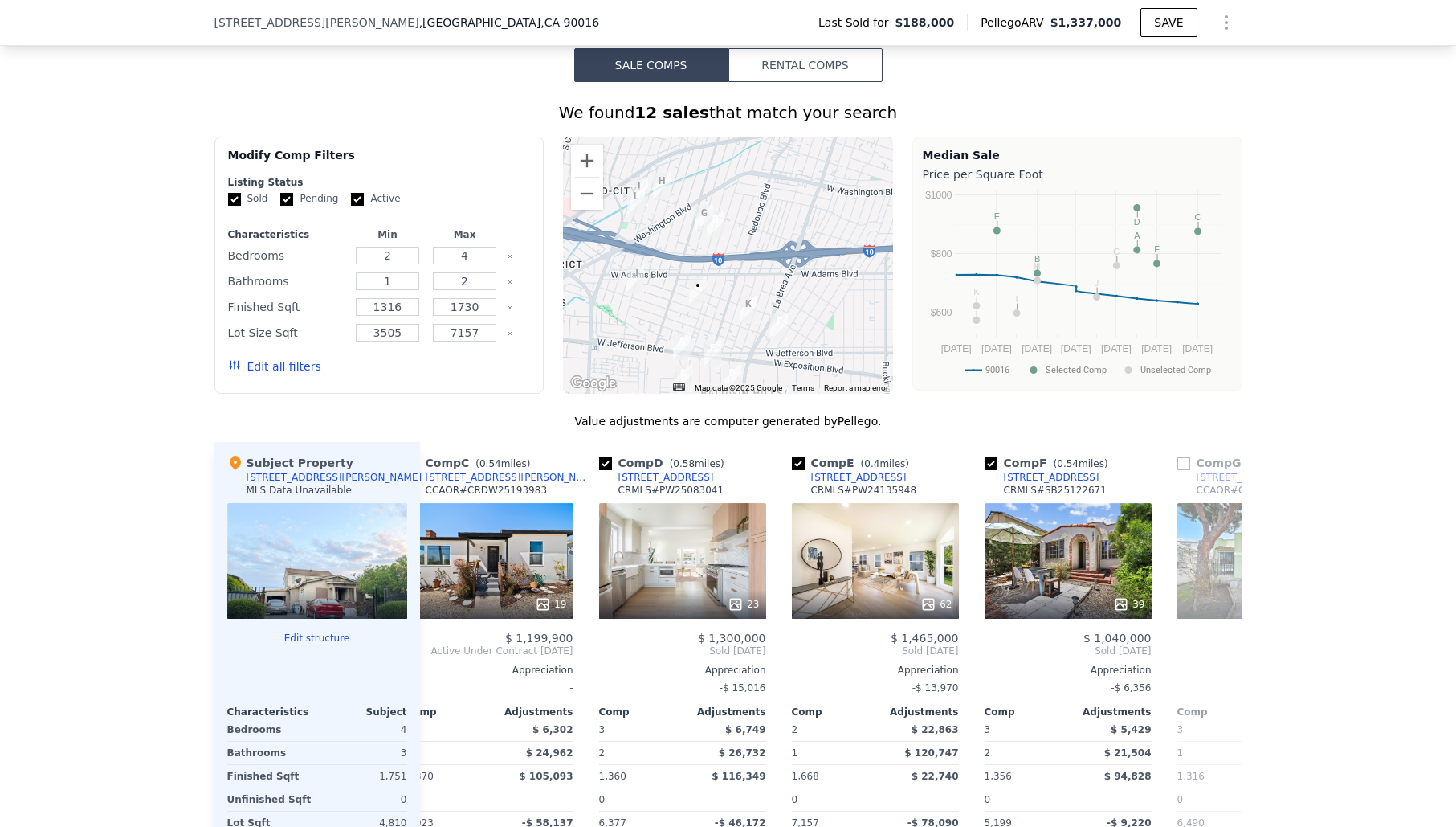
drag, startPoint x: 733, startPoint y: 214, endPoint x: 706, endPoint y: 317, distance: 106.5
click at [707, 329] on div at bounding box center [727, 265] width 330 height 257
click at [722, 226] on img "2355 S Dunsmuir Ave" at bounding box center [715, 225] width 18 height 27
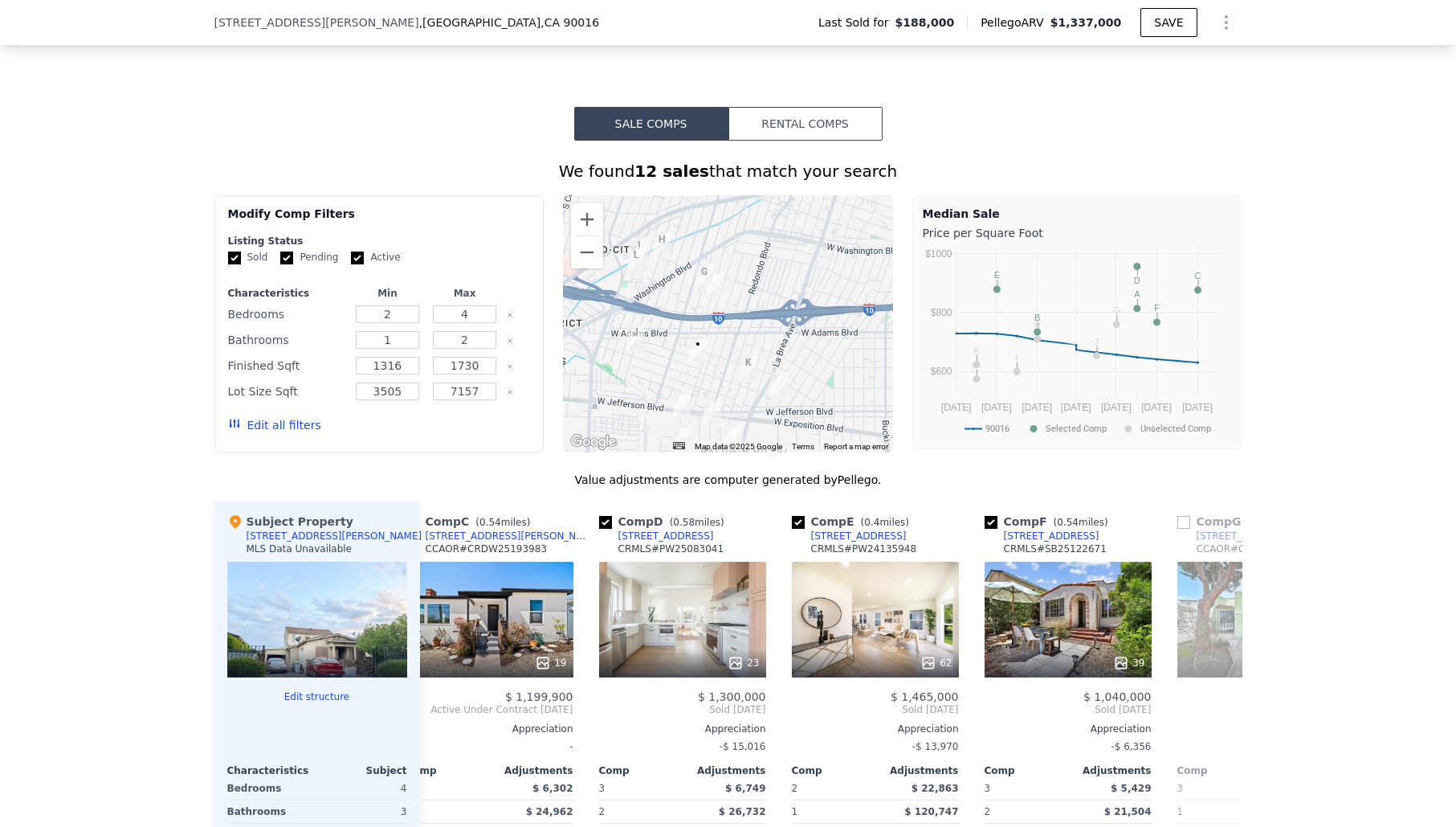
scroll to position [1183, 0]
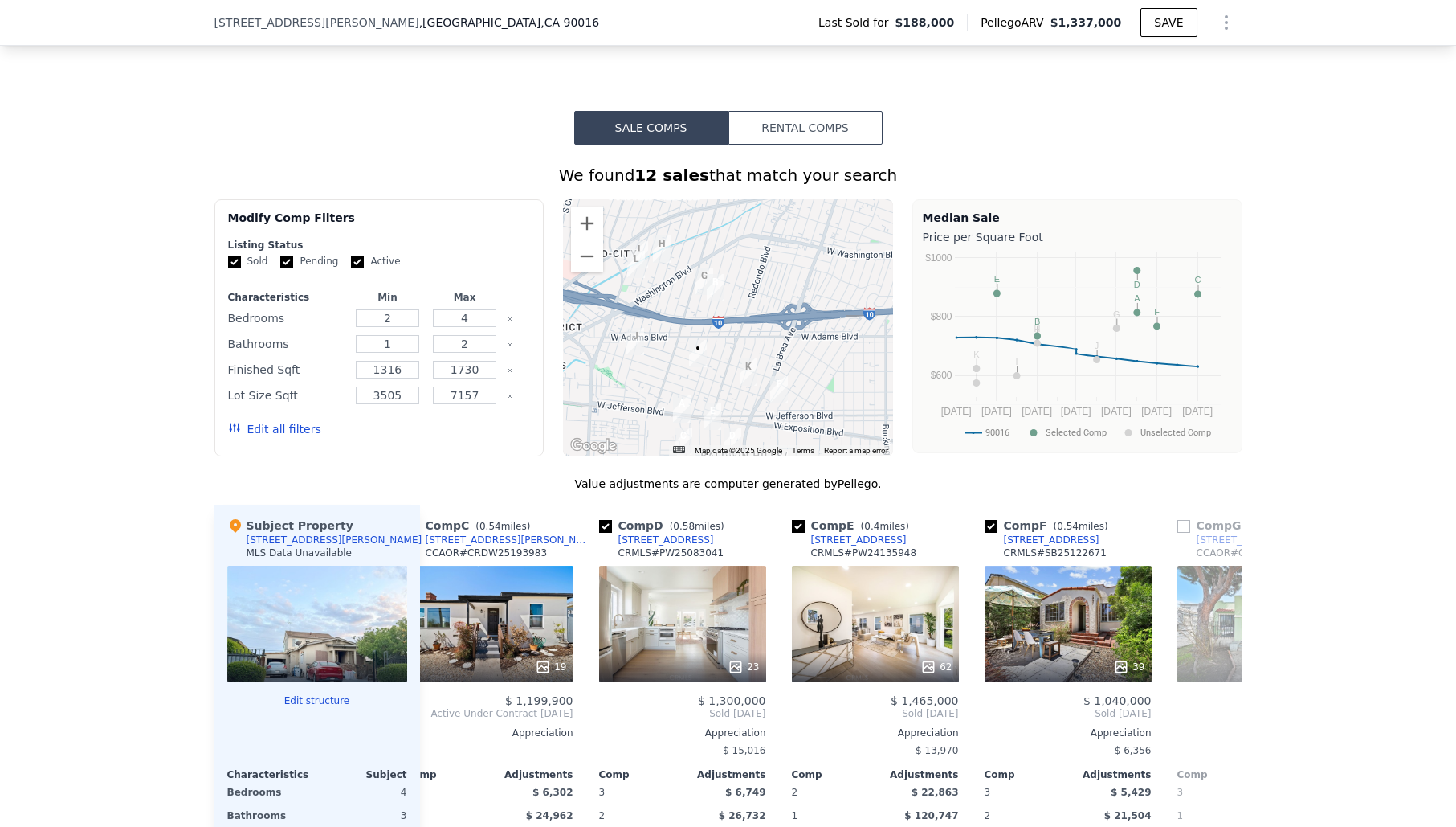
click at [714, 287] on img "2355 S Dunsmuir Ave" at bounding box center [715, 287] width 18 height 27
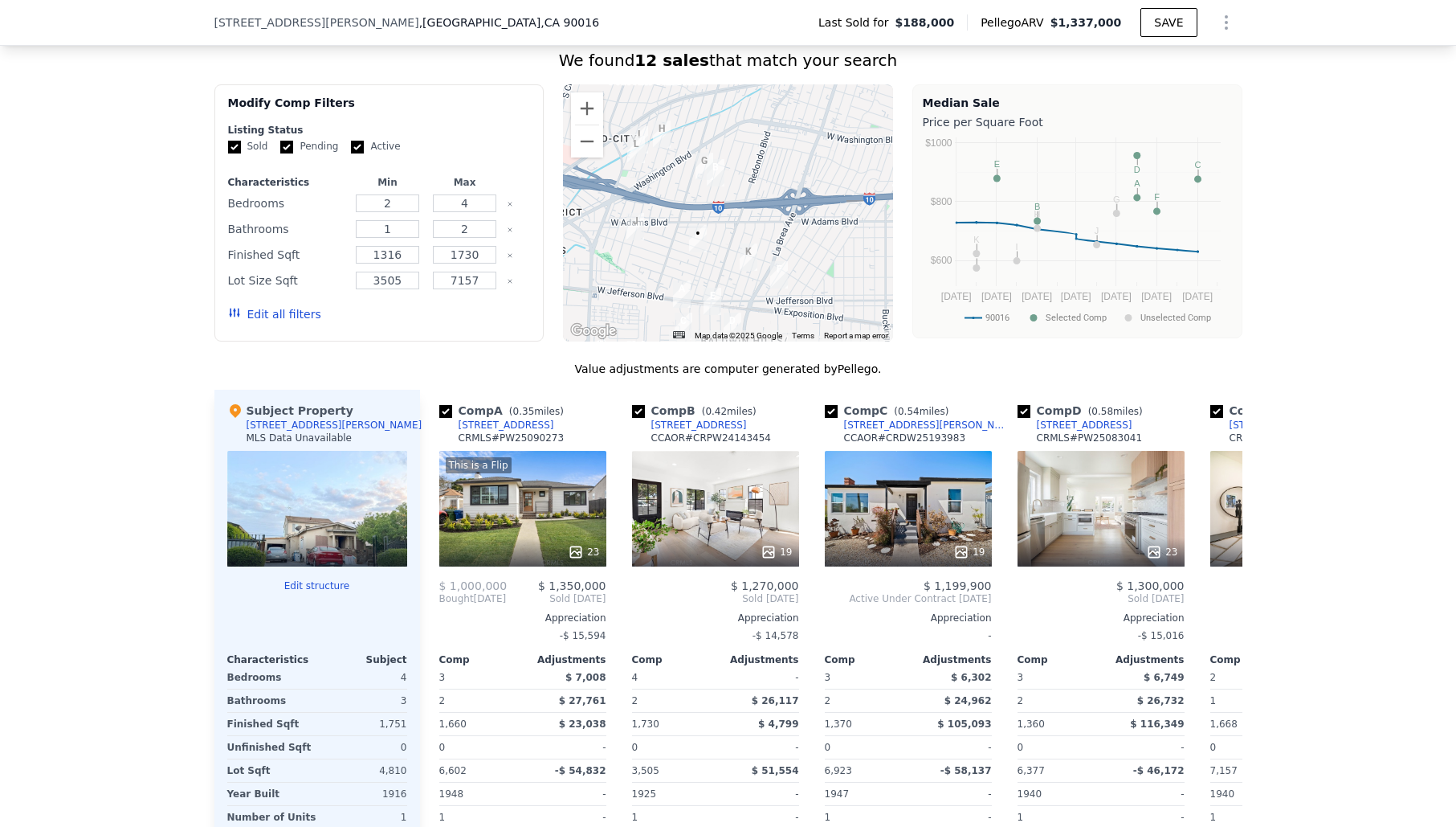
scroll to position [1302, 0]
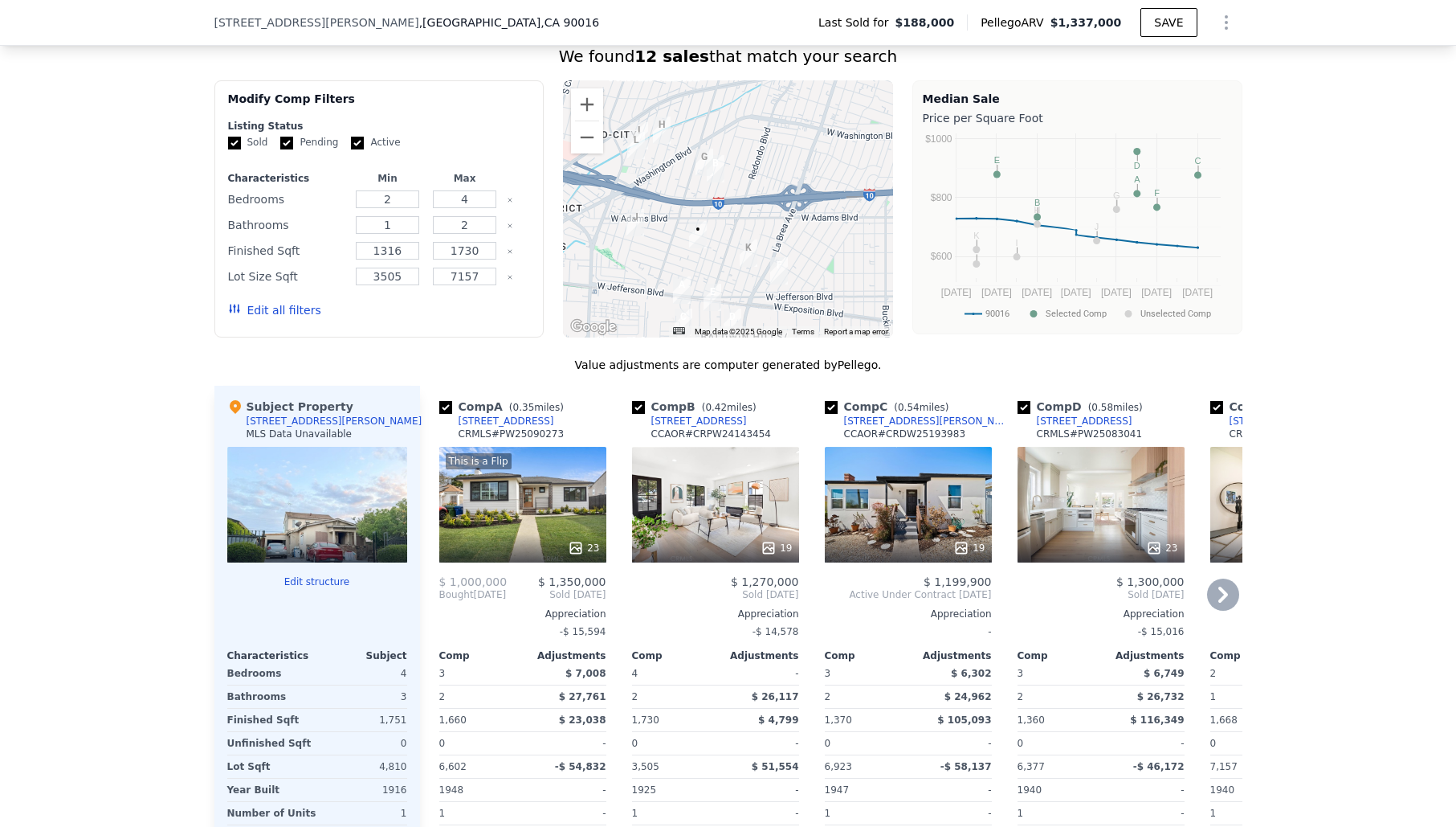
click at [1223, 599] on icon at bounding box center [1223, 595] width 9 height 16
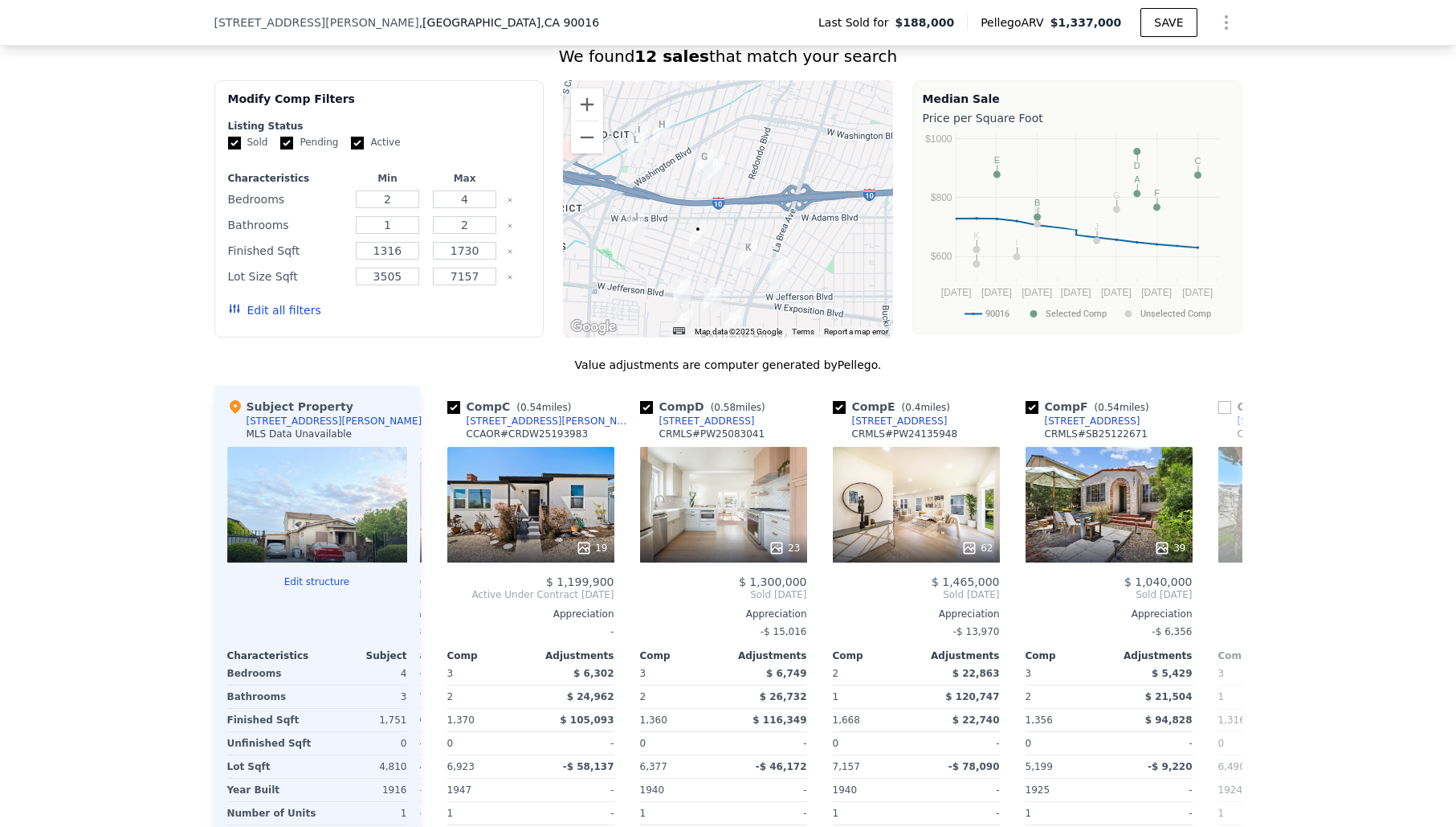
scroll to position [0, 386]
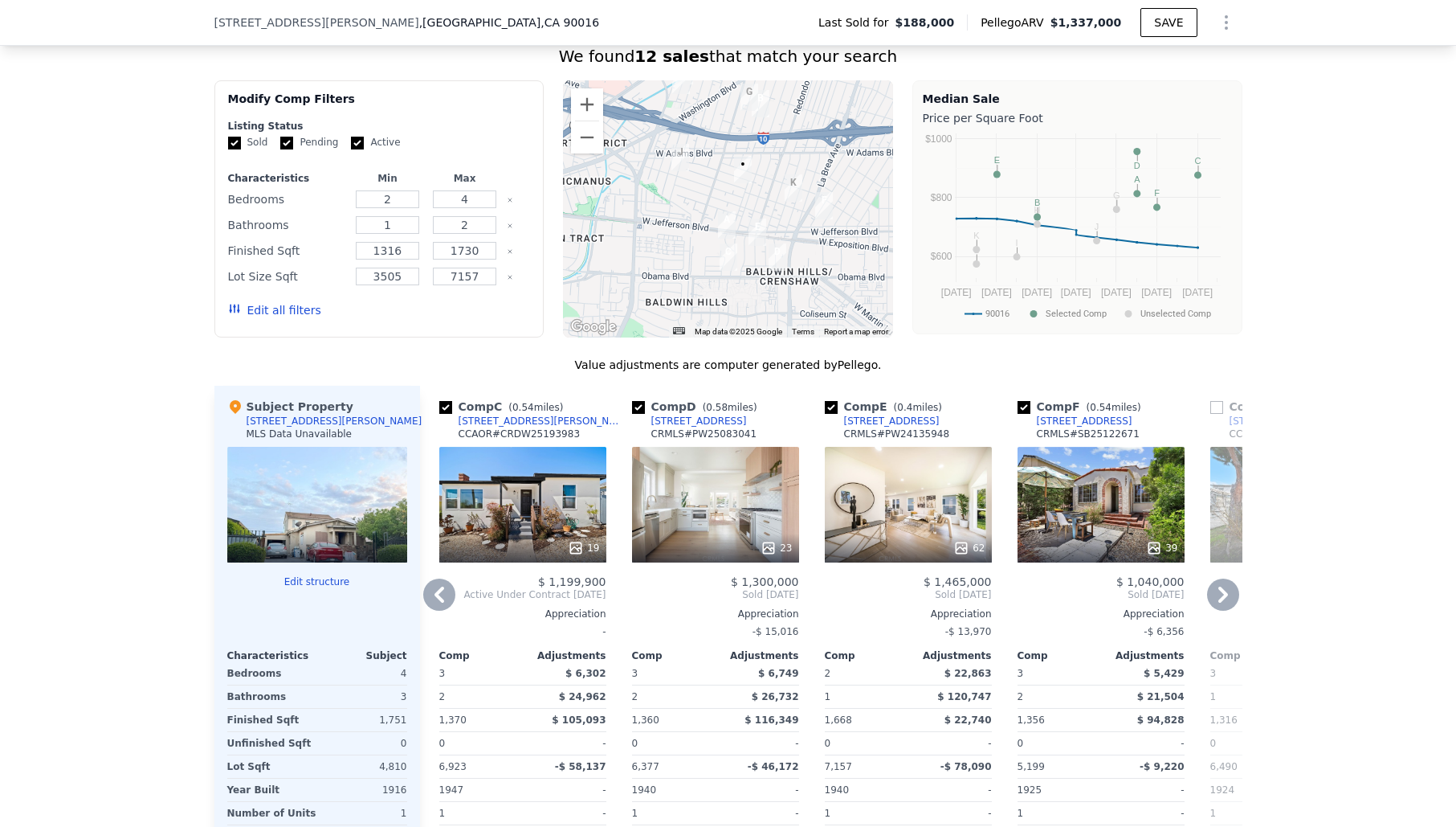
drag, startPoint x: 774, startPoint y: 236, endPoint x: 780, endPoint y: 198, distance: 38.5
click at [780, 196] on div at bounding box center [727, 209] width 330 height 257
click at [1223, 596] on icon at bounding box center [1223, 595] width 9 height 16
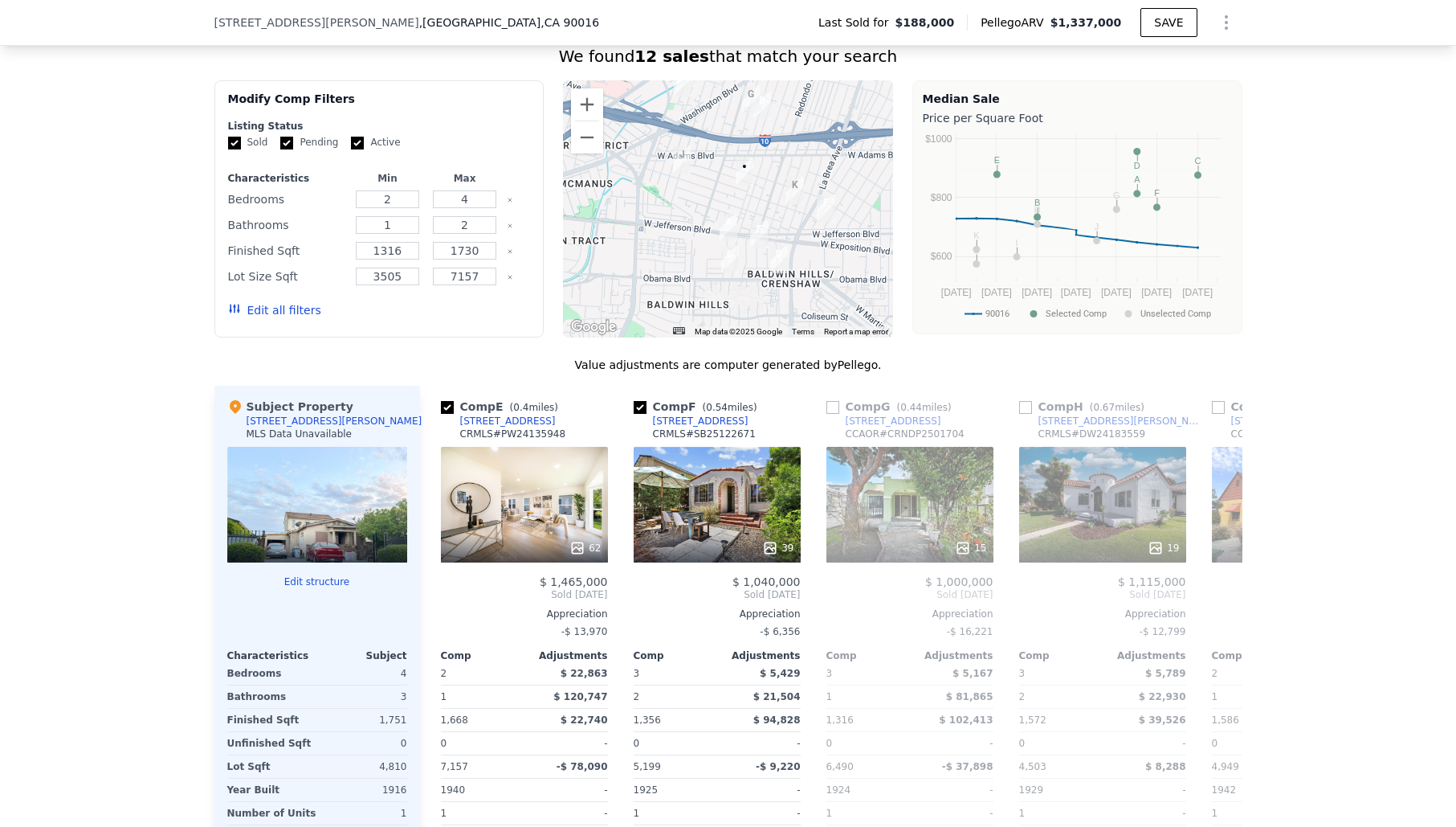
scroll to position [0, 771]
click at [1223, 596] on icon at bounding box center [1223, 595] width 9 height 16
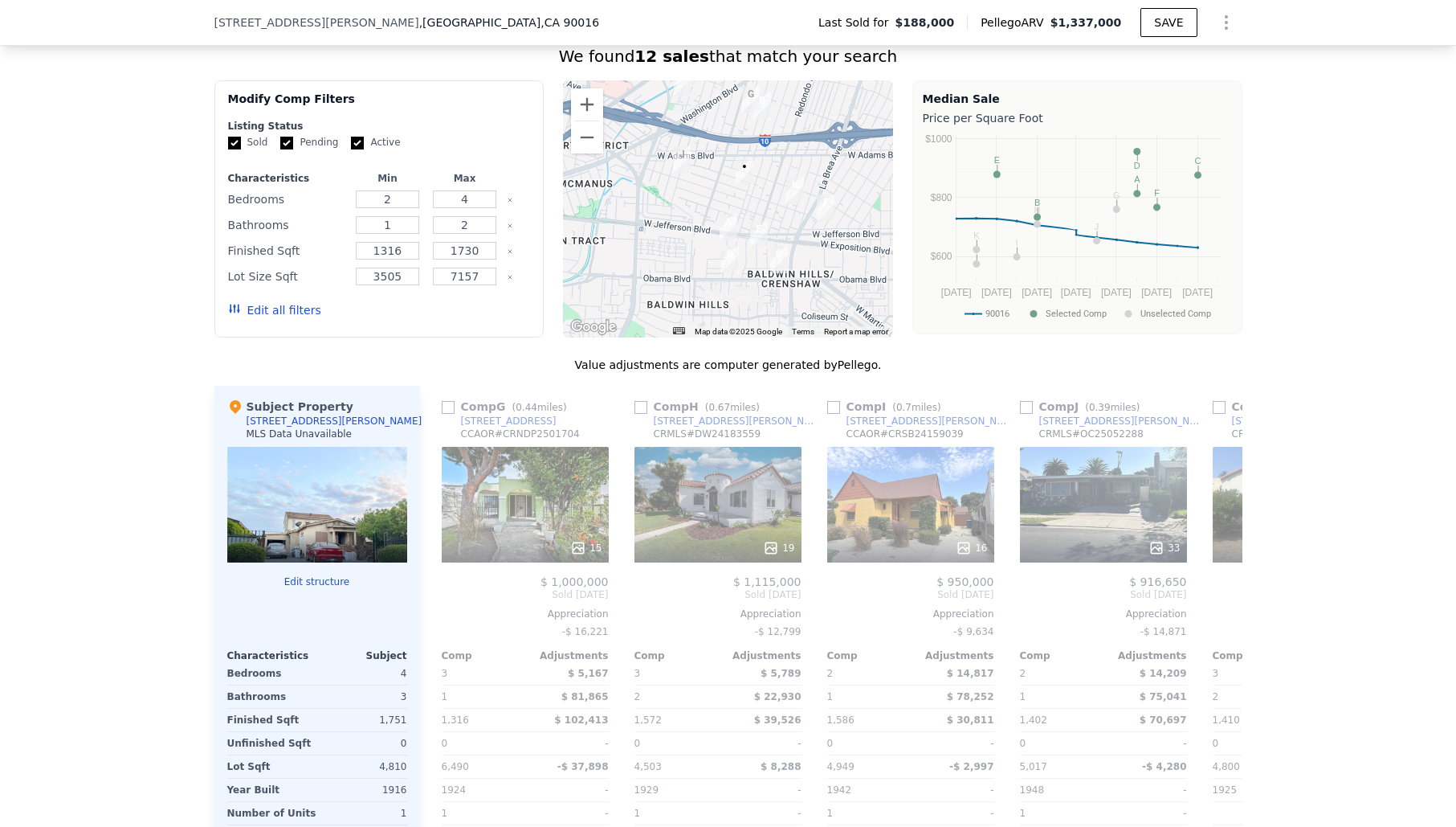
scroll to position [0, 1157]
click at [1223, 596] on icon at bounding box center [1223, 595] width 9 height 16
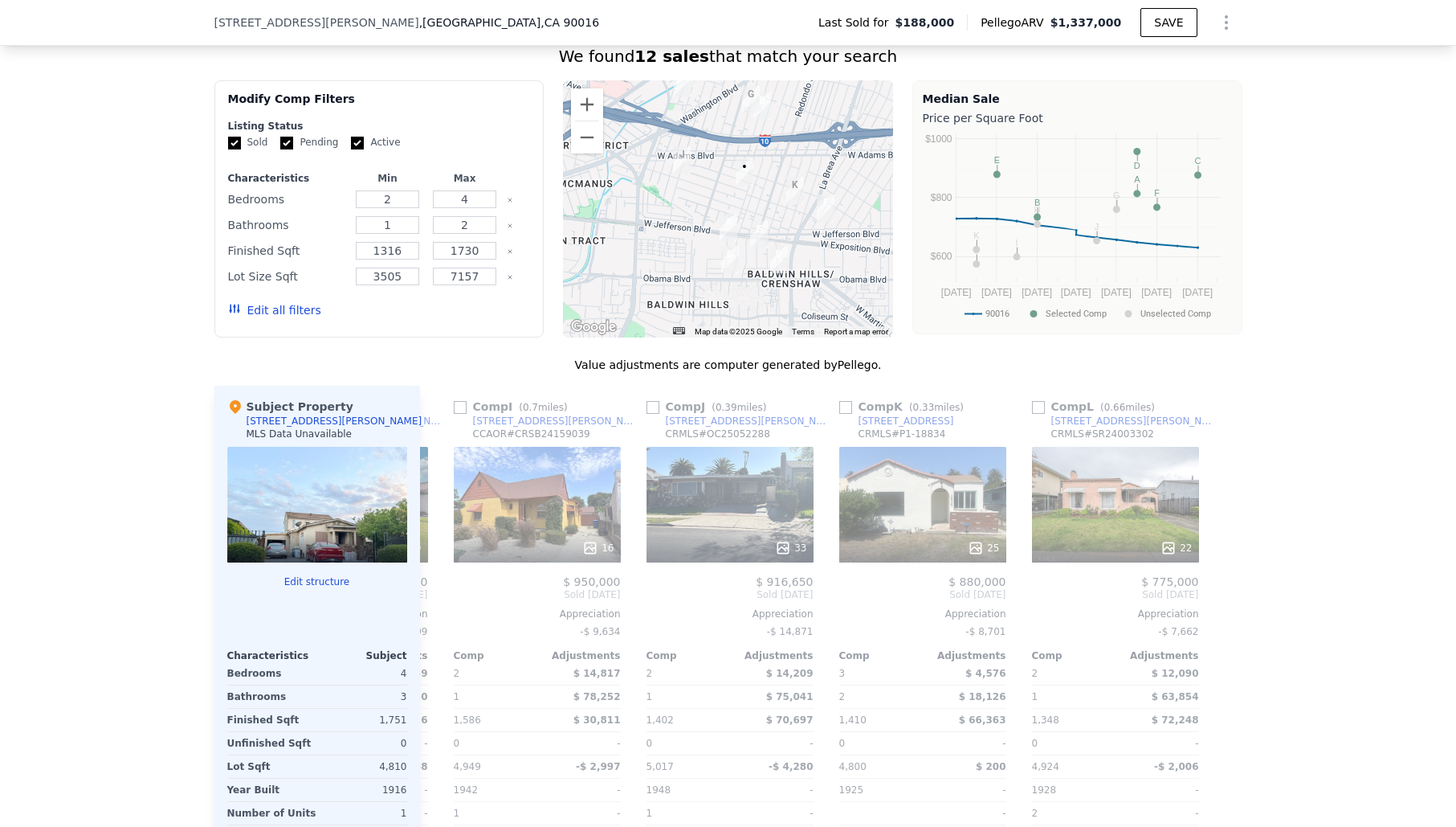
scroll to position [0, 1529]
click at [437, 597] on icon at bounding box center [439, 595] width 9 height 16
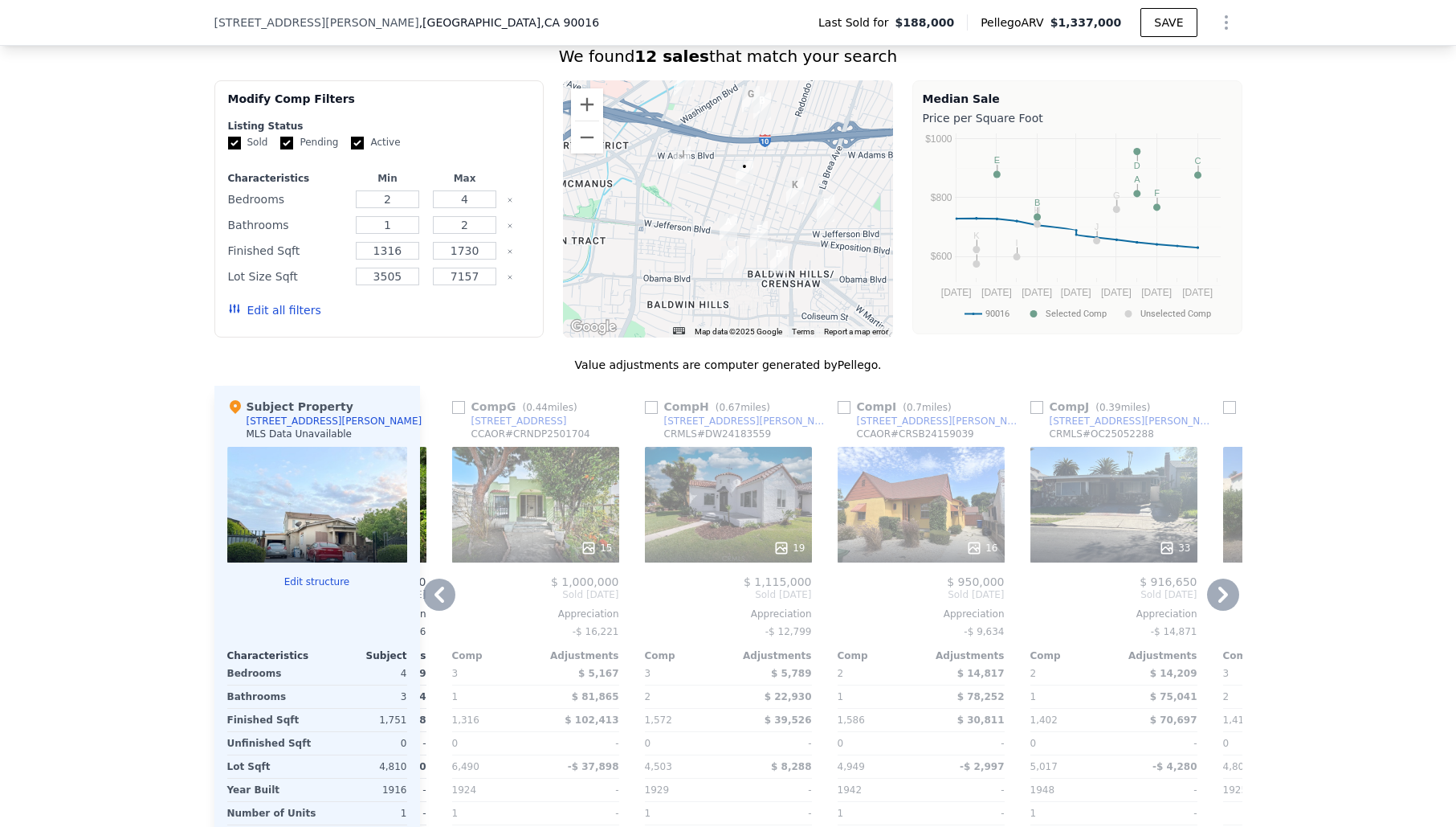
click at [437, 597] on icon at bounding box center [439, 595] width 9 height 16
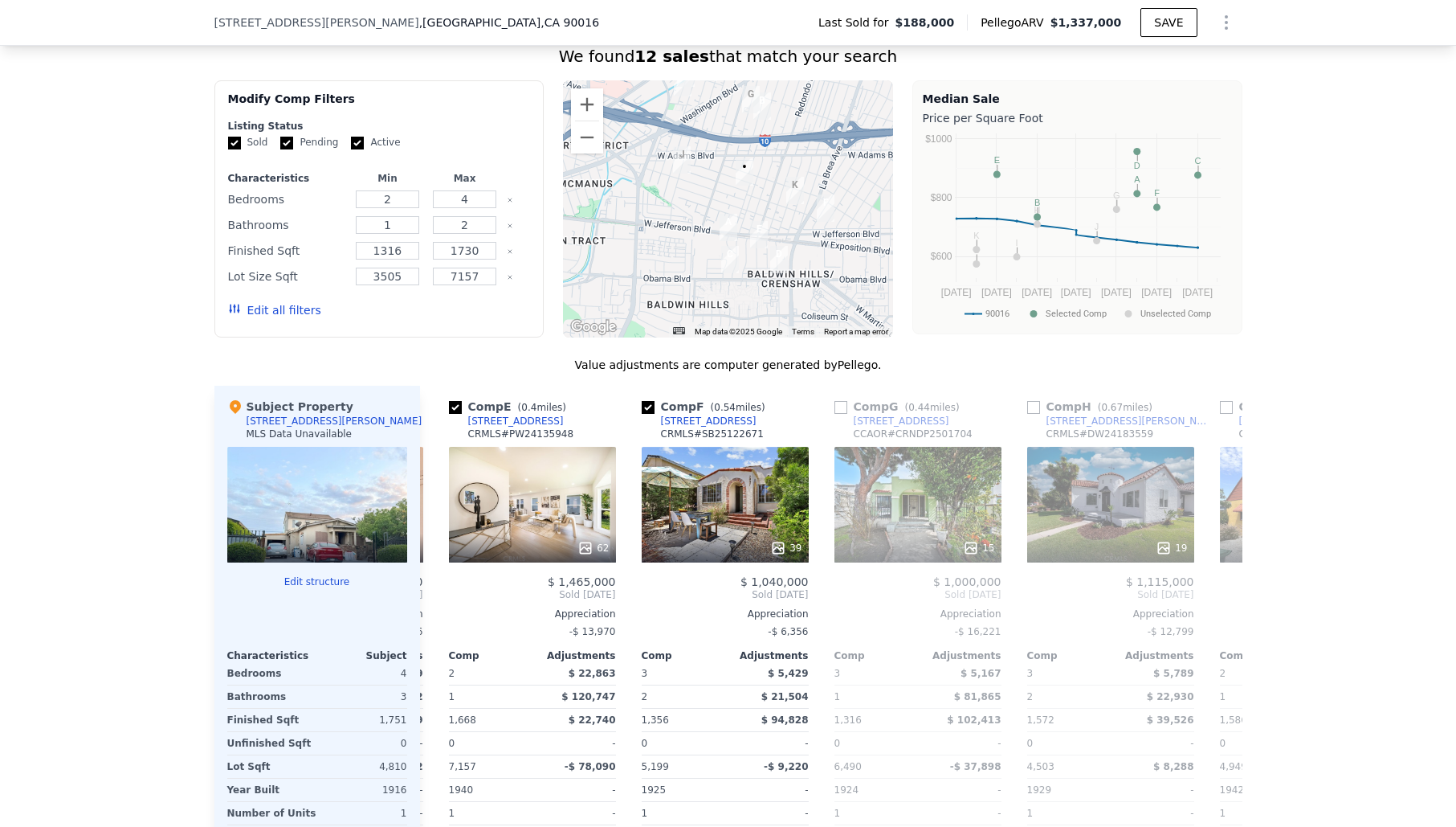
scroll to position [0, 758]
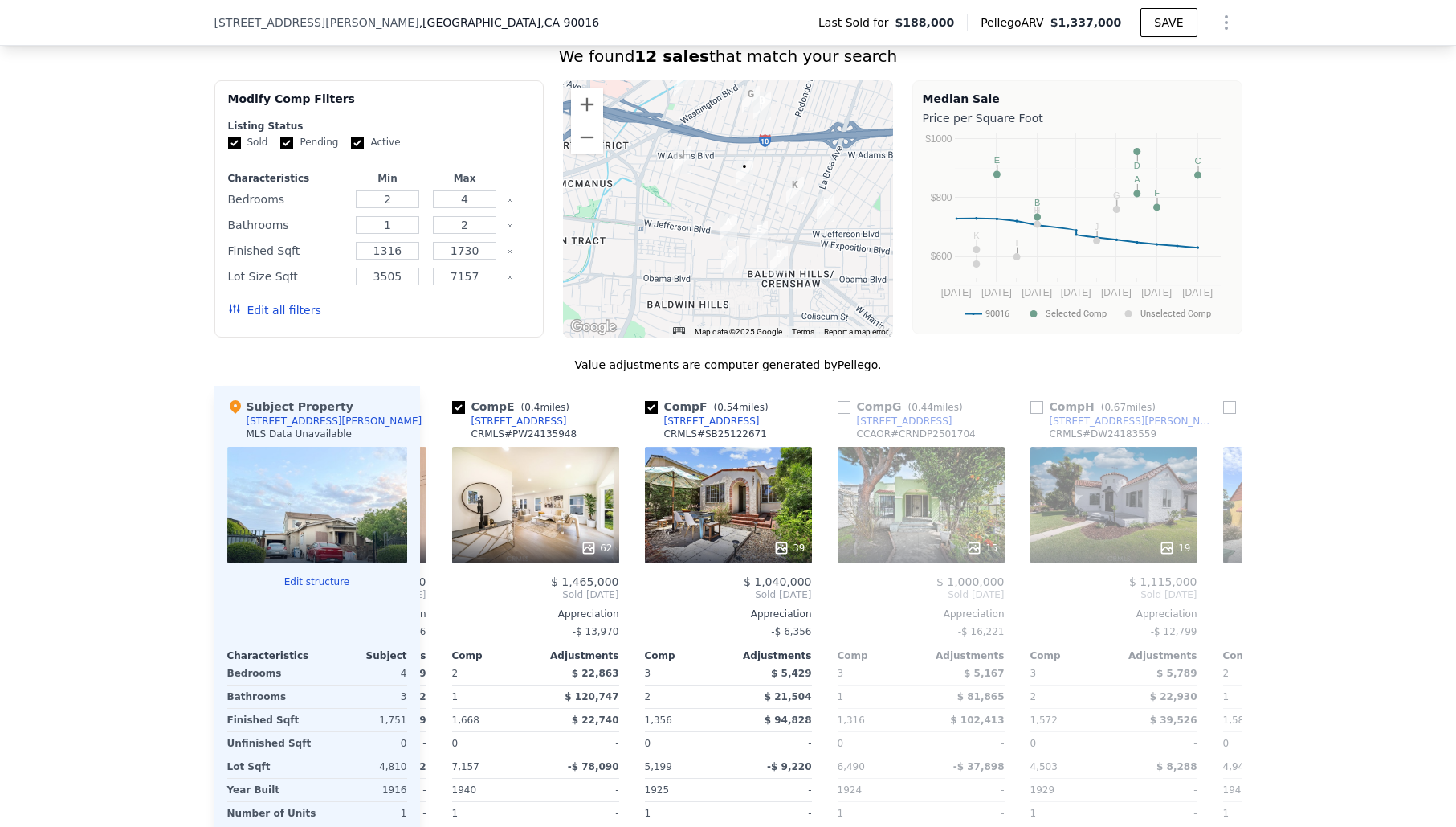
click at [437, 597] on div "Comp A ( 0.35 miles) 3406 S Dunsmuir Ave CRMLS # PW25090273 This is a Flip 23 $…" at bounding box center [831, 644] width 822 height 516
click at [437, 597] on icon at bounding box center [439, 595] width 9 height 16
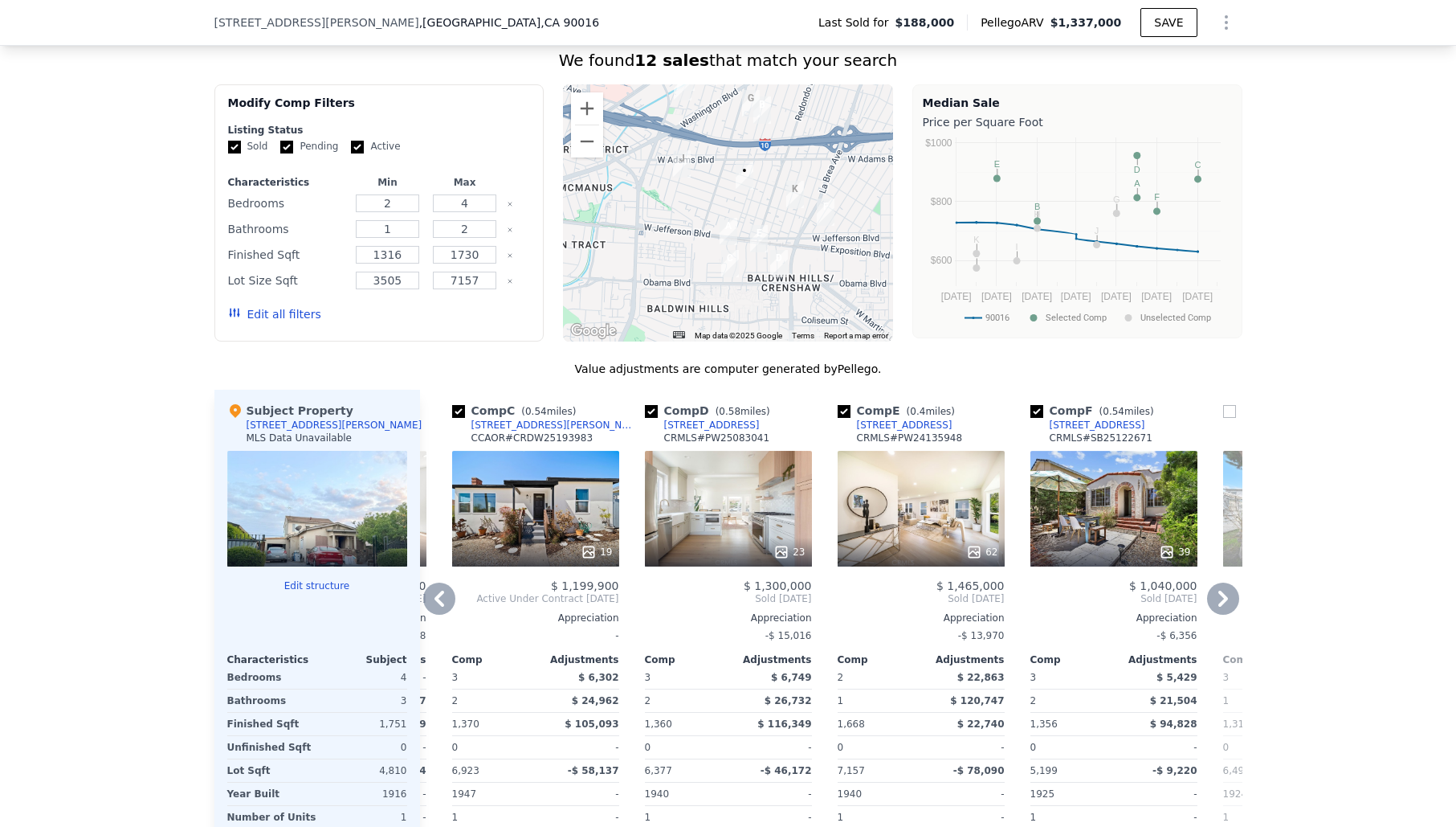
click at [437, 597] on icon at bounding box center [439, 598] width 9 height 16
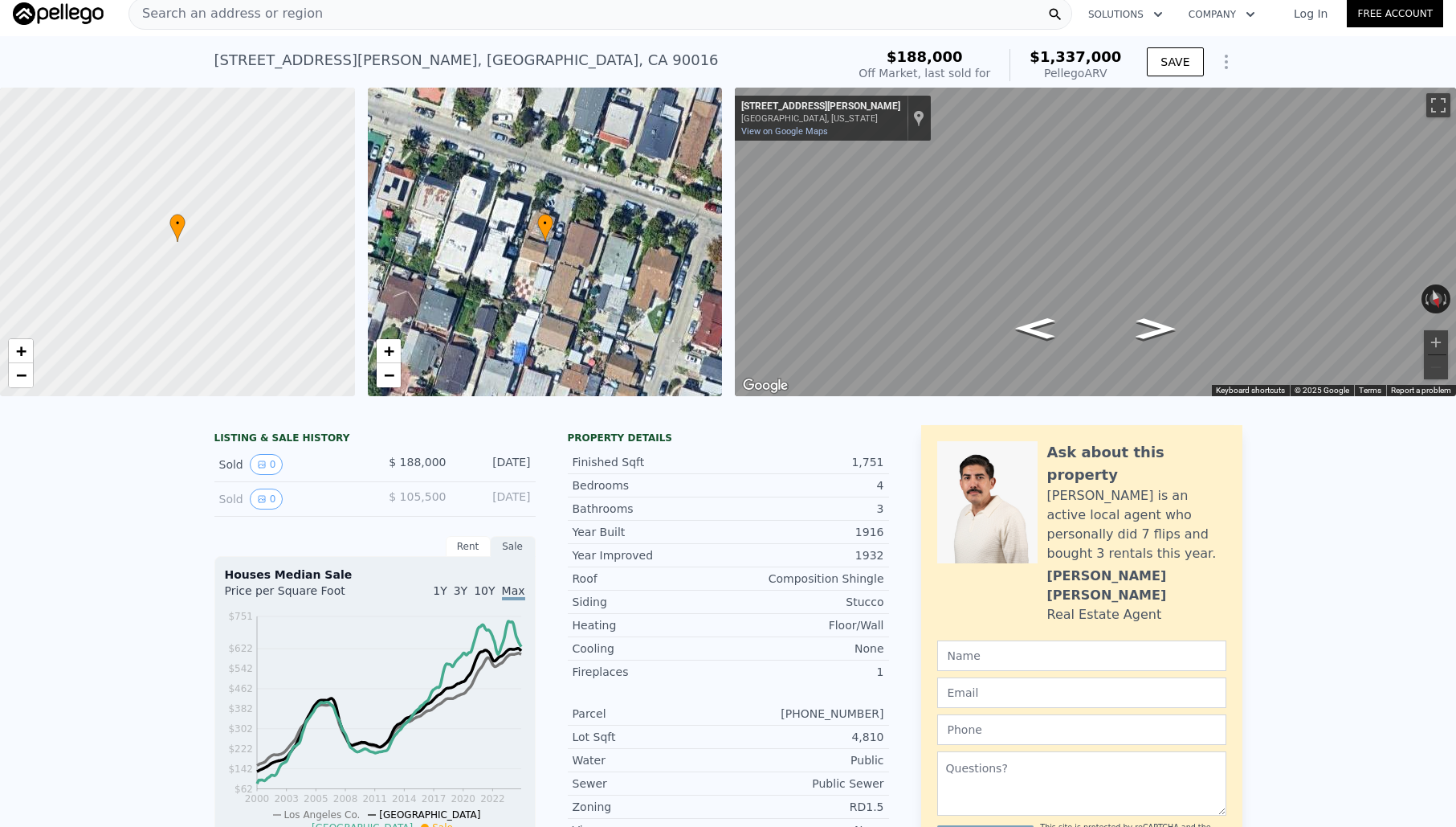
scroll to position [8, 0]
click at [1433, 336] on button "Zoom in" at bounding box center [1435, 343] width 24 height 24
click at [1439, 371] on button "Zoom out" at bounding box center [1435, 368] width 24 height 24
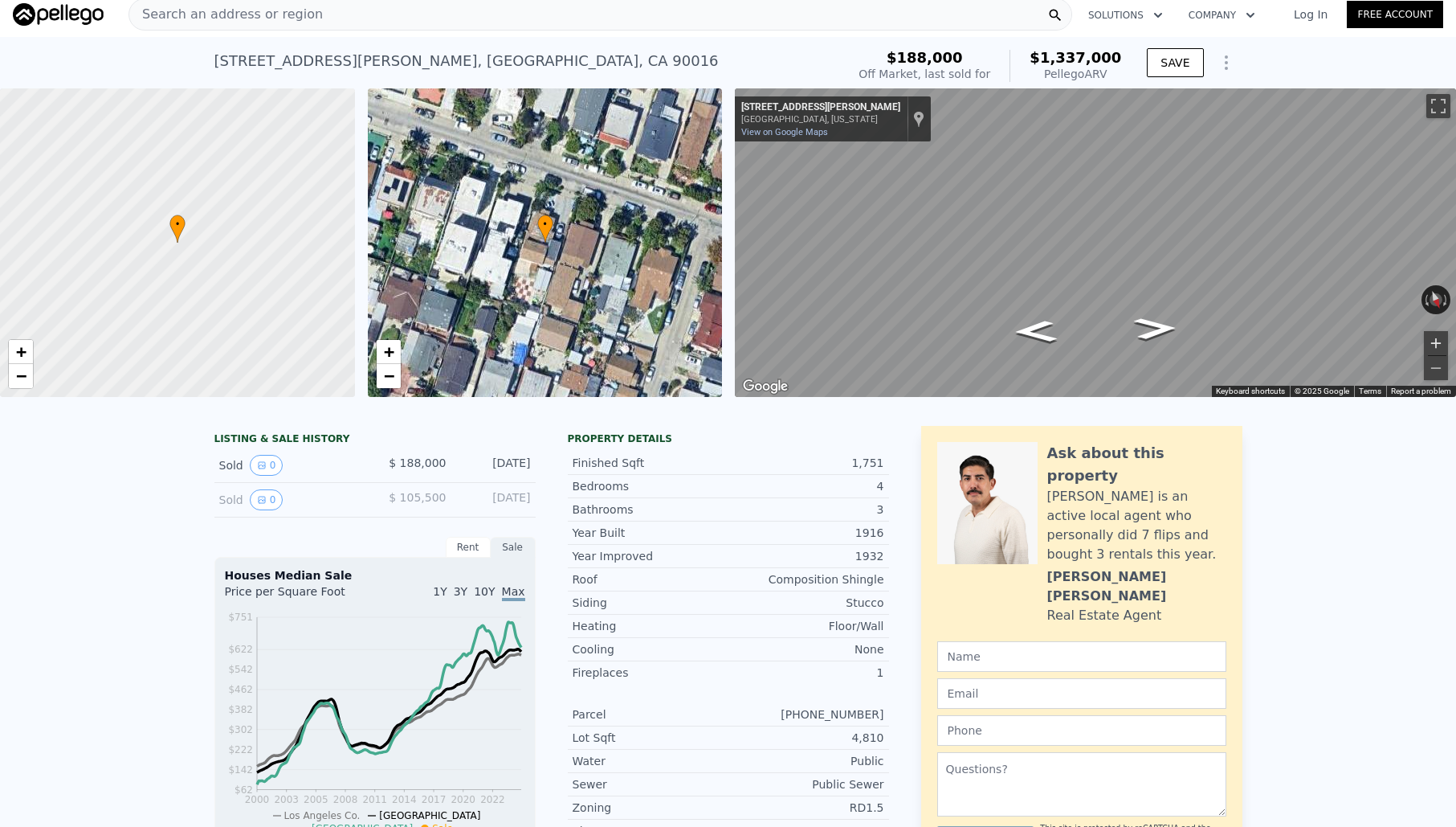
click at [1432, 335] on button "Zoom in" at bounding box center [1435, 343] width 24 height 24
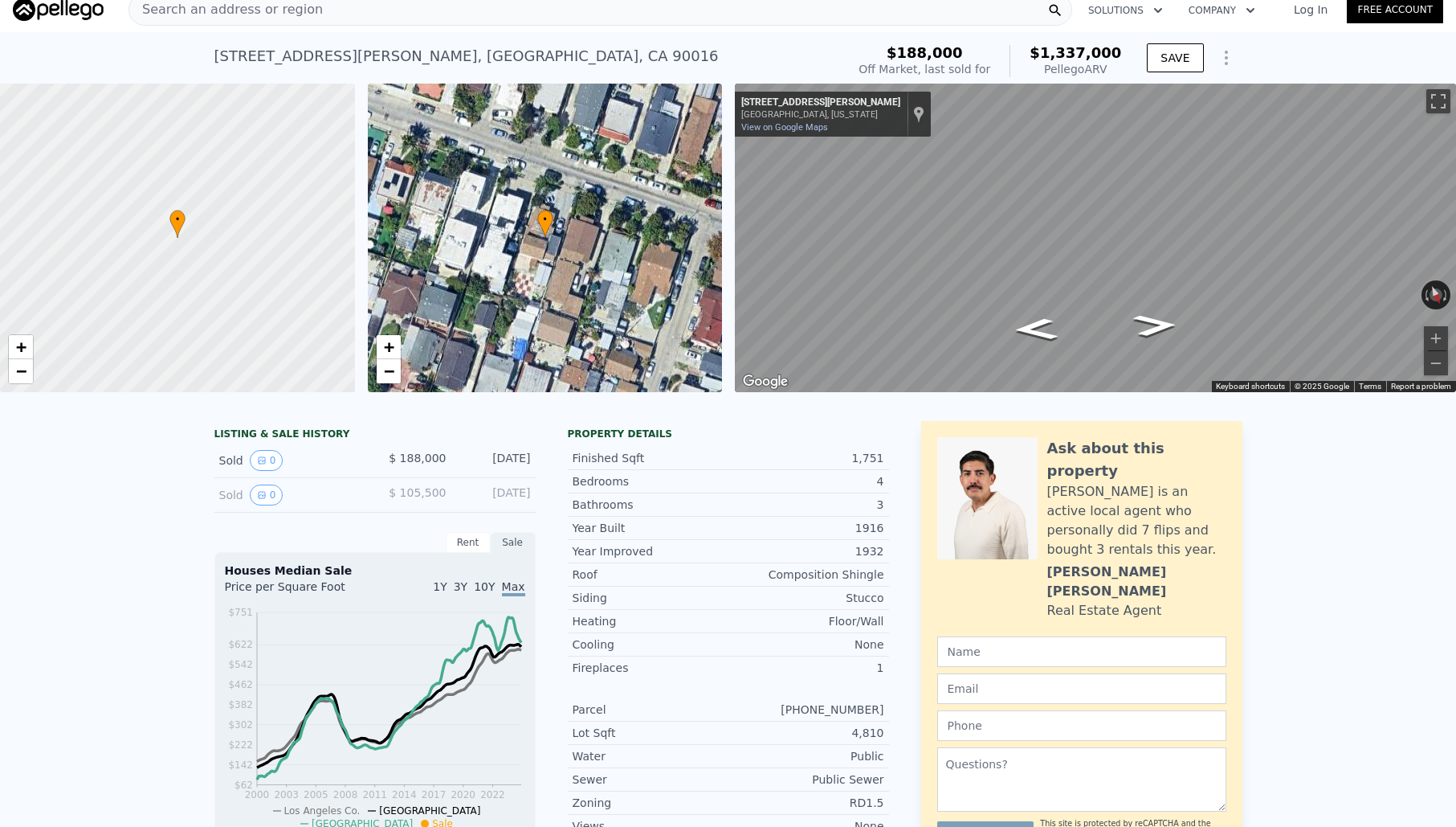
scroll to position [0, 0]
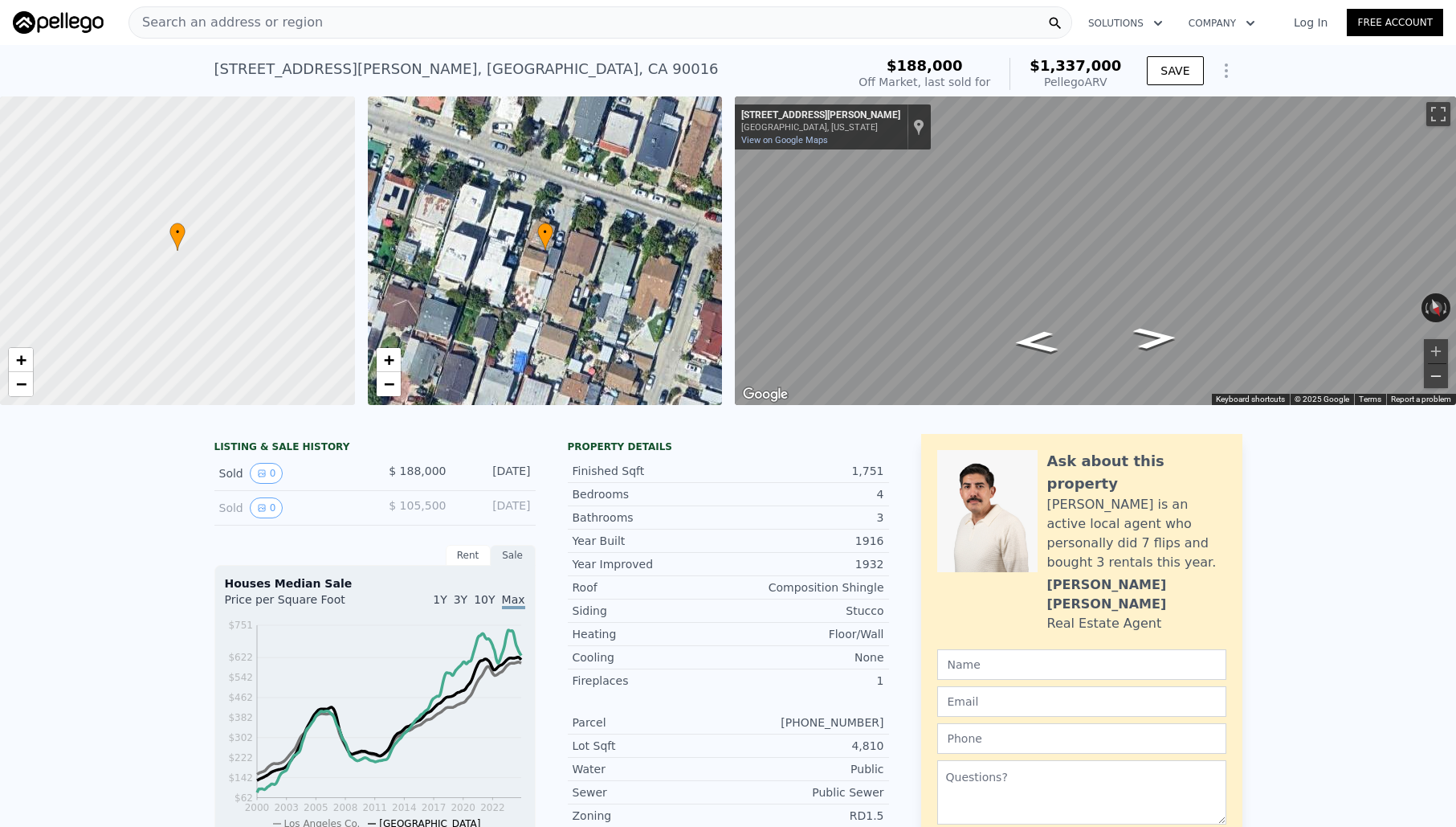
click at [1436, 374] on button "Zoom out" at bounding box center [1435, 376] width 24 height 24
click at [1086, 202] on div "Map" at bounding box center [1095, 251] width 721 height 309
click at [1086, 202] on icon "Go East, Carlin St" at bounding box center [1094, 214] width 97 height 42
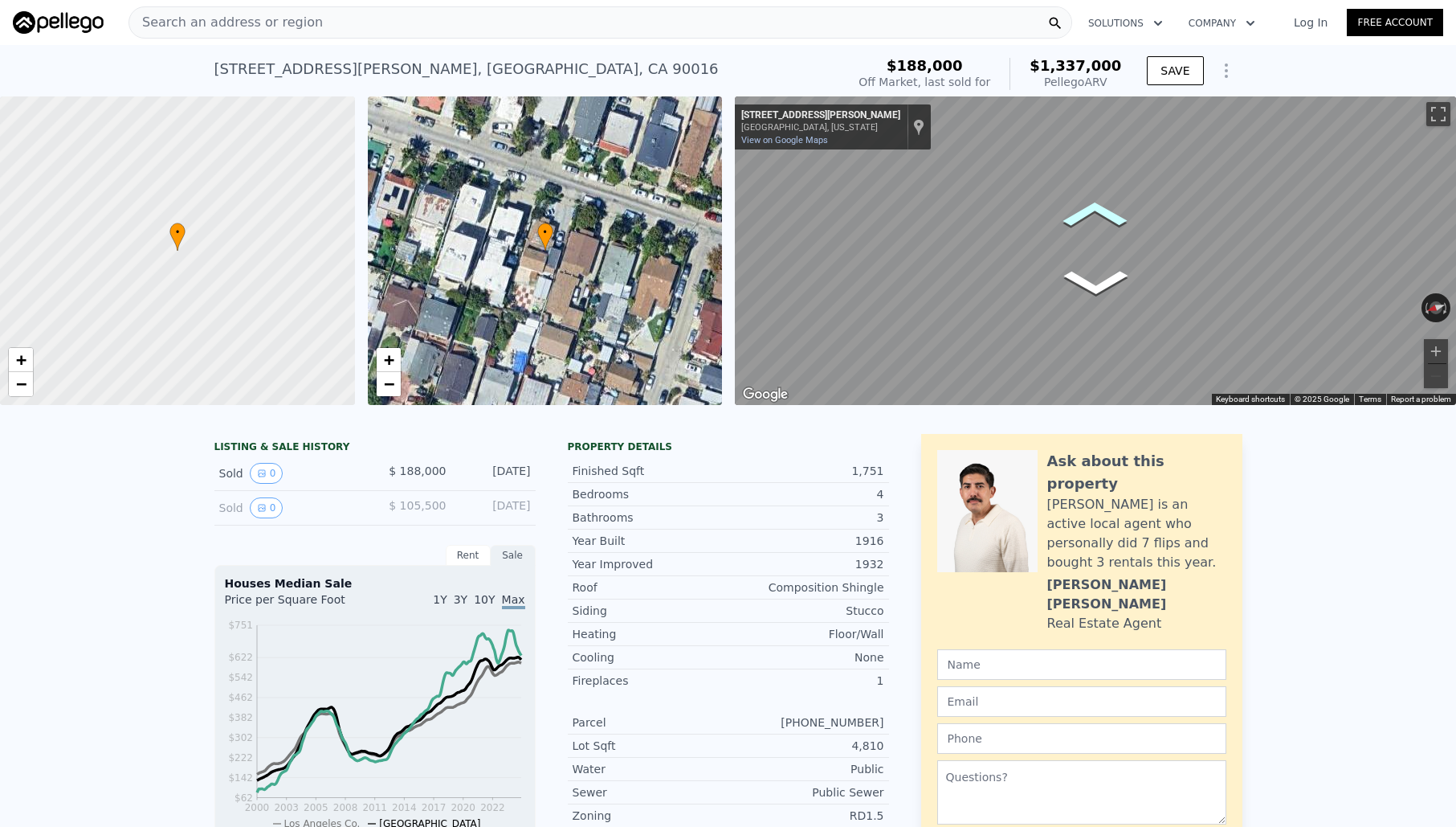
click at [1086, 199] on icon "Go East, Carlin St" at bounding box center [1094, 214] width 97 height 42
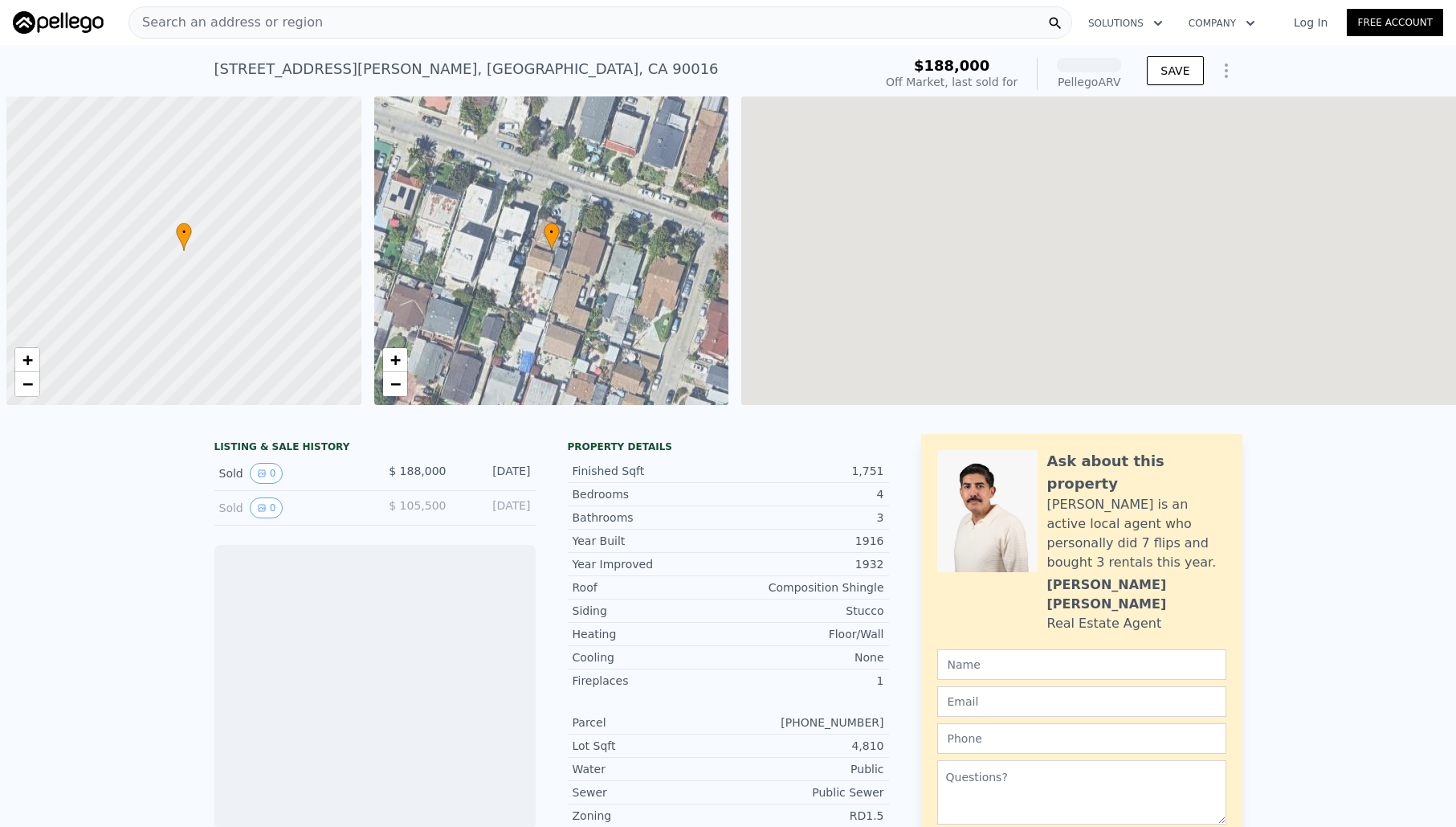
scroll to position [0, 6]
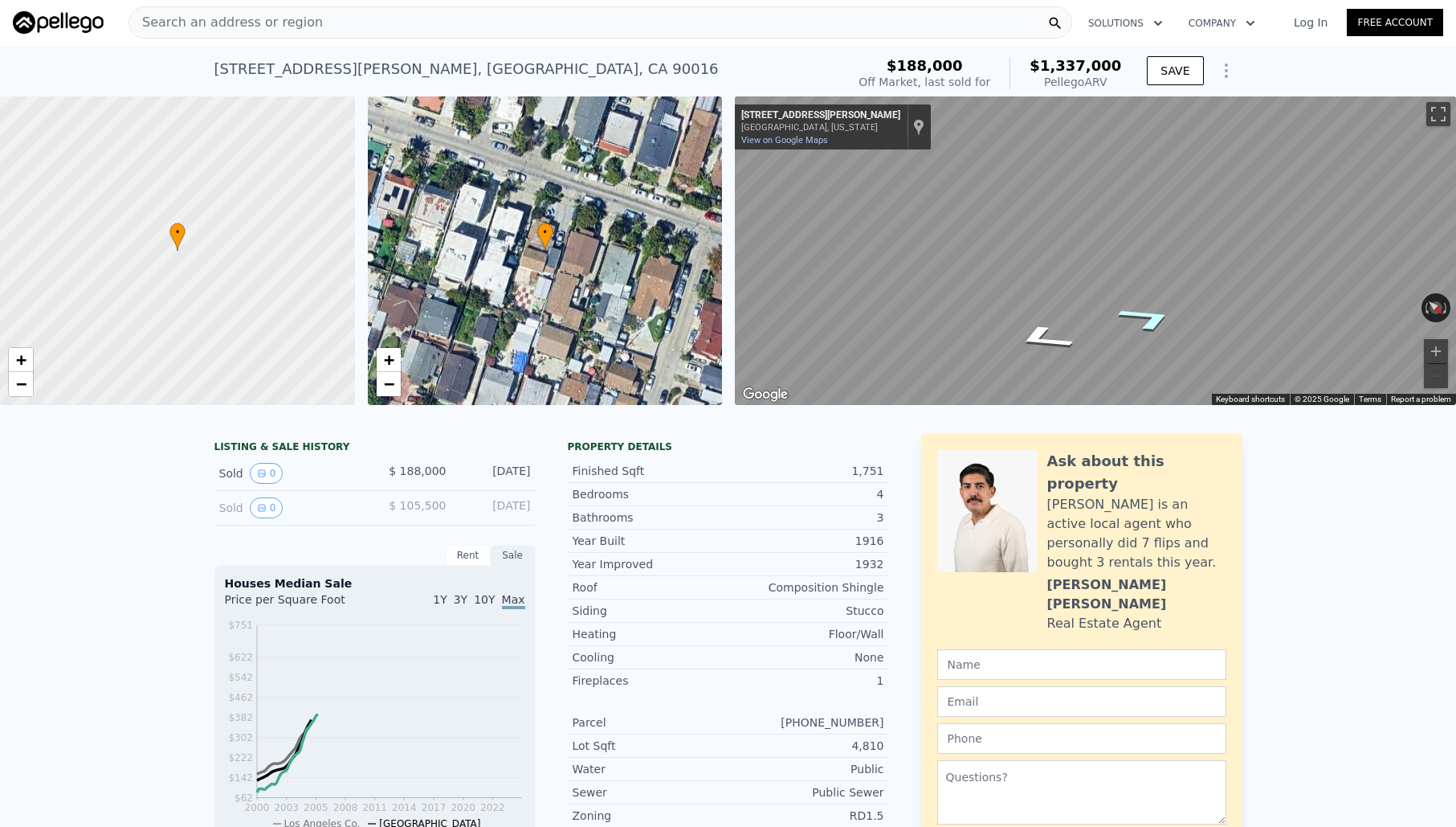
click at [1128, 314] on div "Map" at bounding box center [1095, 251] width 721 height 309
click at [1438, 349] on button "Zoom in" at bounding box center [1435, 351] width 24 height 24
click at [1437, 354] on button "Zoom in" at bounding box center [1435, 351] width 24 height 24
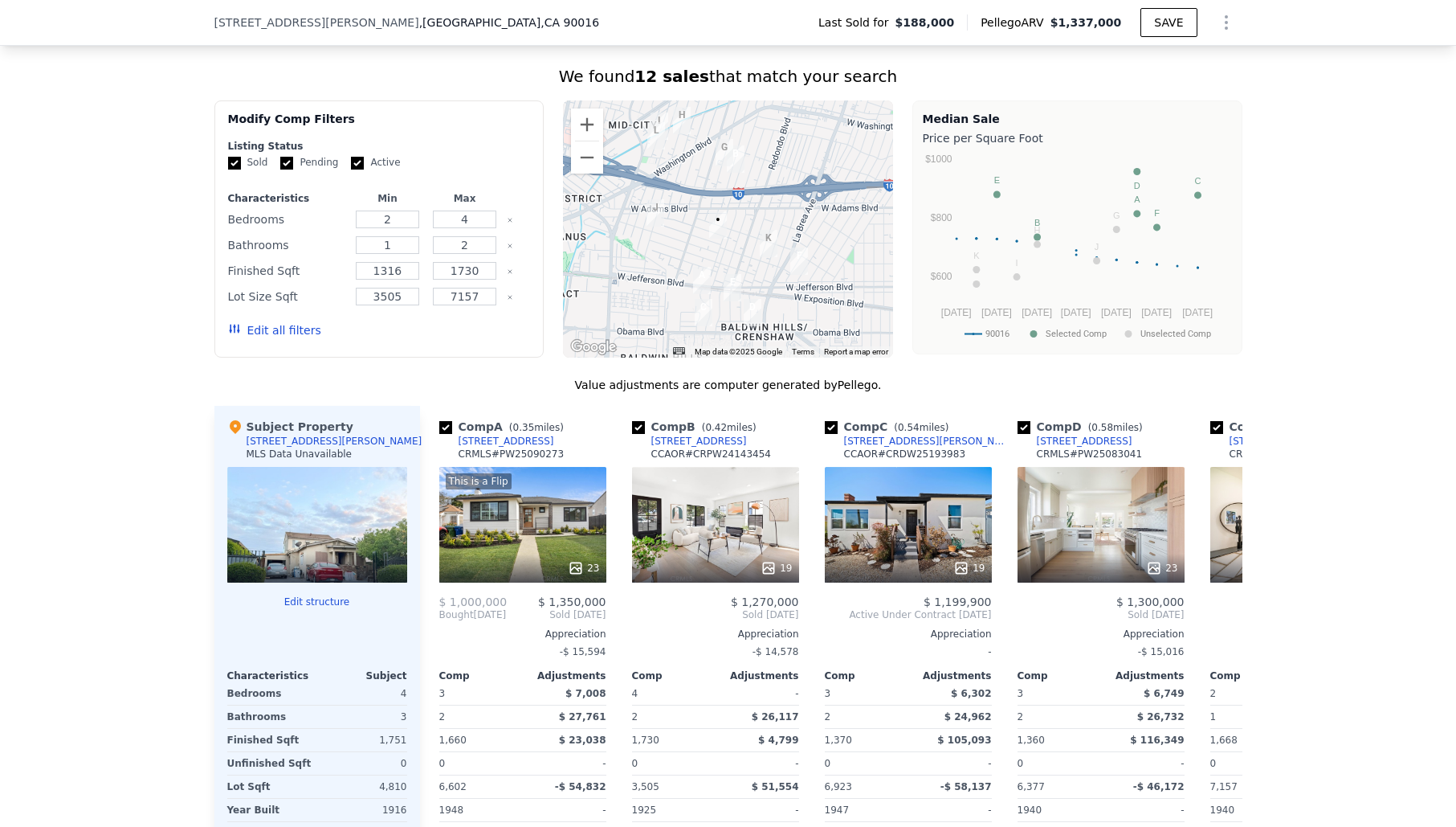
scroll to position [1282, 0]
click at [701, 274] on img "3406 S Dunsmuir Ave" at bounding box center [701, 281] width 18 height 27
click at [538, 512] on div "This is a Flip 23" at bounding box center [522, 525] width 167 height 116
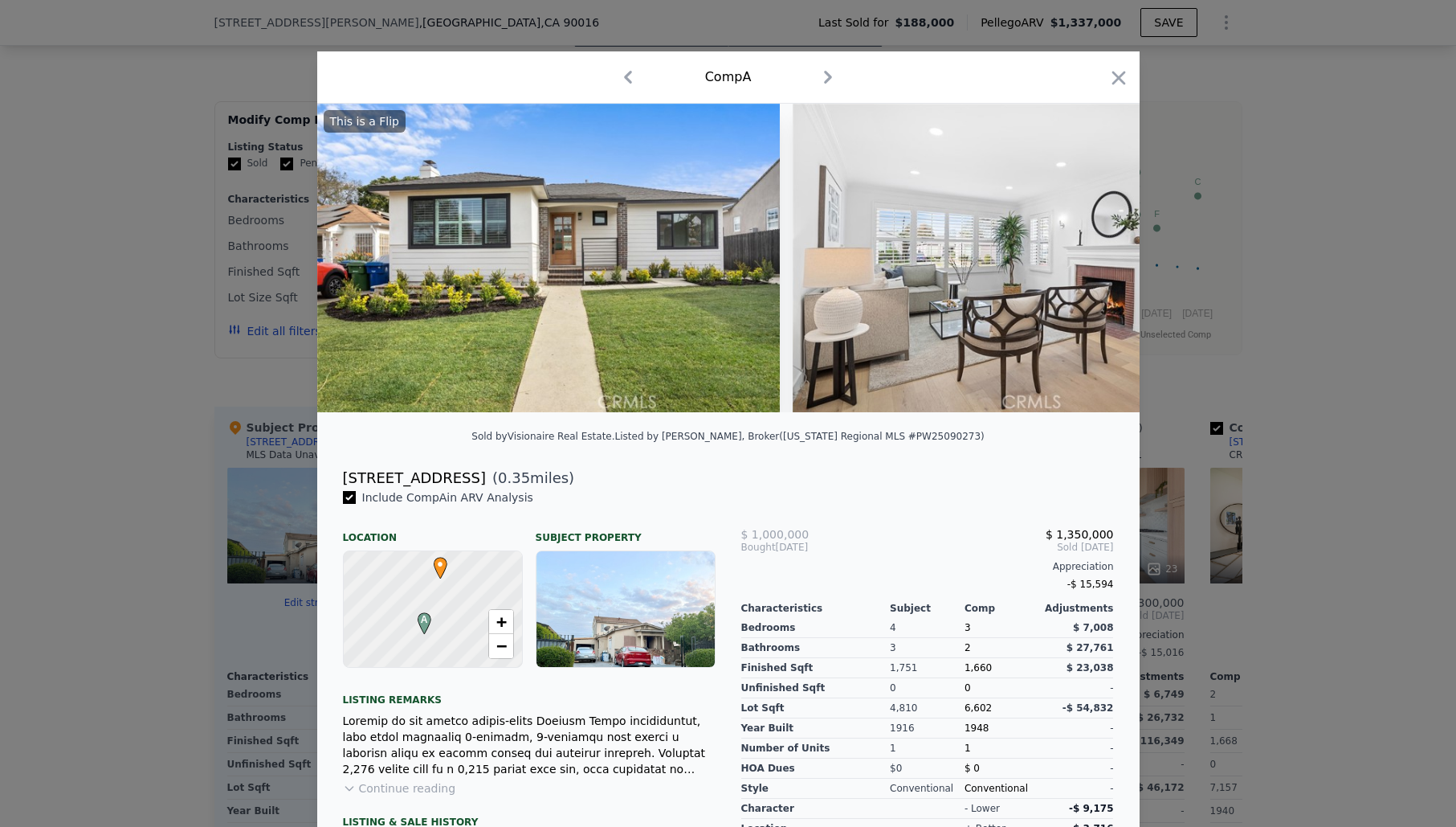
click at [615, 64] on button "button" at bounding box center [628, 77] width 26 height 26
checkbox input "false"
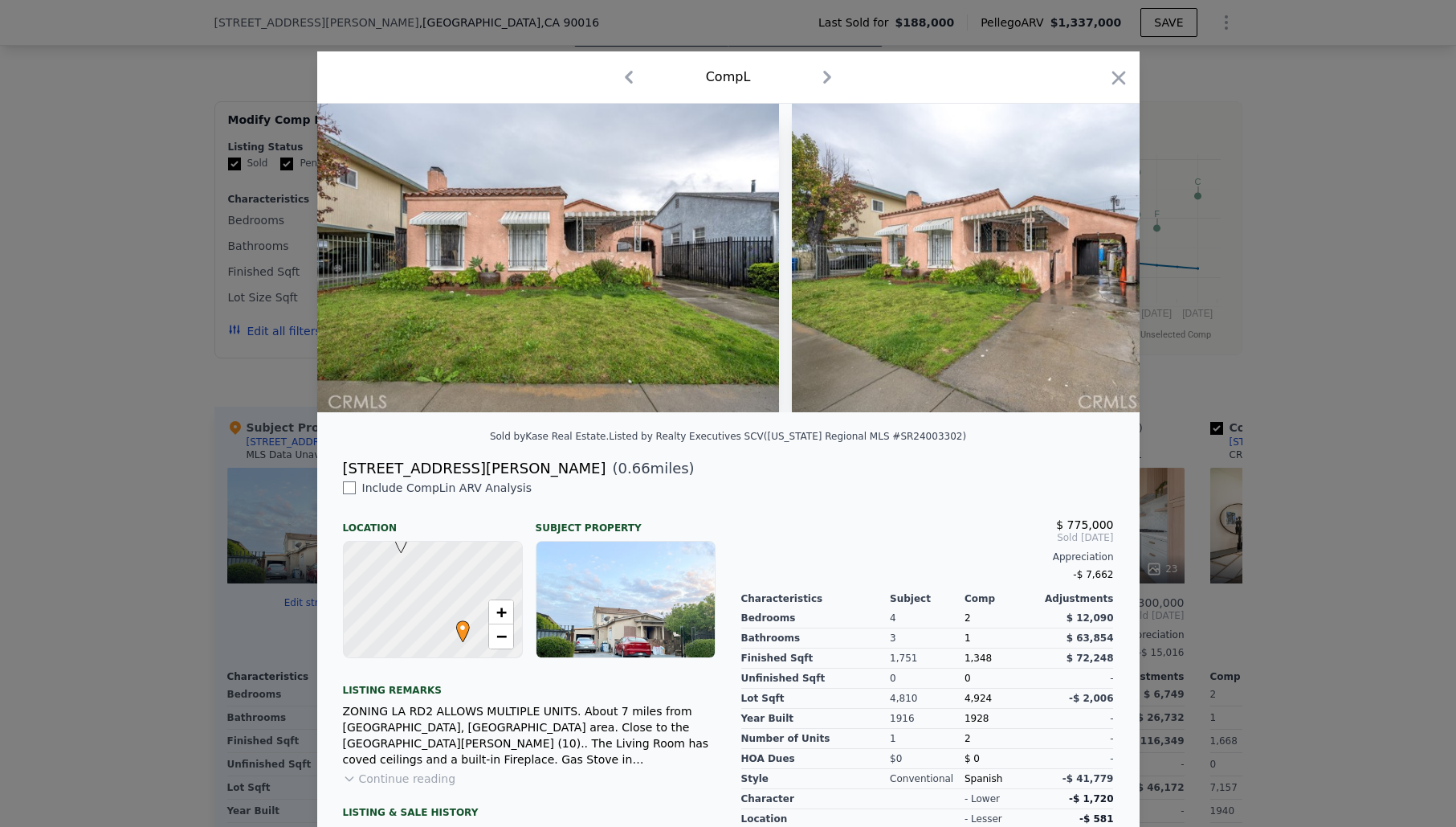
click at [1116, 75] on icon "button" at bounding box center [1118, 77] width 14 height 14
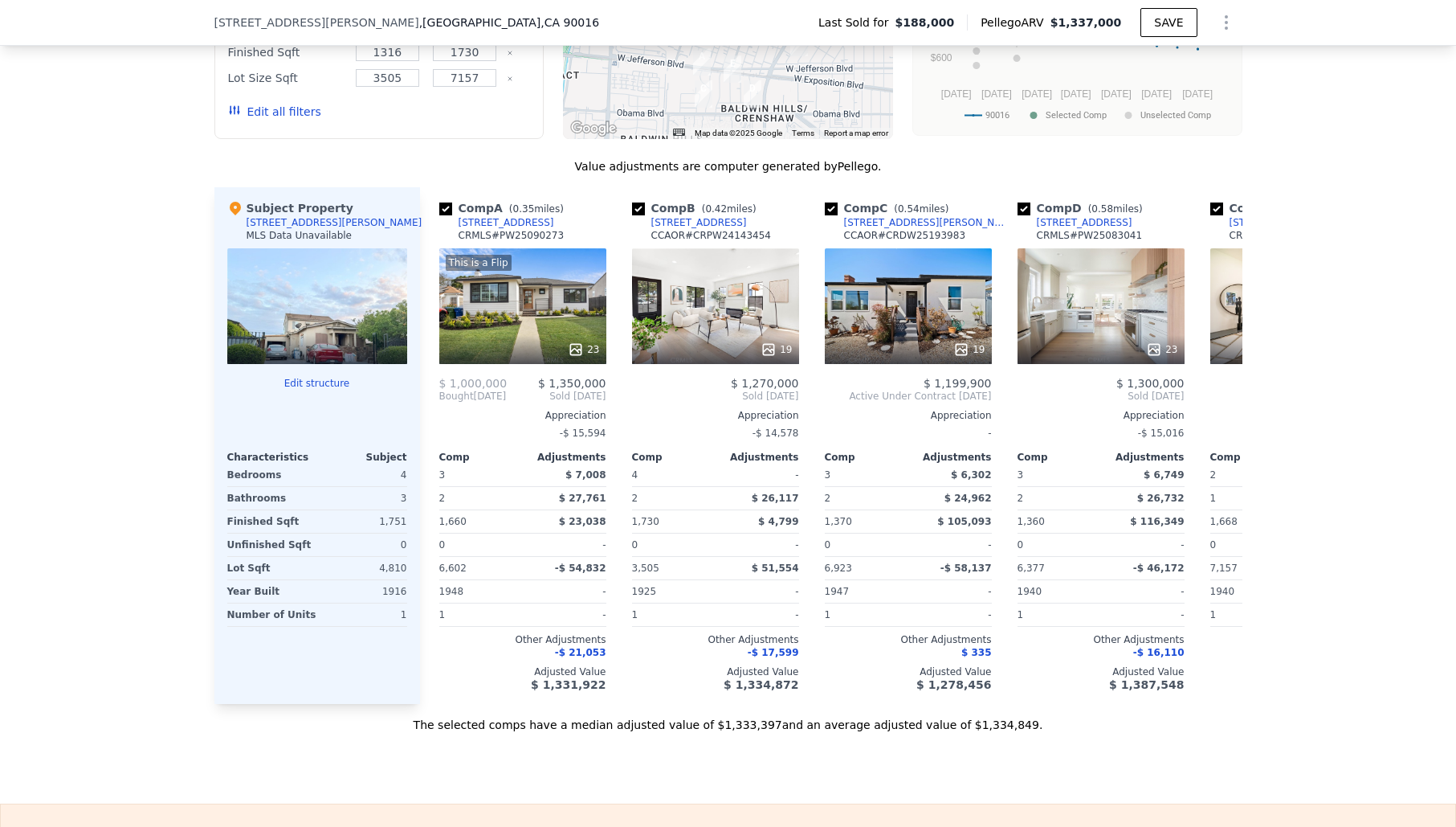
scroll to position [1501, 0]
click at [1237, 407] on div "$ 1,465,000 Sold Nov 2024 Appreciation -$ 13,970 Comp Adjustments 2 $ 22,863 1 …" at bounding box center [1293, 533] width 167 height 314
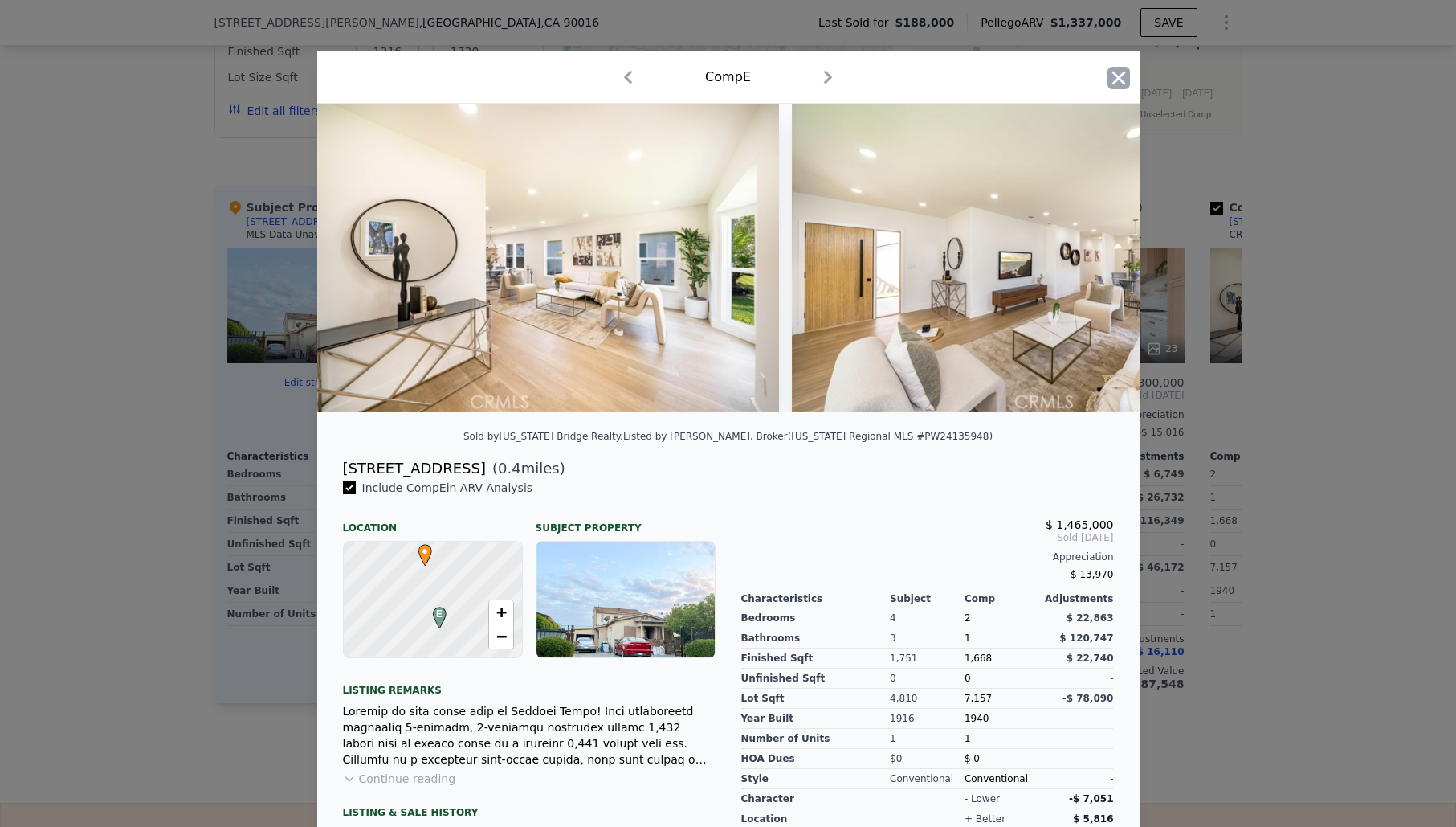
click at [1113, 76] on icon "button" at bounding box center [1118, 78] width 22 height 22
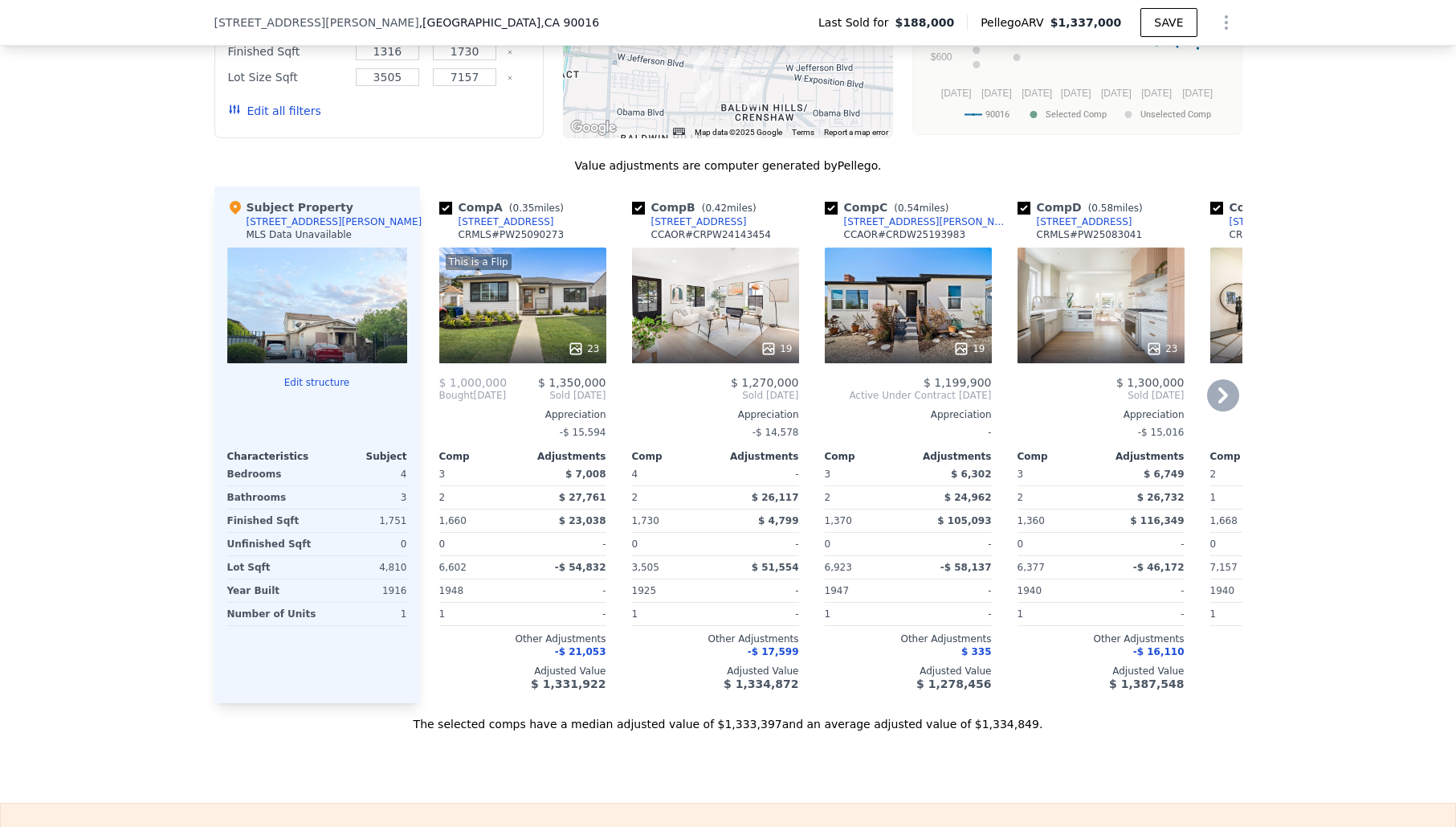
click at [1224, 392] on icon at bounding box center [1223, 395] width 9 height 16
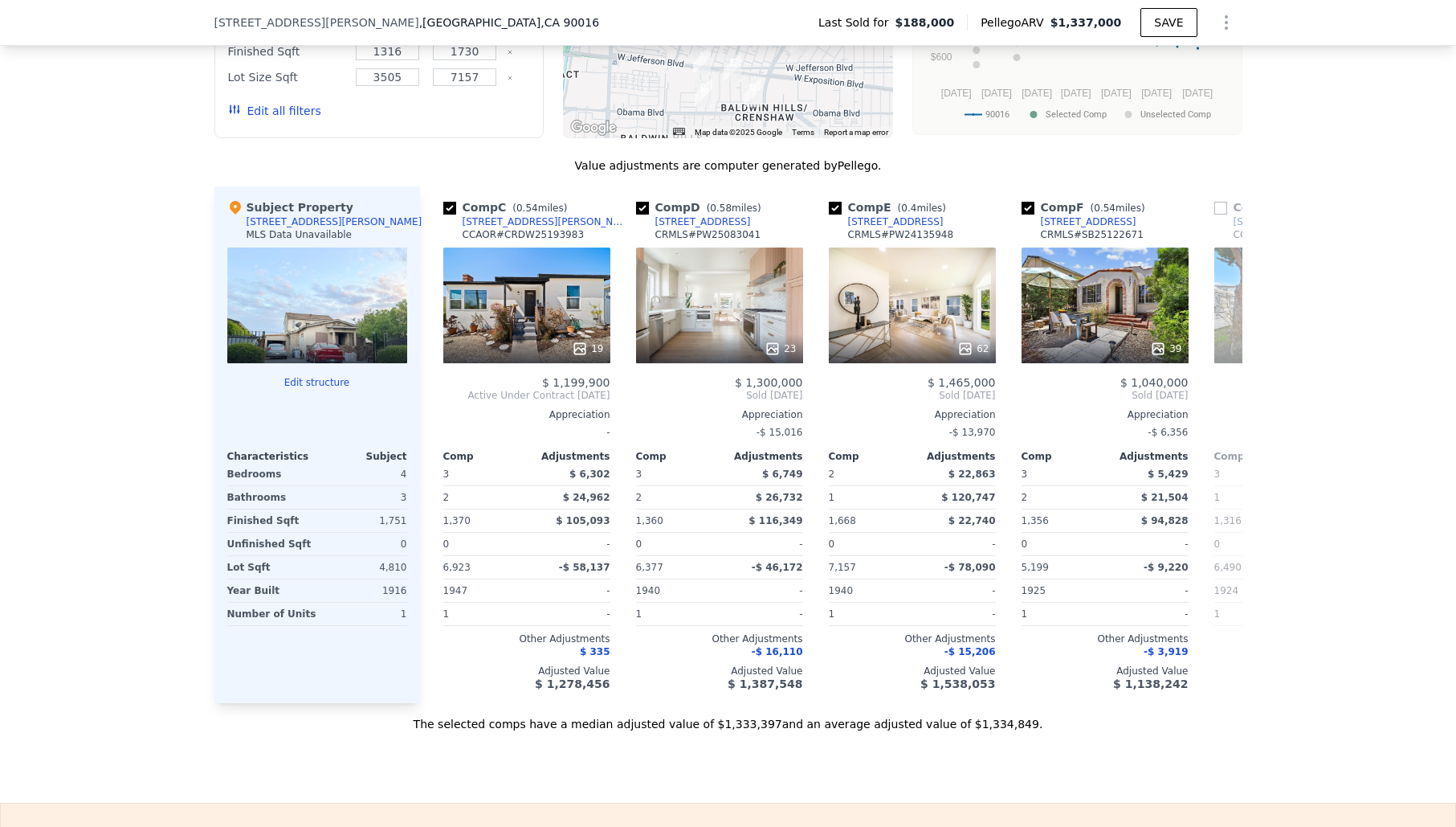
scroll to position [0, 386]
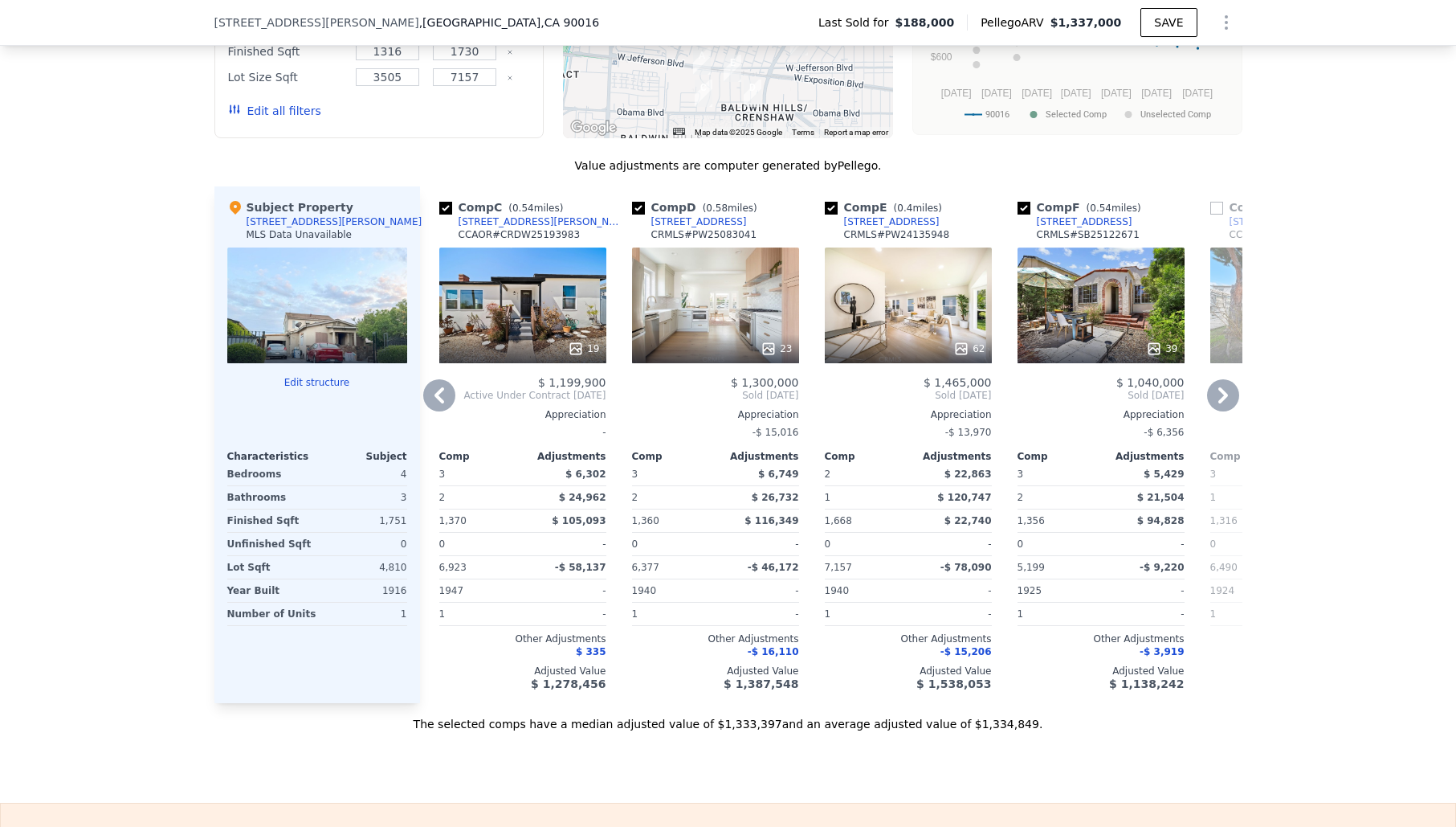
click at [1224, 392] on icon at bounding box center [1223, 395] width 9 height 16
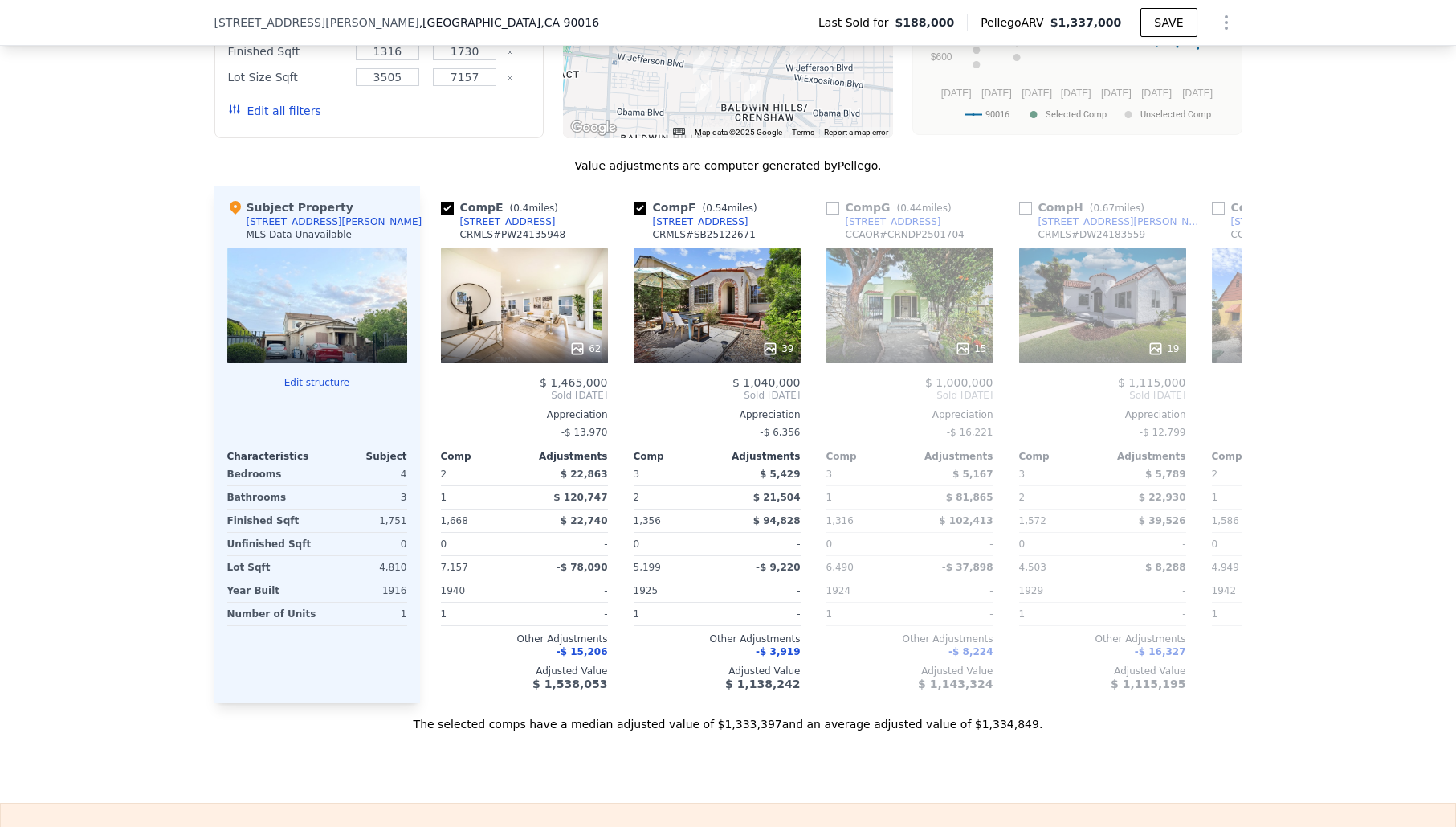
scroll to position [0, 771]
click at [1224, 397] on icon at bounding box center [1223, 395] width 9 height 16
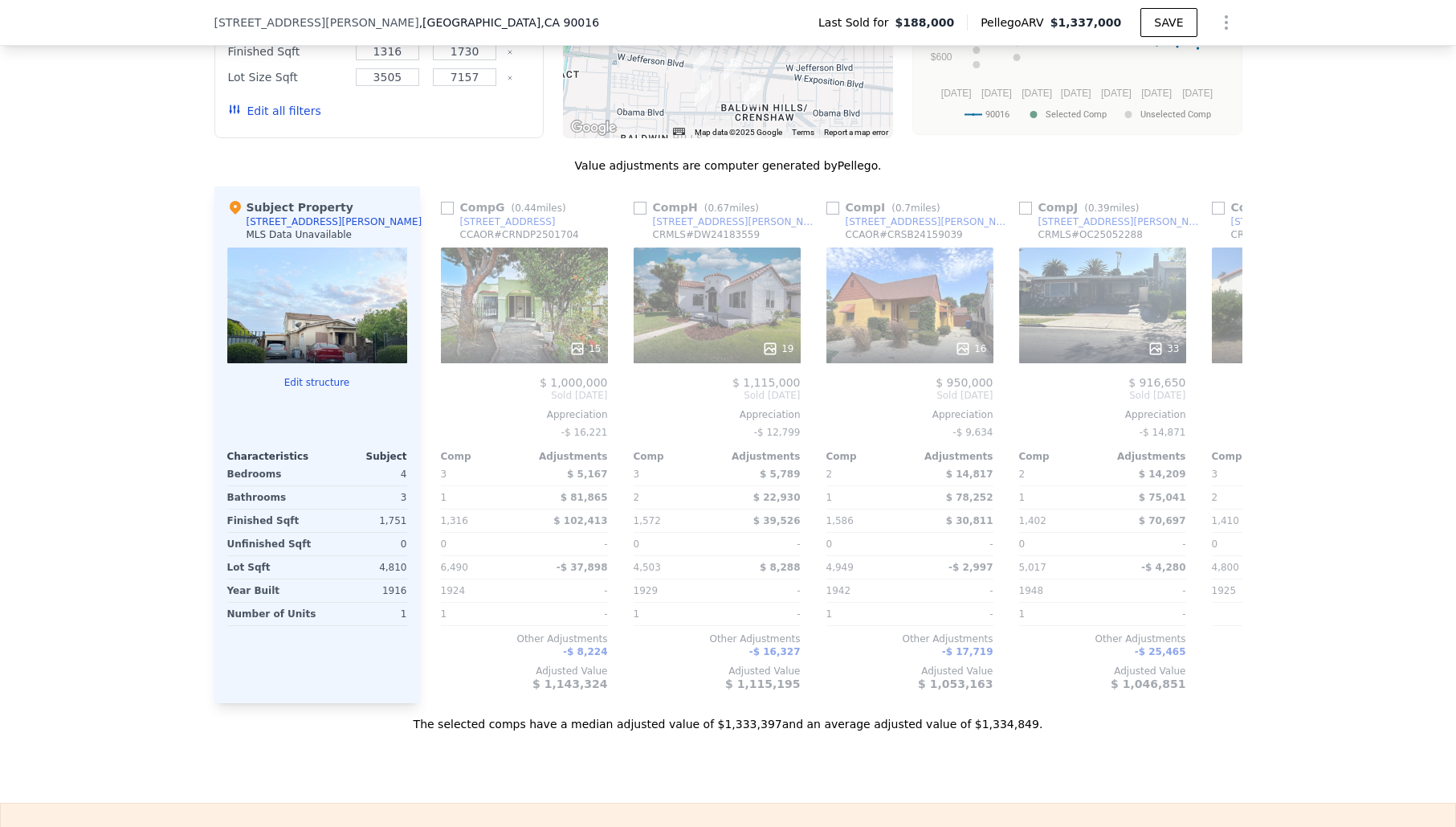
scroll to position [0, 1157]
click at [1225, 398] on icon at bounding box center [1223, 395] width 32 height 32
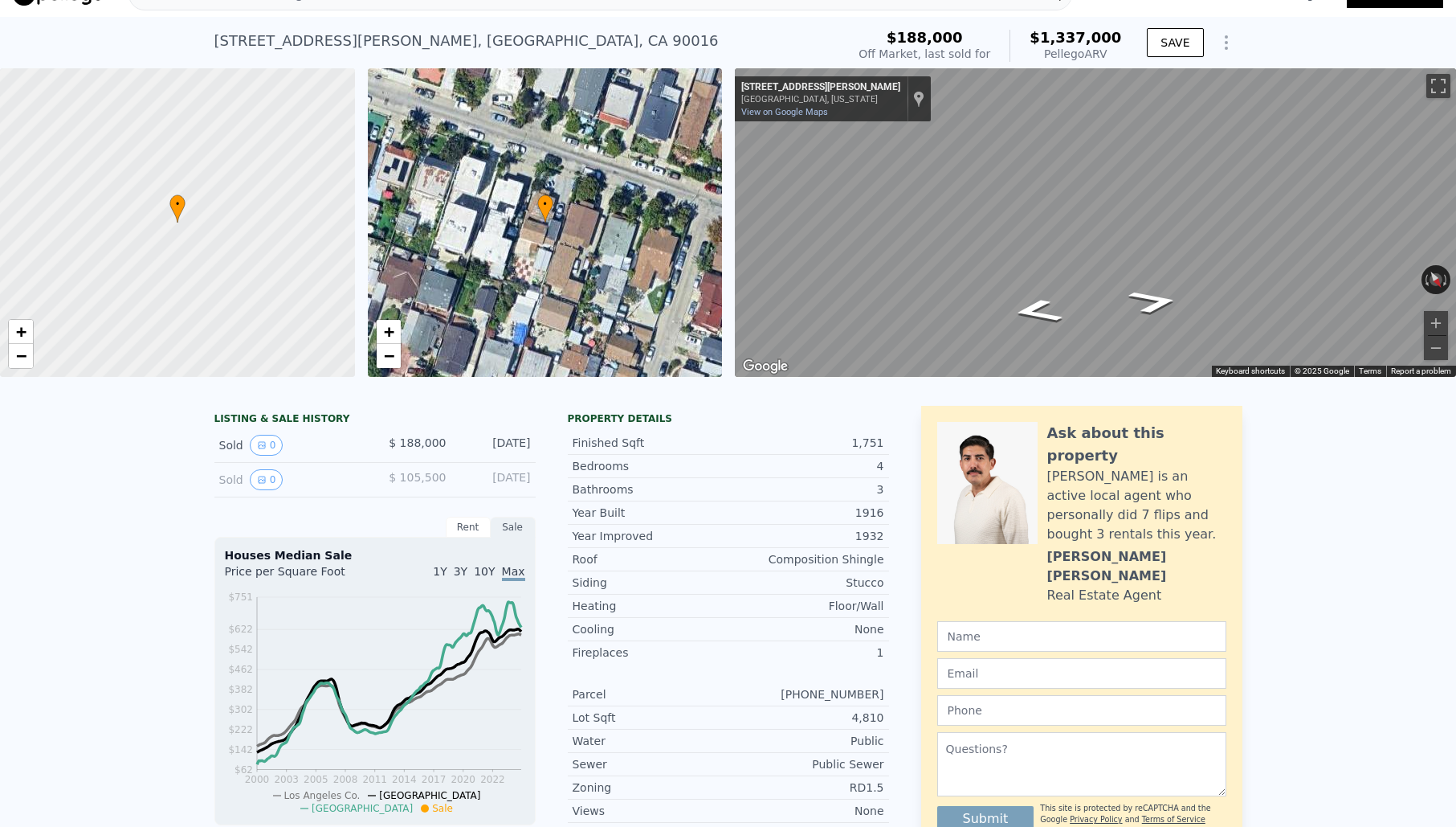
scroll to position [0, 0]
